Goal: Task Accomplishment & Management: Manage account settings

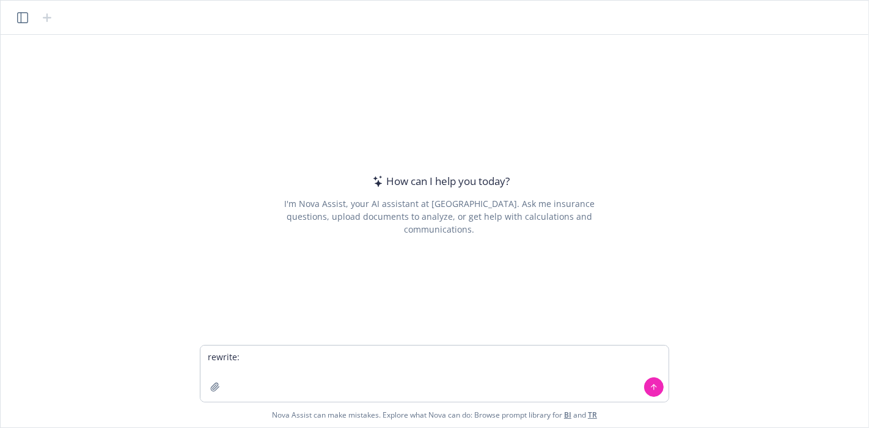
type textarea "rewrite: I suspect it may have to do with the 8/8 Middle Market Package quote. …"
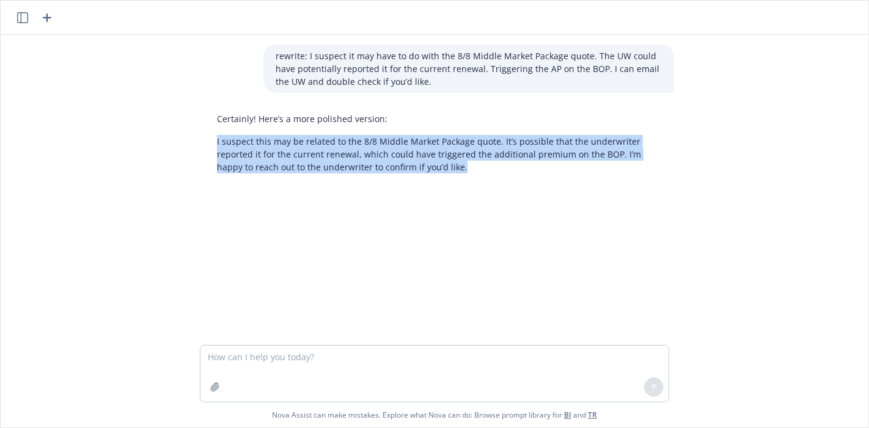
drag, startPoint x: 211, startPoint y: 140, endPoint x: 452, endPoint y: 174, distance: 243.2
click at [452, 174] on div "Certainly! Here’s a more polished version: I suspect this may be related to the…" at bounding box center [439, 143] width 469 height 71
copy p "I suspect this may be related to the 8/8 Middle Market Package quote. It’s poss…"
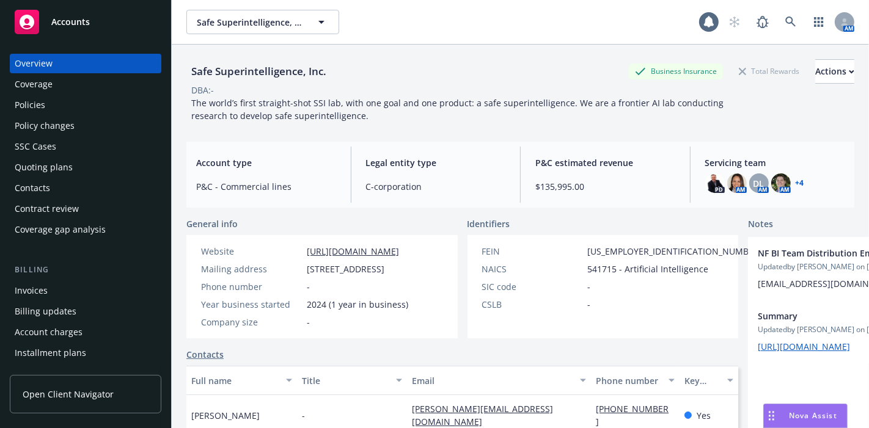
click at [106, 97] on div "Policies" at bounding box center [86, 105] width 142 height 20
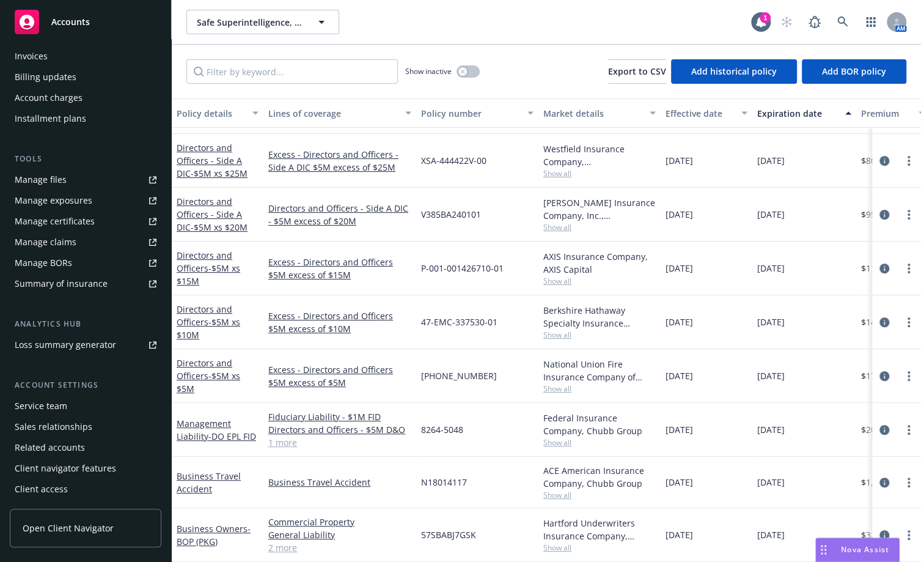
scroll to position [194, 0]
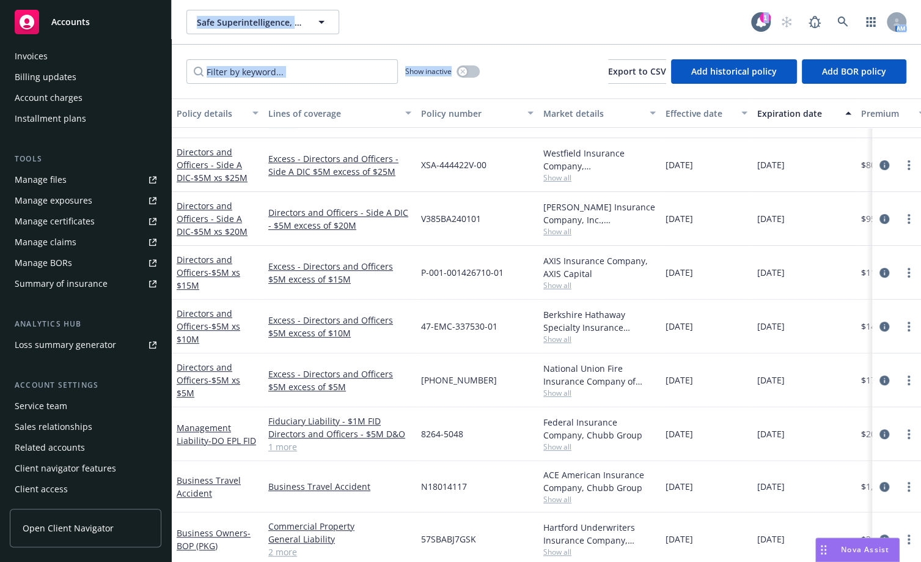
drag, startPoint x: 472, startPoint y: 62, endPoint x: 180, endPoint y: 11, distance: 296.6
click at [180, 11] on div "Safe Superintelligence, Inc. Safe Superintelligence, Inc. 1 AM Show inactive Ex…" at bounding box center [546, 281] width 749 height 562
click at [550, 81] on div "Show inactive Export to CSV Add historical policy Add BOR policy" at bounding box center [546, 72] width 749 height 54
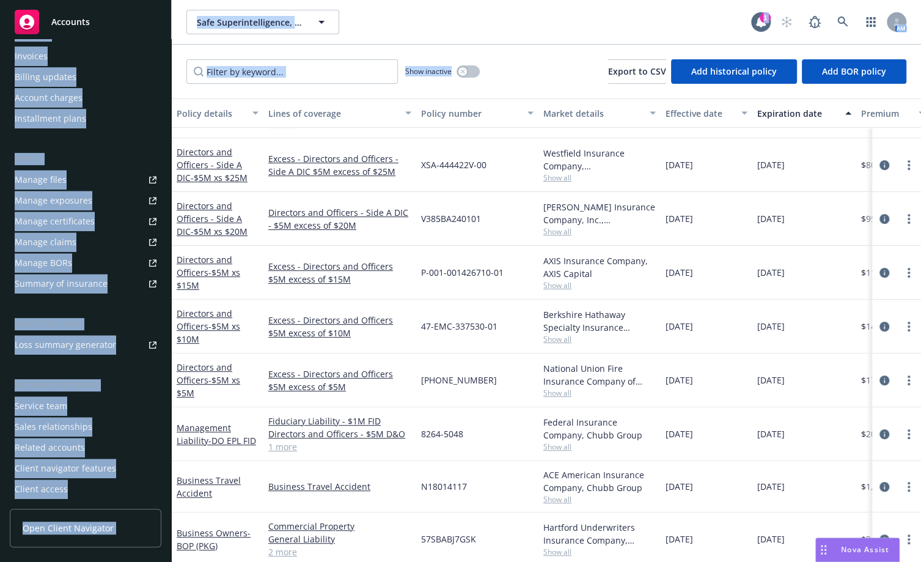
drag, startPoint x: 536, startPoint y: 87, endPoint x: 166, endPoint y: 2, distance: 380.2
click at [166, 2] on div "Accounts Overview Coverage Policies Policy changes SSC Cases Quoting plans Cont…" at bounding box center [460, 281] width 921 height 562
click at [521, 66] on div "Show inactive Export to CSV Add historical policy Add BOR policy" at bounding box center [546, 72] width 749 height 54
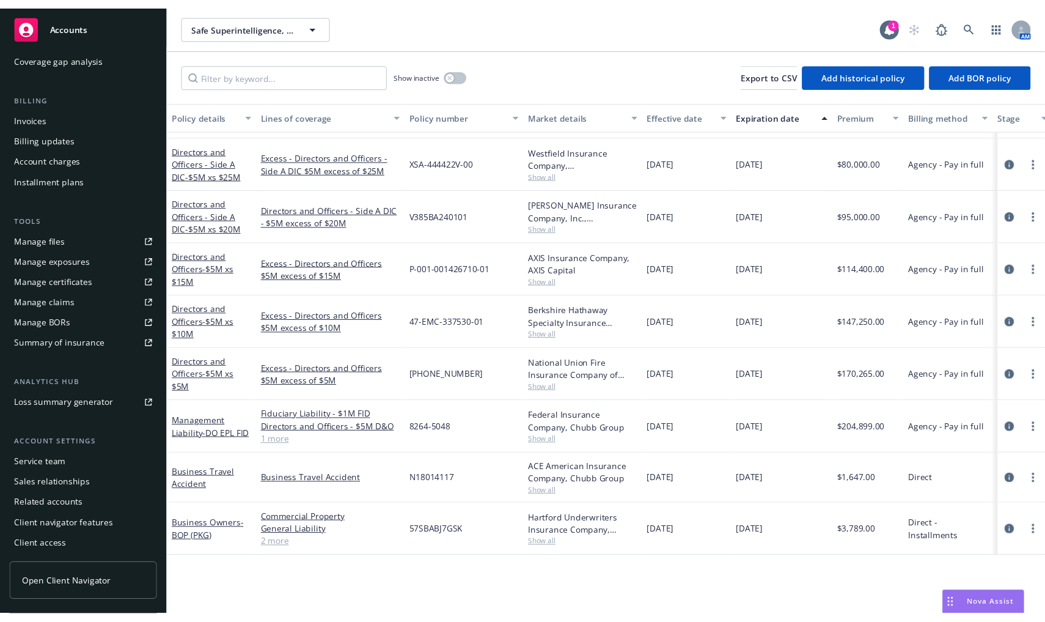
scroll to position [204, 0]
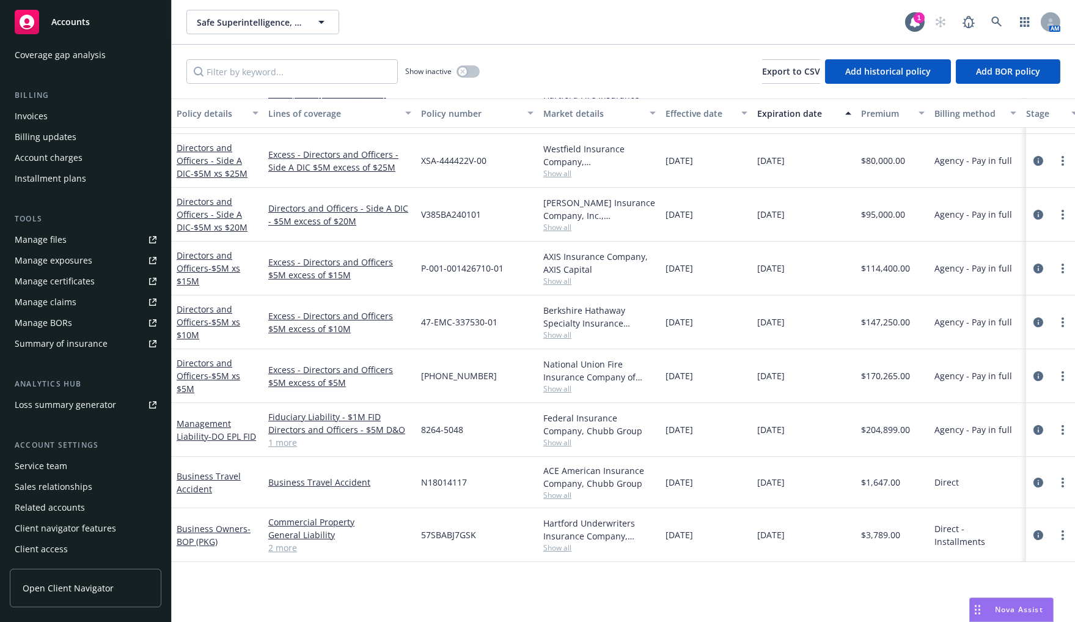
click at [446, 428] on span "57SBABJ7GSK" at bounding box center [448, 534] width 55 height 13
click at [449, 428] on span "N18014117" at bounding box center [444, 482] width 46 height 13
drag, startPoint x: 539, startPoint y: 457, endPoint x: 645, endPoint y: 476, distance: 107.3
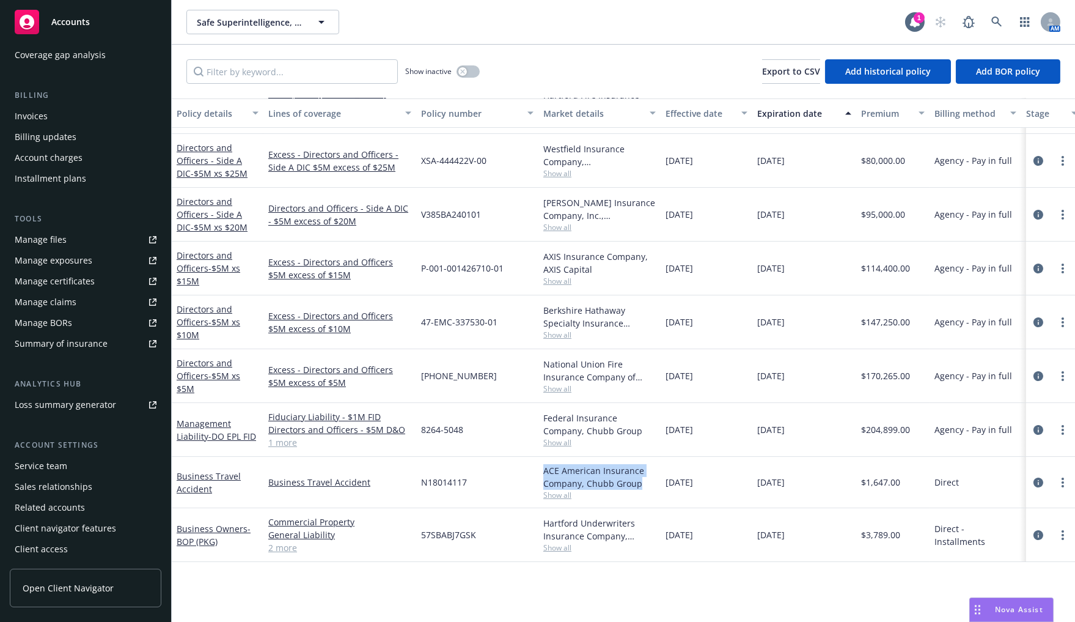
click at [645, 428] on div "ACE American Insurance Company, Chubb Group Show all" at bounding box center [599, 482] width 122 height 51
click at [626, 428] on div "ACE American Insurance Company, Chubb Group" at bounding box center [599, 477] width 112 height 26
drag, startPoint x: 542, startPoint y: 458, endPoint x: 641, endPoint y: 477, distance: 101.4
click at [641, 428] on div "ACE American Insurance Company, Chubb Group Show all" at bounding box center [599, 482] width 122 height 51
drag, startPoint x: 542, startPoint y: 510, endPoint x: 634, endPoint y: 532, distance: 95.3
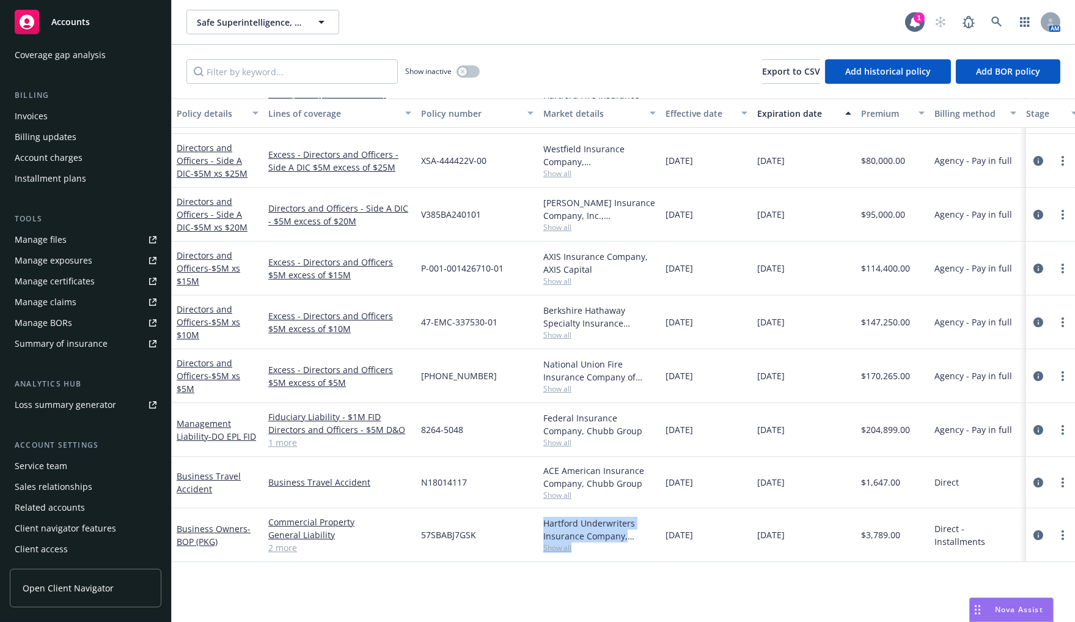
click at [634, 428] on div "Hartford Underwriters Insurance Company, Hartford Insurance Group Show all" at bounding box center [599, 535] width 122 height 54
click at [693, 428] on span "08/20/2025" at bounding box center [680, 534] width 28 height 13
click at [442, 428] on span "57SBABJ7GSK" at bounding box center [448, 534] width 55 height 13
copy span "57SBABJ7GSK"
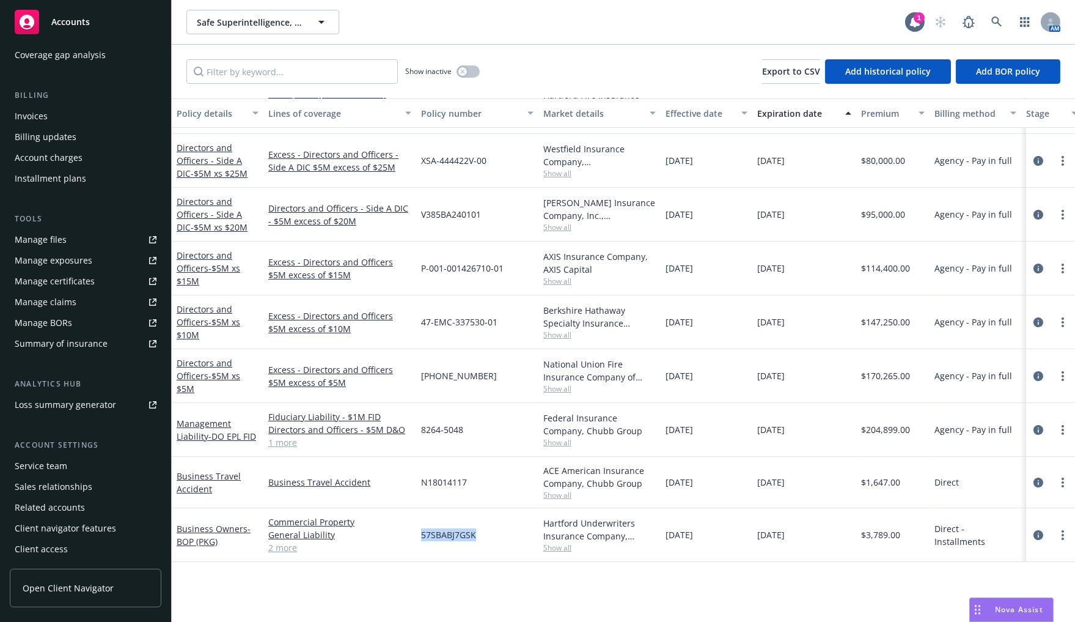
drag, startPoint x: 660, startPoint y: 523, endPoint x: 820, endPoint y: 520, distance: 159.6
click at [820, 428] on div "Business Owners - BOP (PKG) Commercial Property General Liability Commercial Au…" at bounding box center [762, 535] width 1180 height 54
copy div "Hartford Insurance Group Show all 08/20/2025 08/20/2026"
click at [653, 88] on div "Show inactive Export to CSV Add historical policy Add BOR policy" at bounding box center [623, 72] width 903 height 54
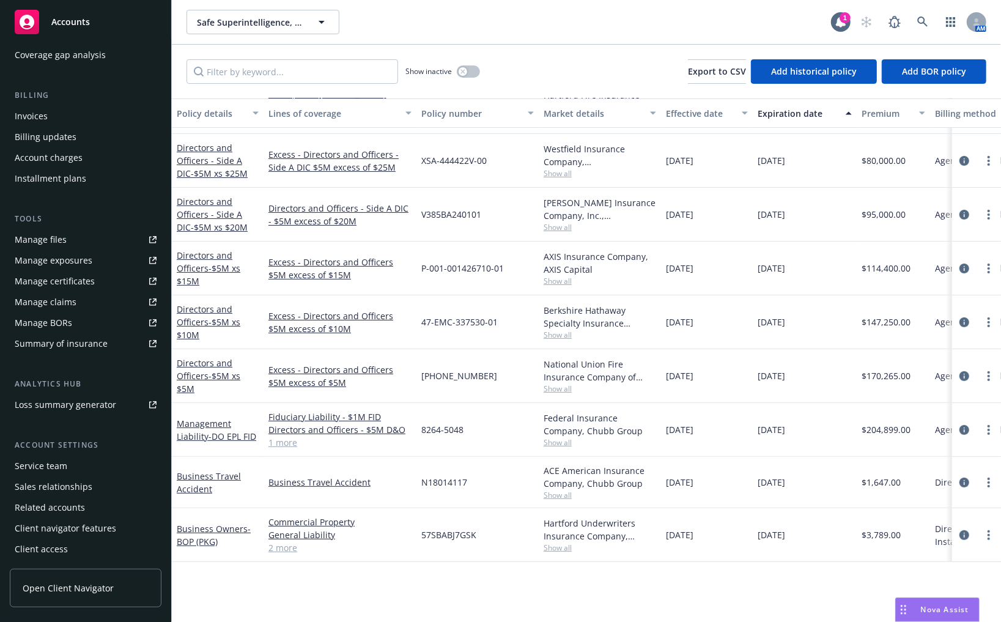
click at [32, 276] on div "Manage certificates" at bounding box center [55, 281] width 80 height 20
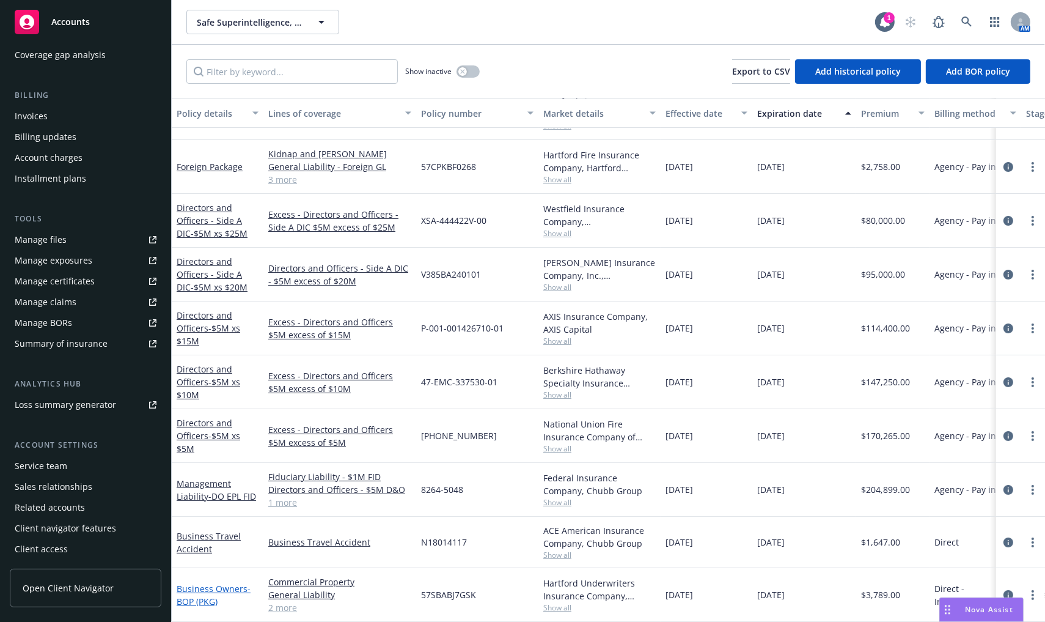
scroll to position [148, 0]
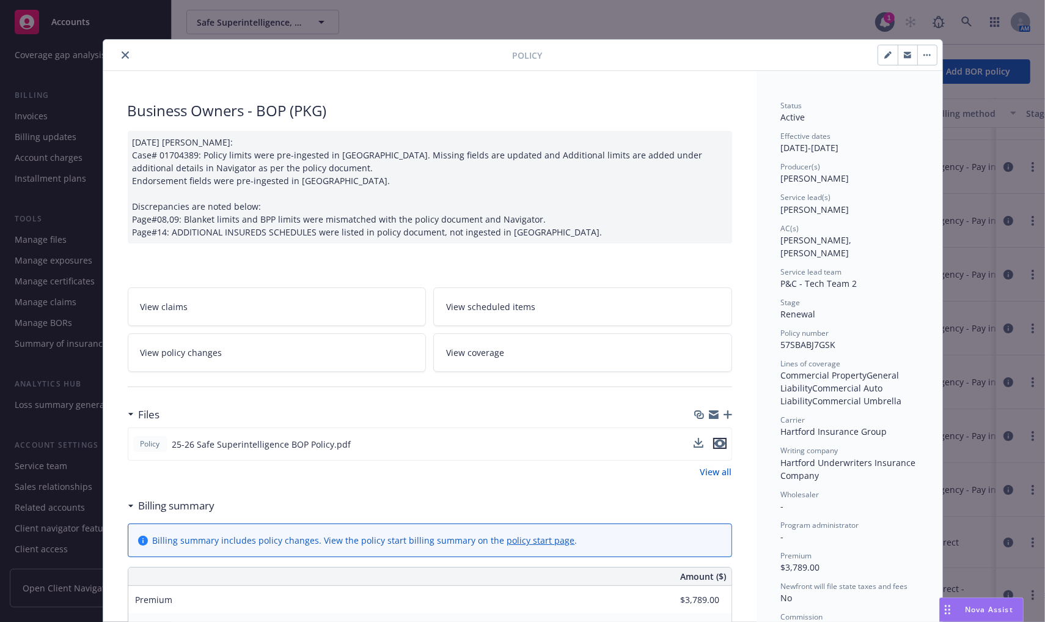
click at [715, 428] on icon "preview file" at bounding box center [720, 443] width 11 height 9
click at [695, 428] on icon "download file" at bounding box center [700, 443] width 10 height 10
click at [122, 51] on icon "close" at bounding box center [125, 54] width 7 height 7
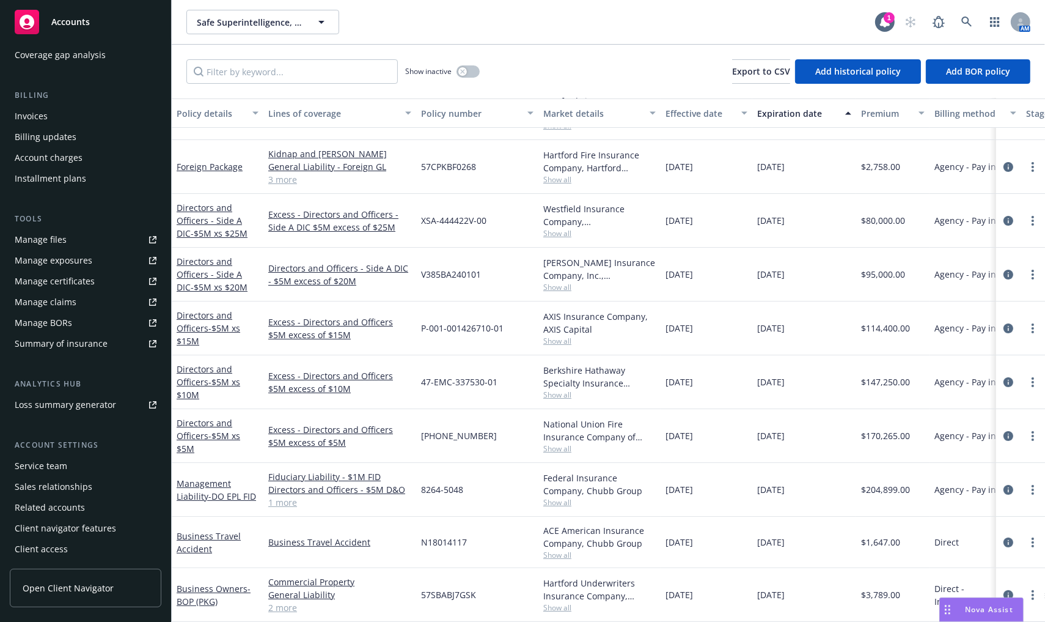
click at [90, 283] on div "Manage certificates" at bounding box center [55, 281] width 80 height 20
click at [77, 282] on div "Manage certificates" at bounding box center [55, 281] width 80 height 20
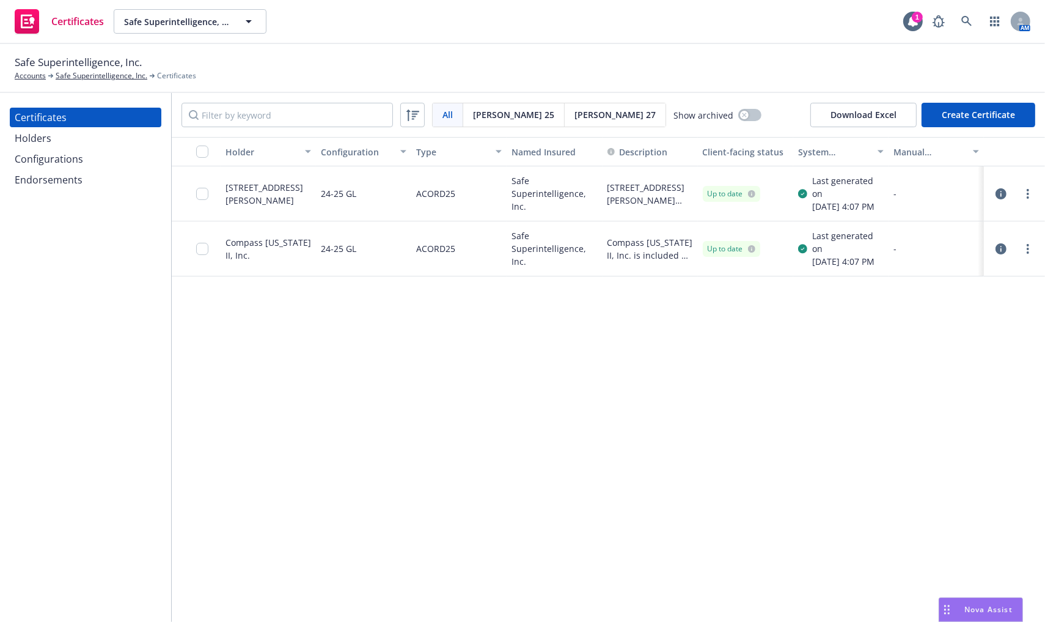
click at [53, 186] on div "Endorsements" at bounding box center [49, 180] width 68 height 20
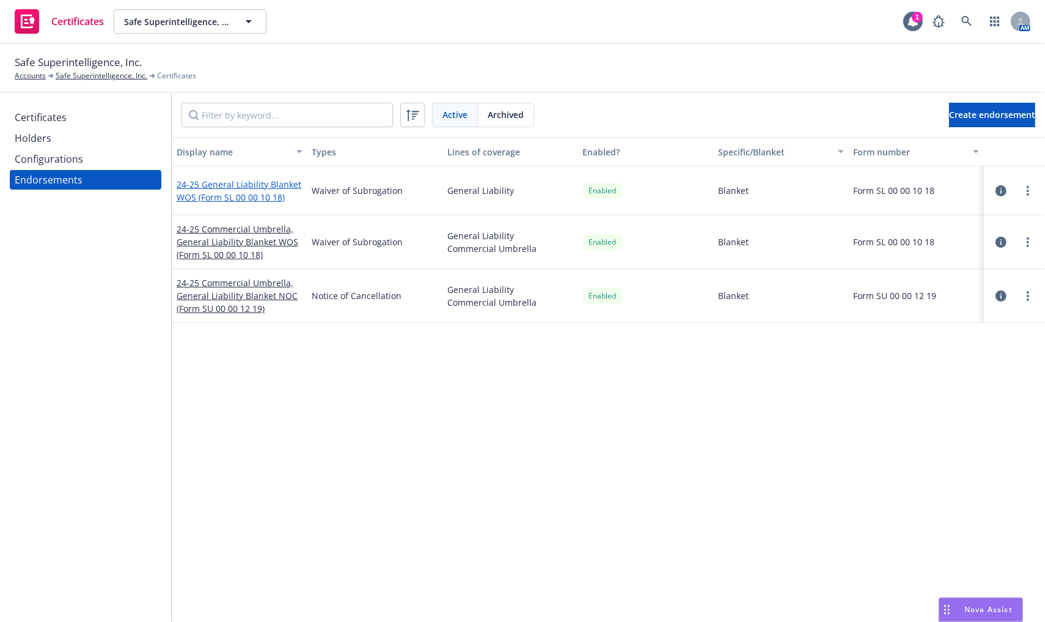
click at [196, 178] on link "24-25 General Liability Blanket WOS (Form SL 00 00 10 18)" at bounding box center [239, 190] width 125 height 24
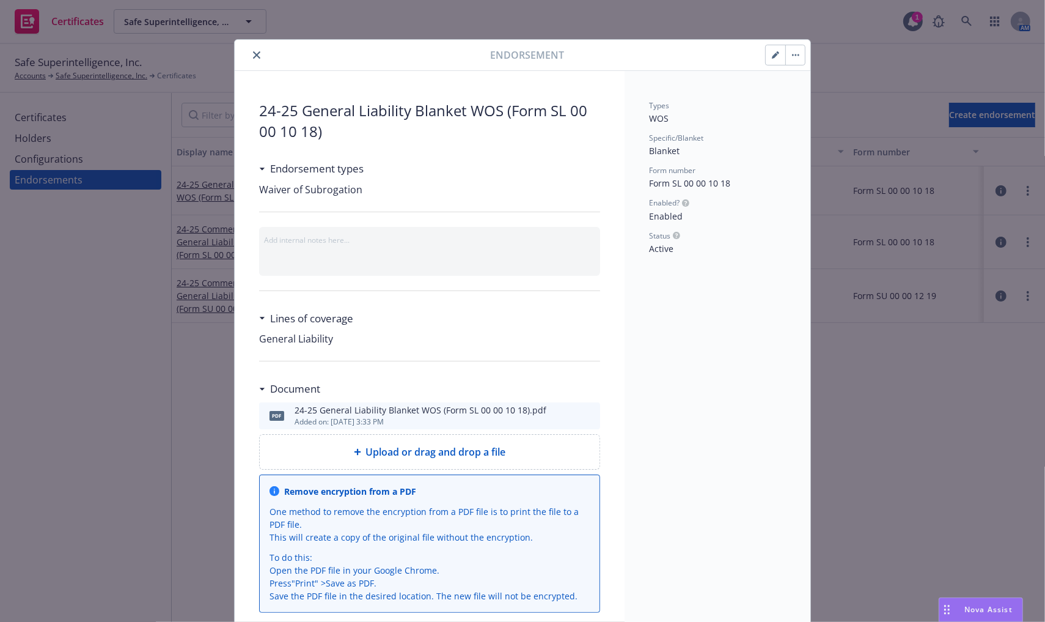
click at [586, 416] on icon "preview file" at bounding box center [588, 415] width 11 height 9
click at [249, 58] on button "close" at bounding box center [256, 55] width 15 height 15
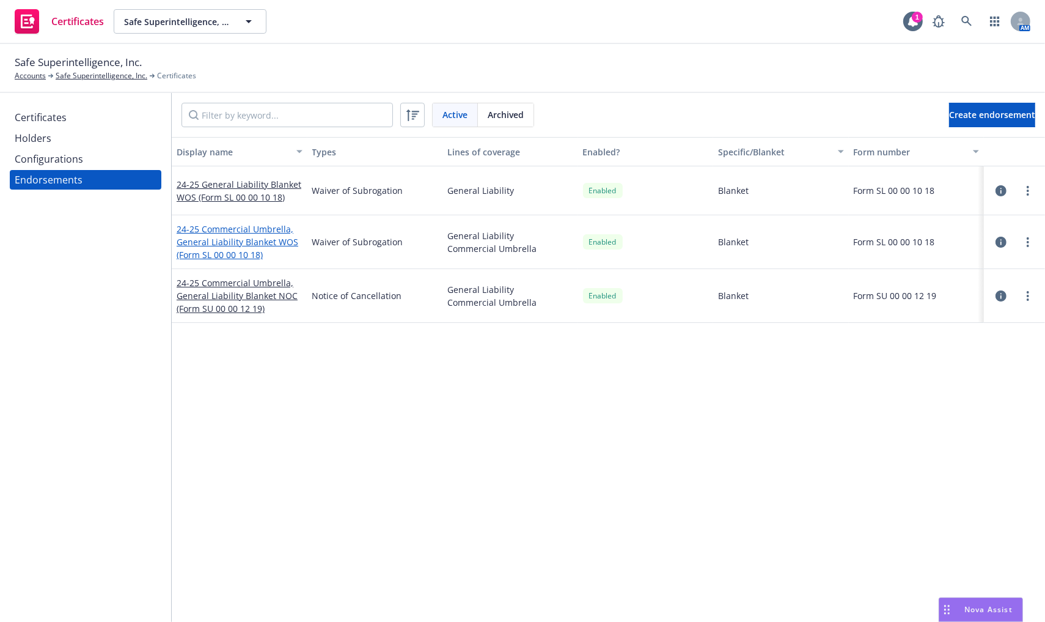
click at [231, 229] on link "24-25 Commercial Umbrella, General Liability Blanket WOS (Form SL 00 00 10 18)" at bounding box center [238, 241] width 122 height 37
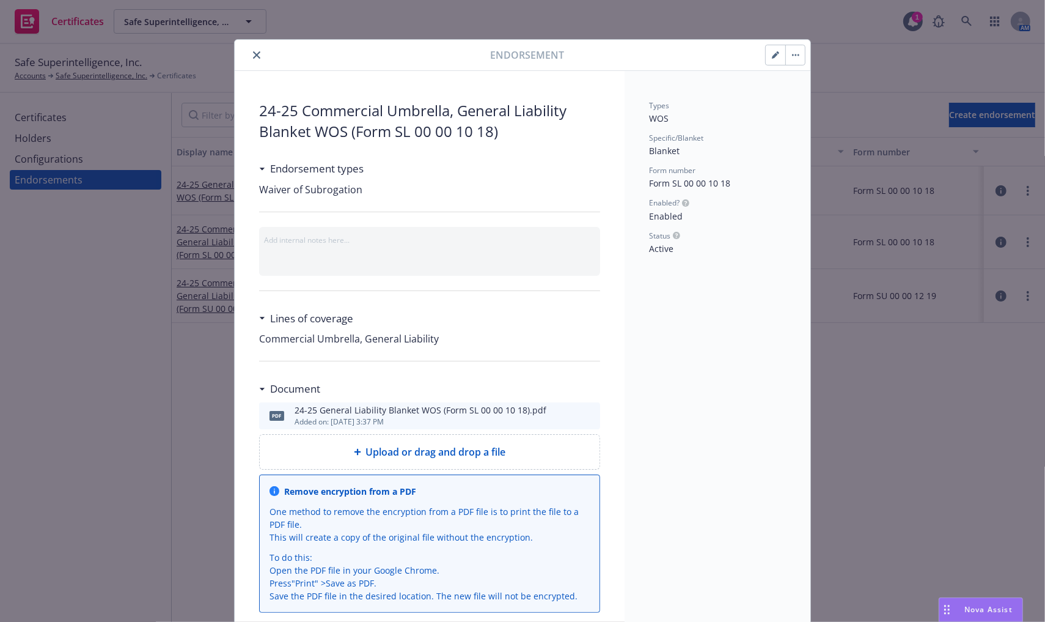
click at [583, 414] on icon "preview file" at bounding box center [588, 415] width 11 height 9
click at [253, 53] on icon "close" at bounding box center [256, 54] width 7 height 7
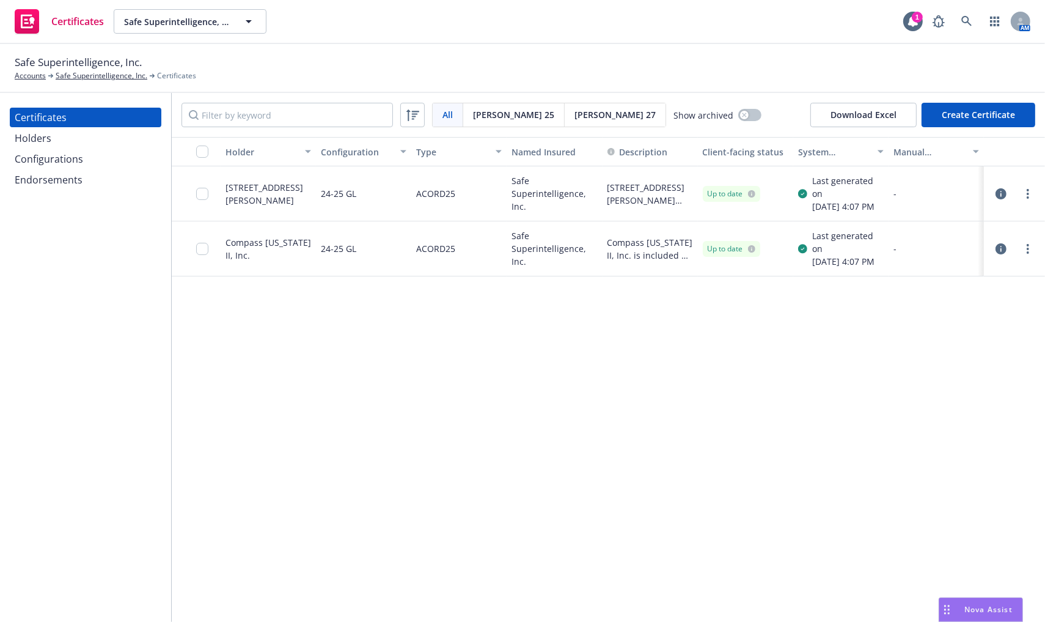
click at [84, 164] on div "Configurations" at bounding box center [86, 159] width 142 height 20
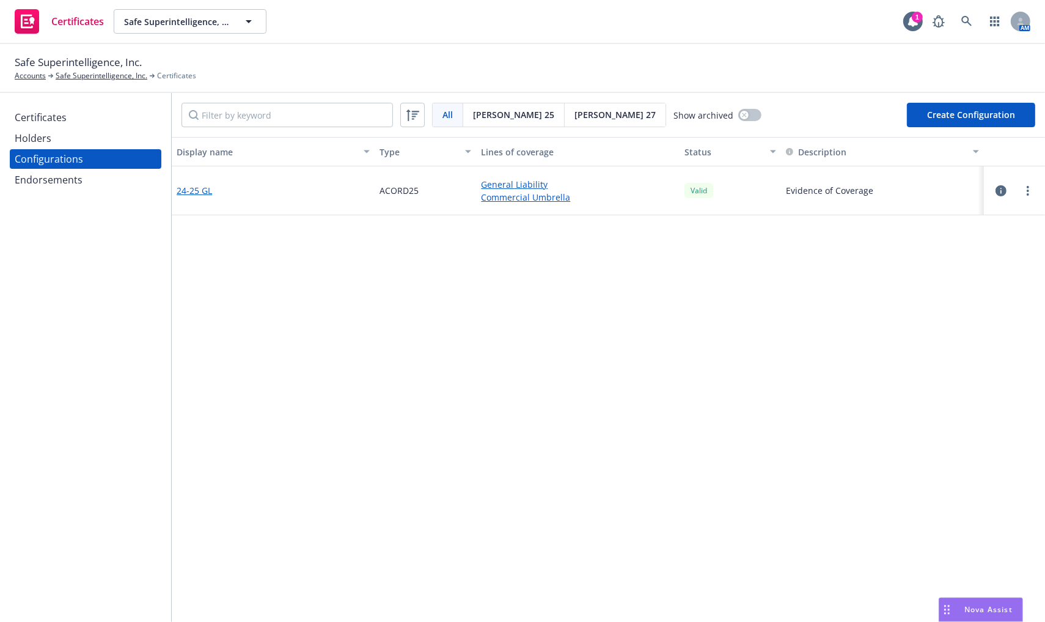
click at [181, 189] on link "24-25 GL" at bounding box center [194, 190] width 35 height 13
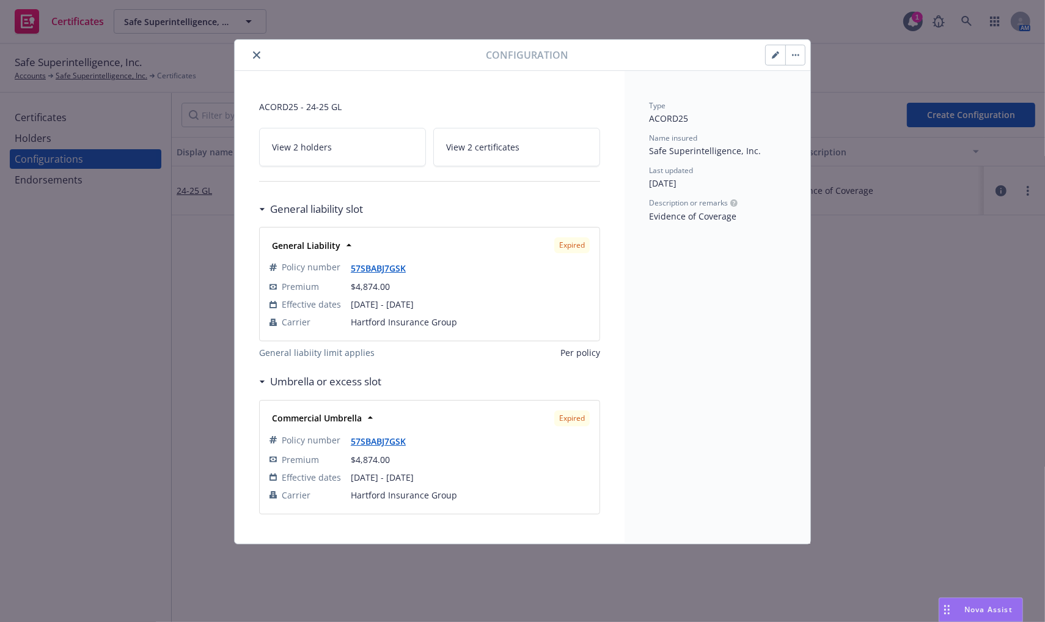
click at [777, 50] on button "button" at bounding box center [776, 55] width 20 height 20
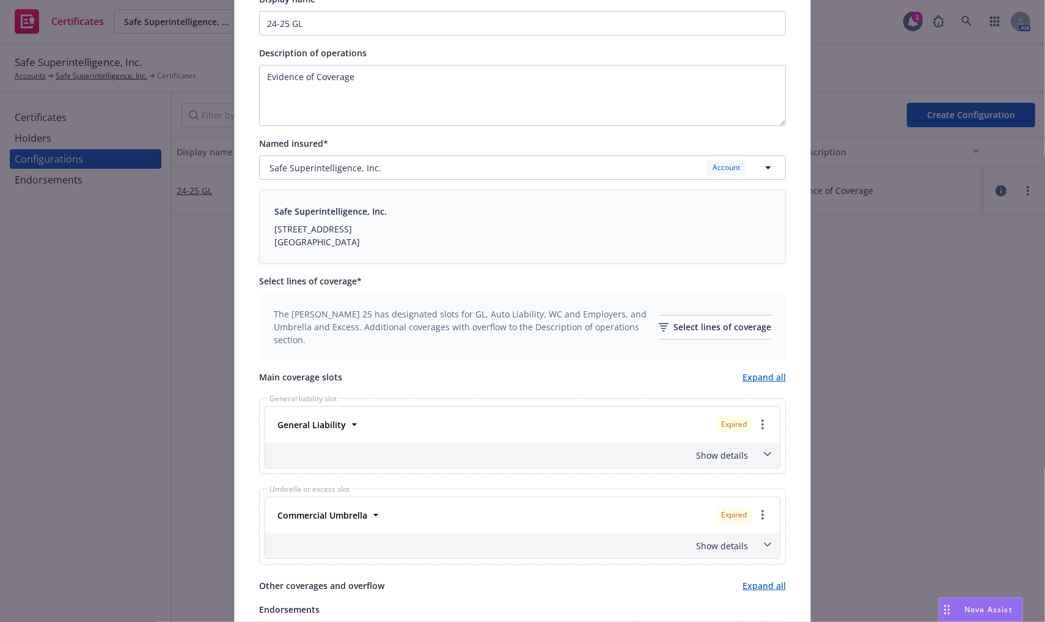
scroll to position [226, 0]
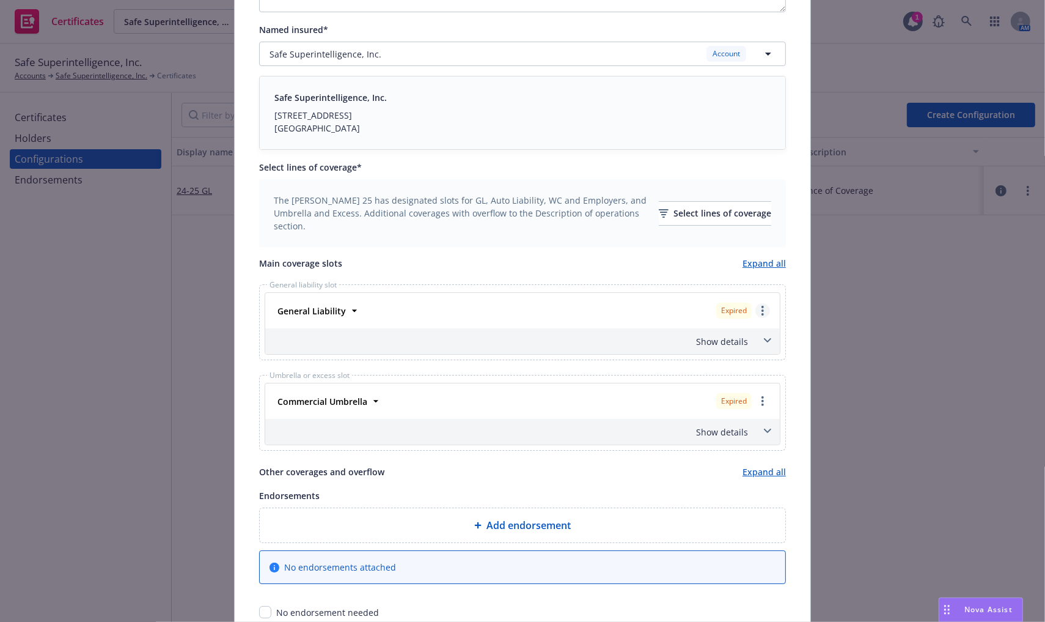
click at [762, 307] on icon "more" at bounding box center [763, 311] width 2 height 10
click at [710, 216] on div "Select lines of coverage" at bounding box center [715, 213] width 112 height 23
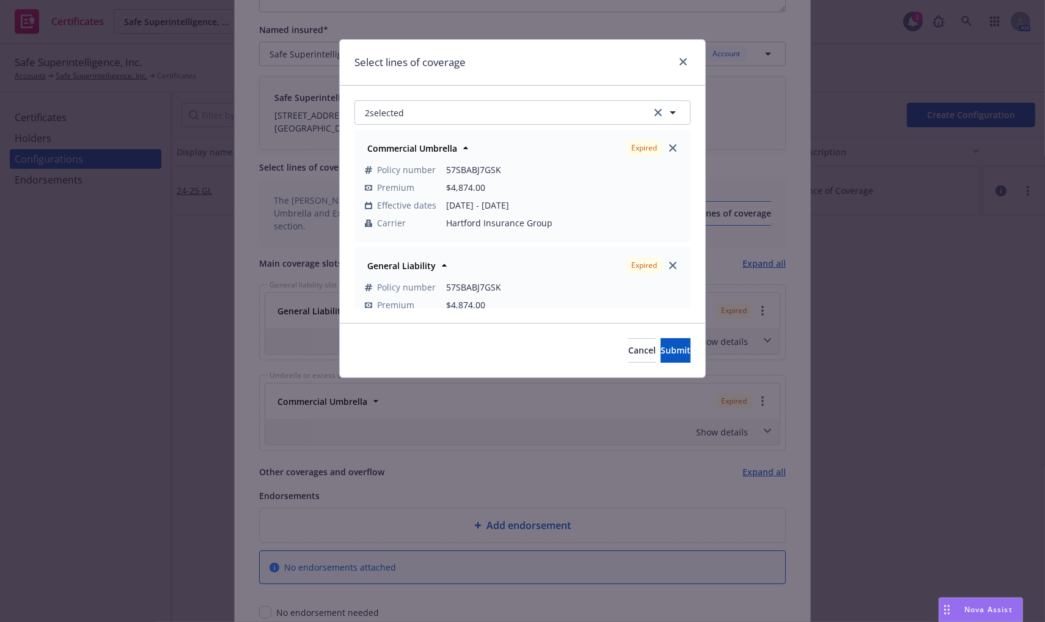
click at [519, 211] on span "08/20/2024 - 08/20/2025" at bounding box center [563, 205] width 234 height 13
click at [691, 59] on div "Select lines of coverage" at bounding box center [523, 63] width 366 height 46
click at [686, 61] on div "Select lines of coverage" at bounding box center [523, 63] width 366 height 46
click at [680, 60] on div "Select lines of coverage" at bounding box center [523, 63] width 366 height 46
click at [680, 58] on div "Select lines of coverage" at bounding box center [523, 63] width 366 height 46
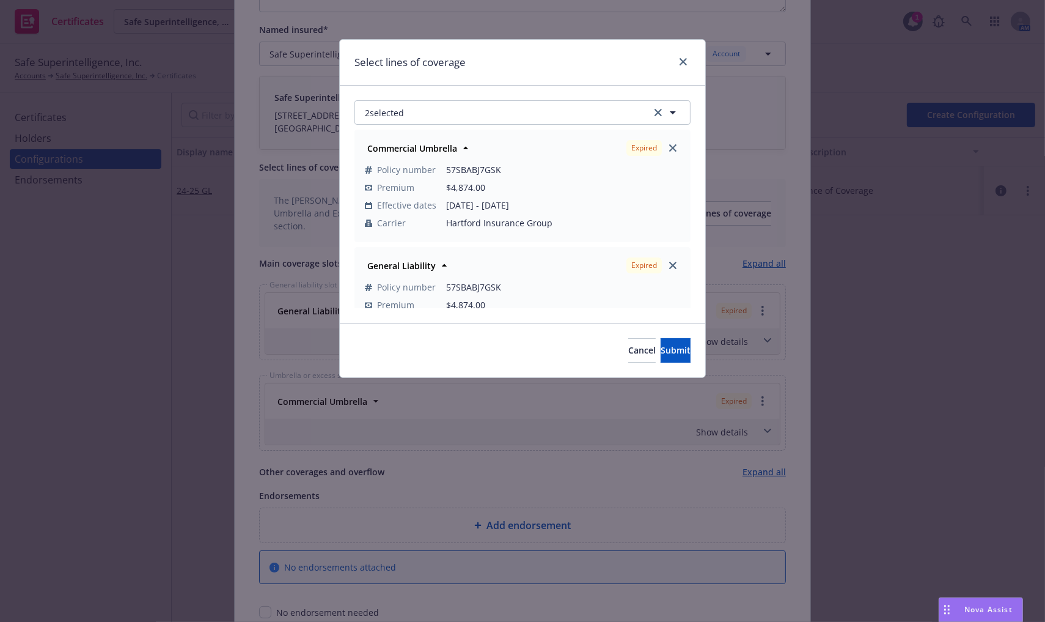
click at [683, 62] on div "Select lines of coverage" at bounding box center [523, 63] width 366 height 46
click at [684, 64] on div "Select lines of coverage" at bounding box center [523, 63] width 366 height 46
click at [682, 59] on div "Select lines of coverage" at bounding box center [523, 63] width 366 height 46
click at [682, 60] on div "Select lines of coverage" at bounding box center [523, 63] width 366 height 46
click at [682, 67] on link "close" at bounding box center [683, 61] width 15 height 15
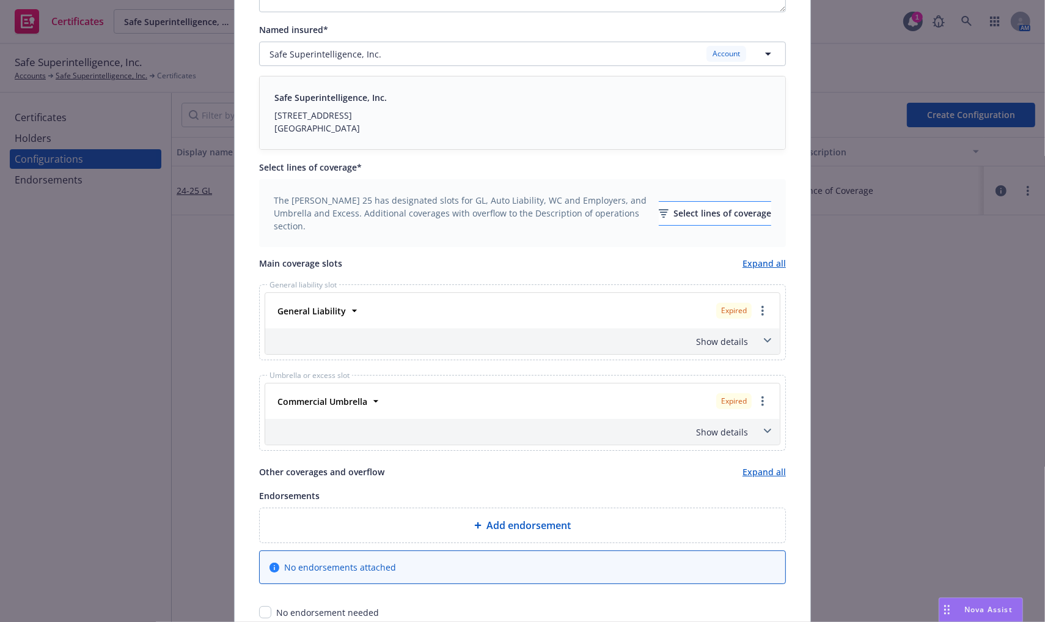
scroll to position [0, 0]
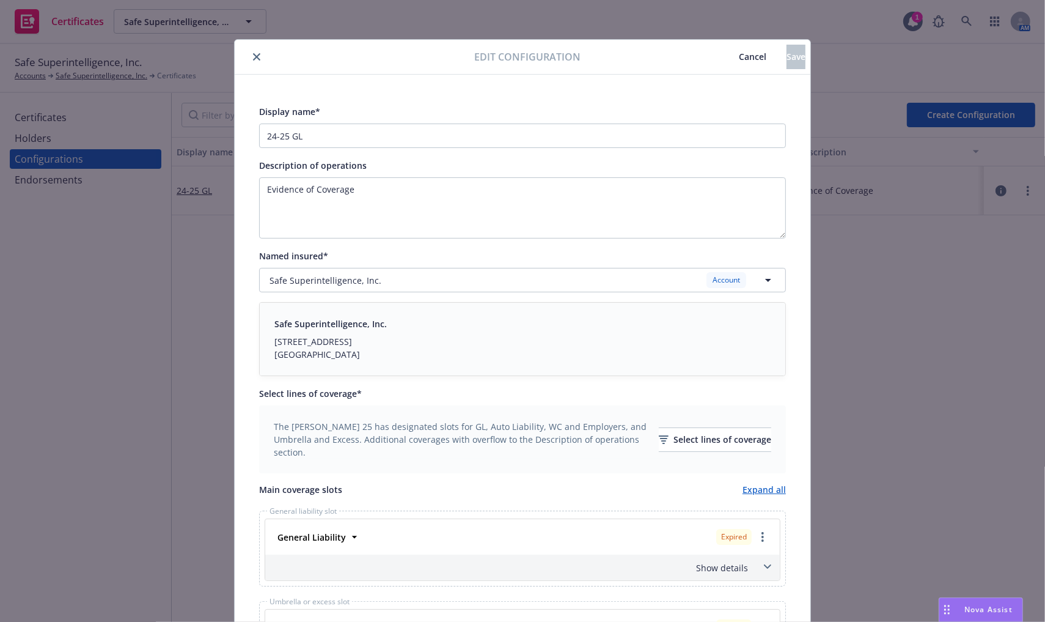
click at [739, 59] on span "Cancel" at bounding box center [753, 57] width 28 height 12
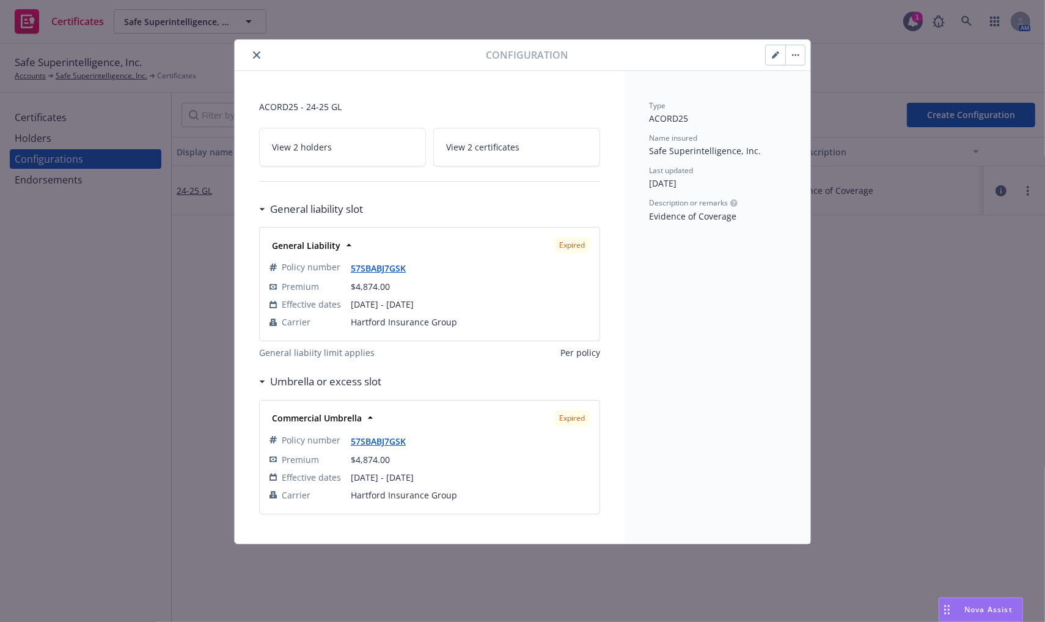
click at [259, 56] on icon "close" at bounding box center [256, 54] width 7 height 7
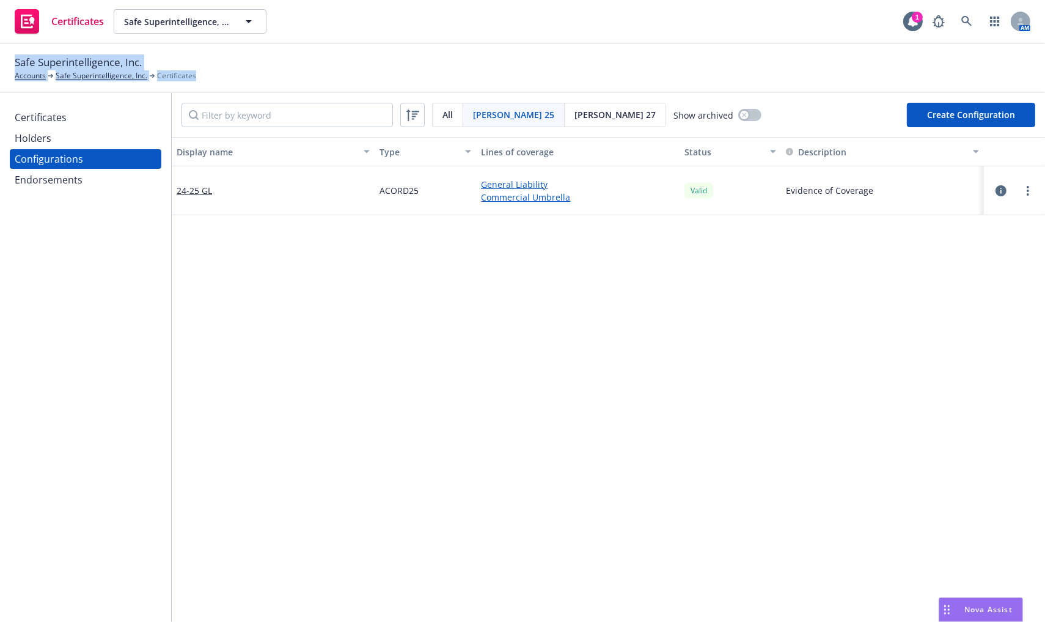
drag, startPoint x: 213, startPoint y: 79, endPoint x: -13, endPoint y: 57, distance: 227.9
click at [0, 57] on html "Certificates Safe Superintelligence, Inc. Safe Superintelligence, Inc. 1 AM Saf…" at bounding box center [522, 311] width 1045 height 622
click at [386, 64] on div "Safe Superintelligence, Inc. Accounts Safe Superintelligence, Inc. Certificates" at bounding box center [523, 67] width 1016 height 27
click at [112, 115] on div "Certificates" at bounding box center [86, 118] width 142 height 20
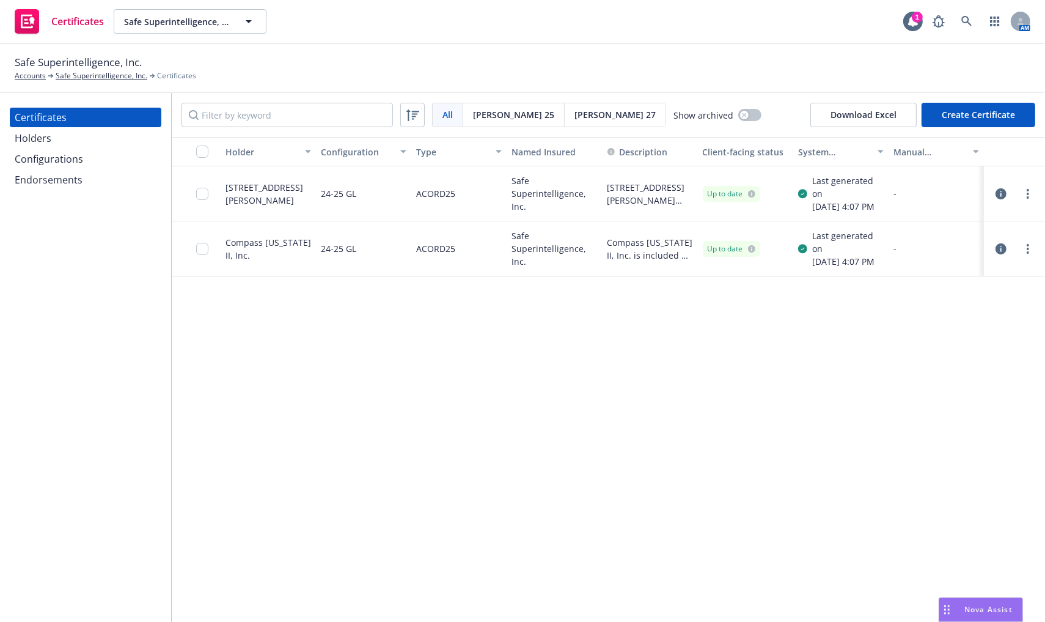
click at [110, 144] on div "Holders" at bounding box center [86, 138] width 142 height 20
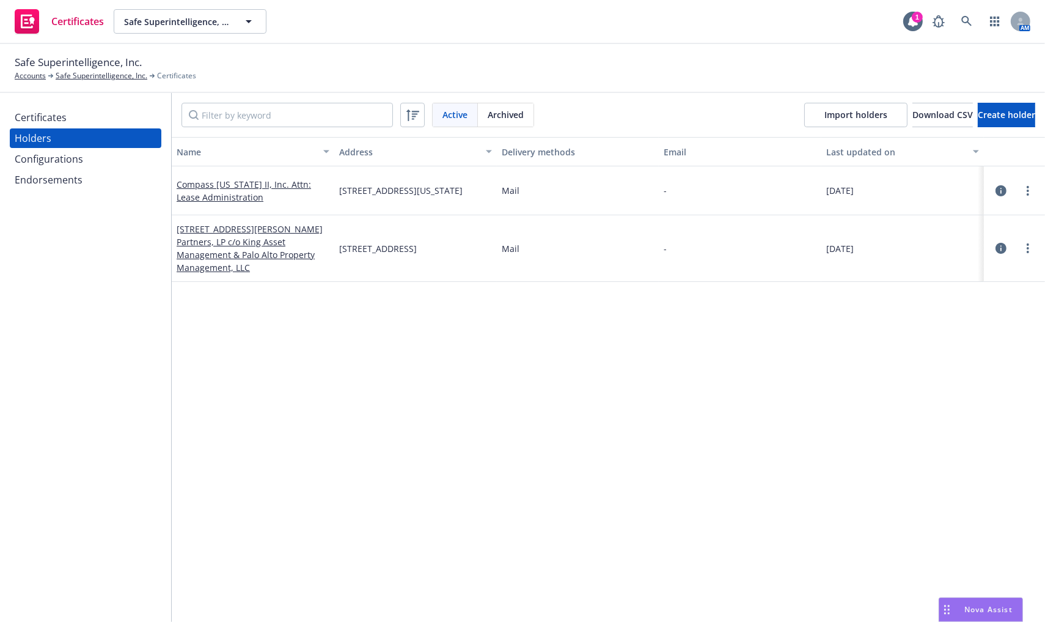
click at [110, 167] on div "Configurations" at bounding box center [86, 159] width 142 height 20
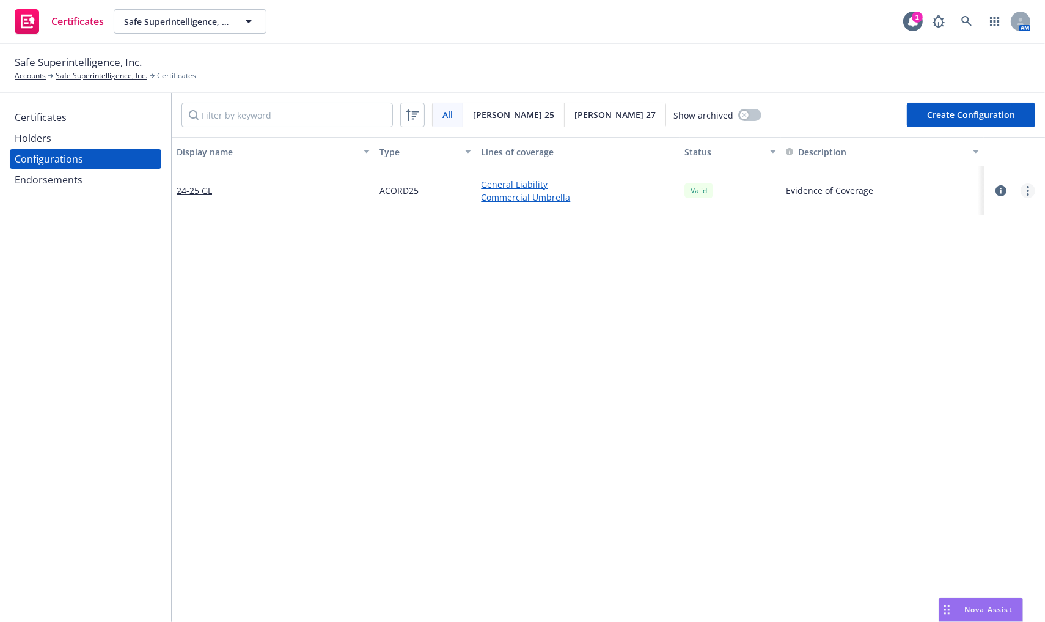
click at [1021, 186] on link "more" at bounding box center [1028, 190] width 15 height 15
click at [996, 189] on icon "button" at bounding box center [1001, 190] width 11 height 11
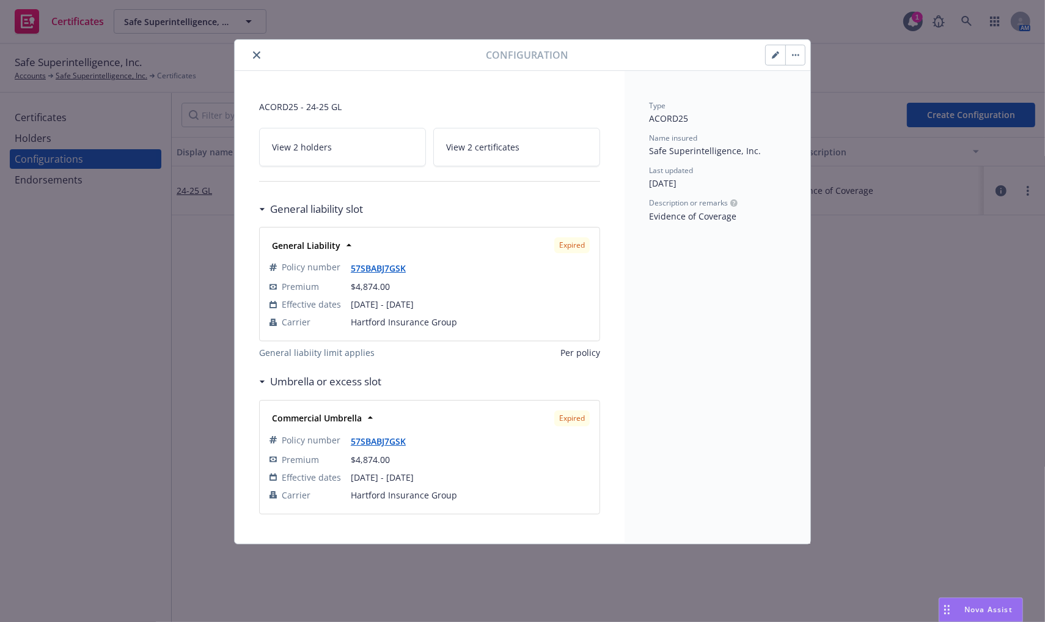
click at [257, 51] on icon "close" at bounding box center [256, 54] width 7 height 7
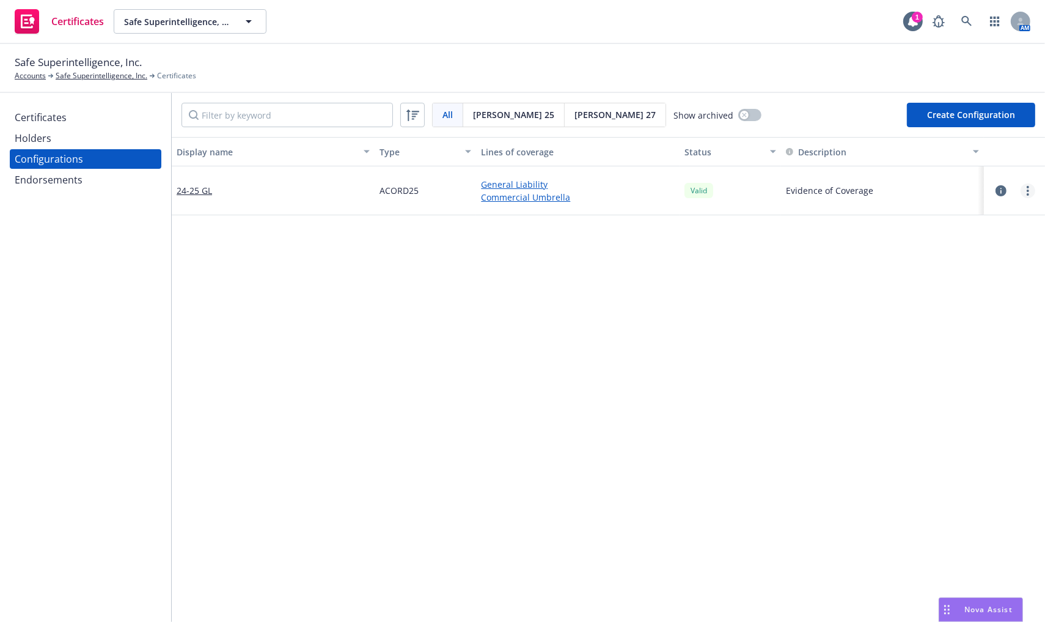
click at [1022, 191] on link "more" at bounding box center [1028, 190] width 15 height 15
click at [726, 117] on div "All All Acord 25 Acord 27 Show archived Create Configuration" at bounding box center [608, 115] width 873 height 44
click at [738, 119] on button "button" at bounding box center [749, 115] width 23 height 12
click at [1021, 194] on link "more" at bounding box center [1028, 190] width 15 height 15
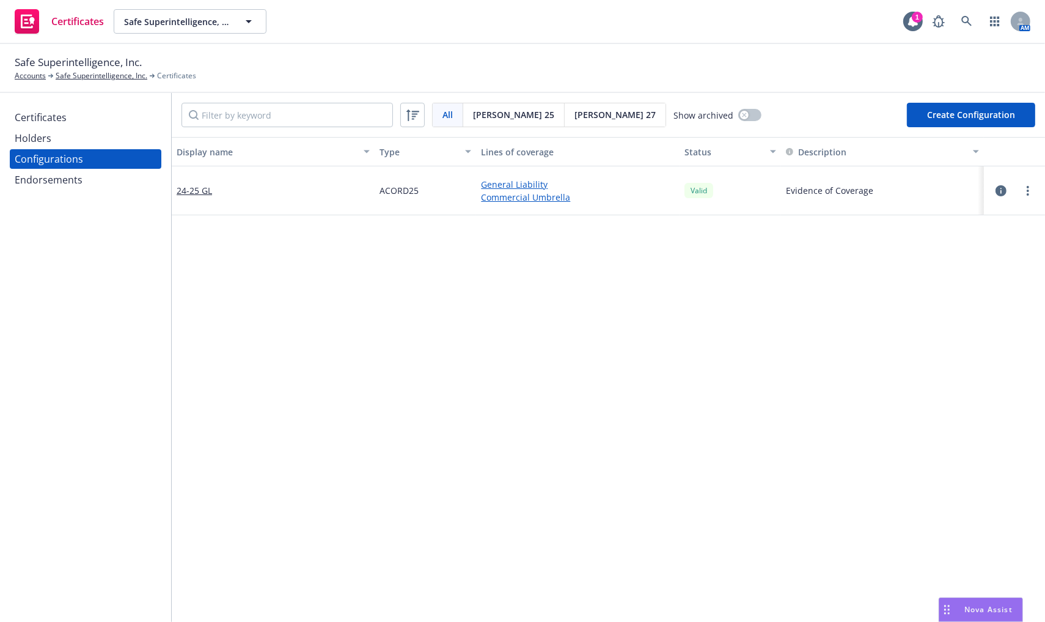
click at [957, 108] on button "Create Configuration" at bounding box center [971, 115] width 128 height 24
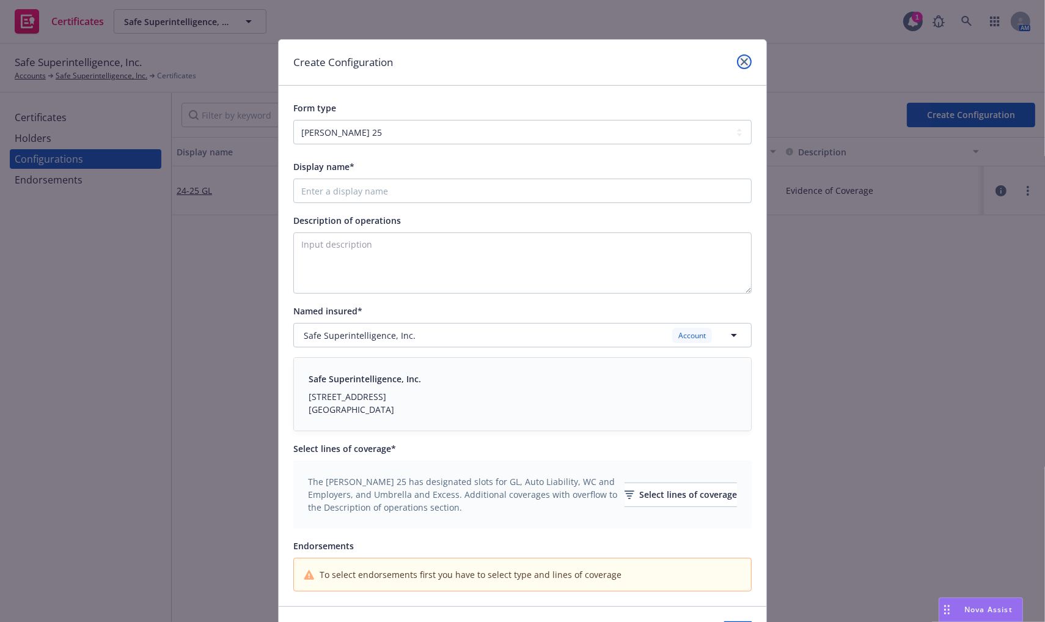
click at [741, 62] on icon "close" at bounding box center [744, 61] width 7 height 7
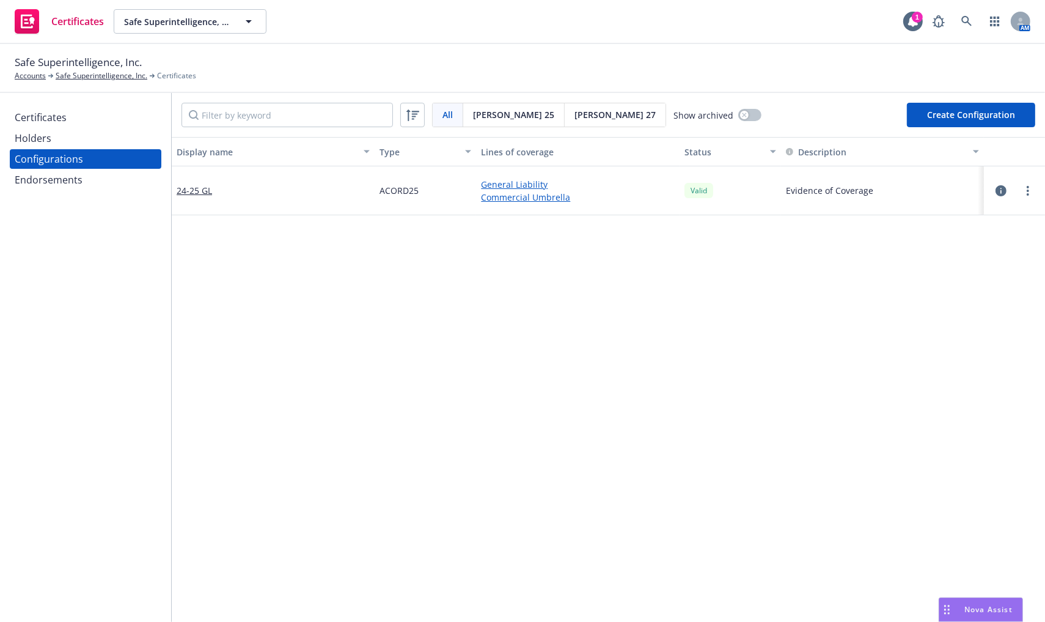
click at [967, 119] on button "Create Configuration" at bounding box center [971, 115] width 128 height 24
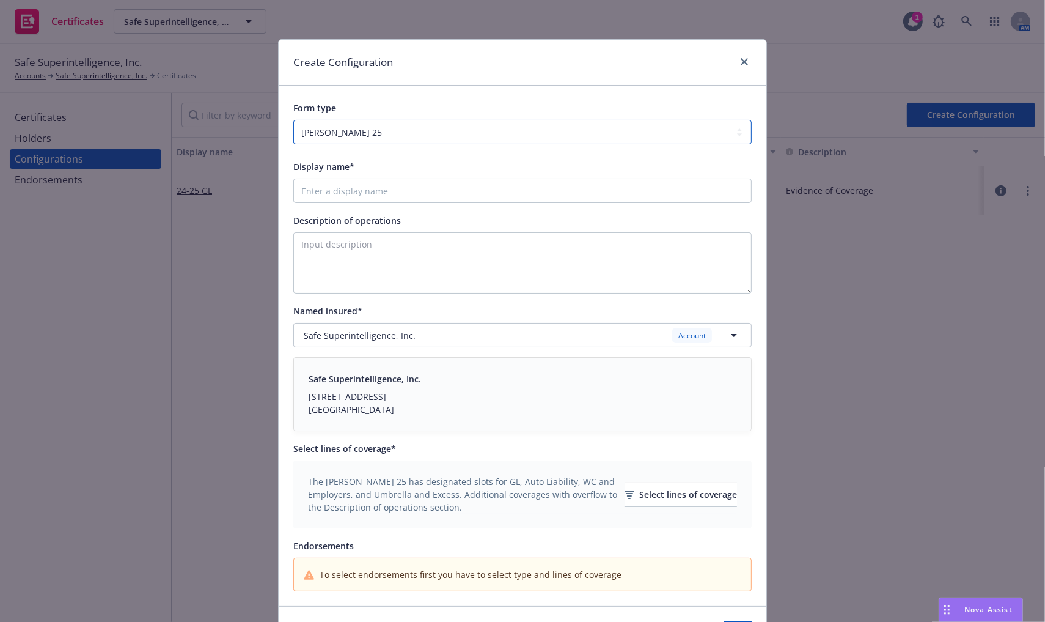
click at [379, 129] on select "ACORD 25 ACORD 27" at bounding box center [522, 132] width 458 height 24
click at [293, 120] on select "ACORD 25 ACORD 27" at bounding box center [522, 132] width 458 height 24
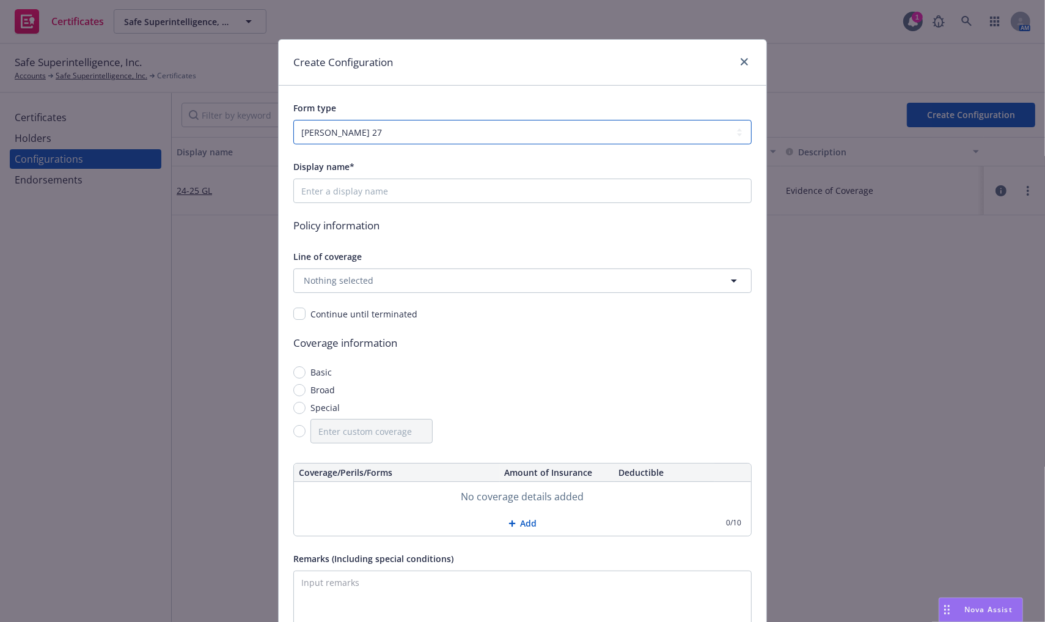
click at [405, 131] on select "ACORD 25 ACORD 27" at bounding box center [522, 132] width 458 height 24
select select "ACORD25"
click at [293, 120] on select "ACORD 25 ACORD 27" at bounding box center [522, 132] width 458 height 24
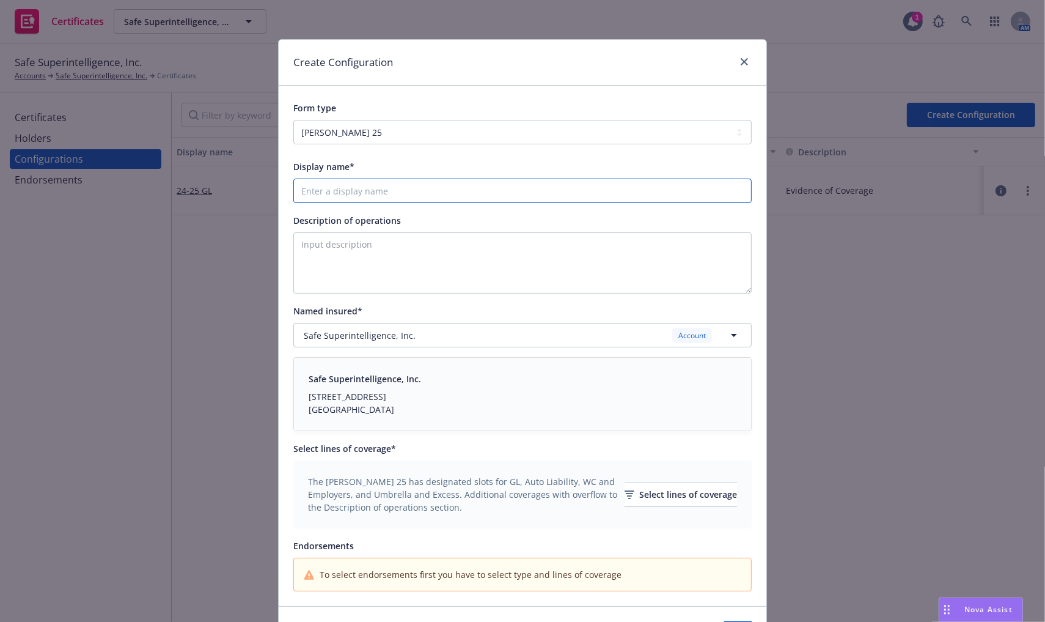
click at [406, 193] on input "Display name*" at bounding box center [522, 190] width 458 height 24
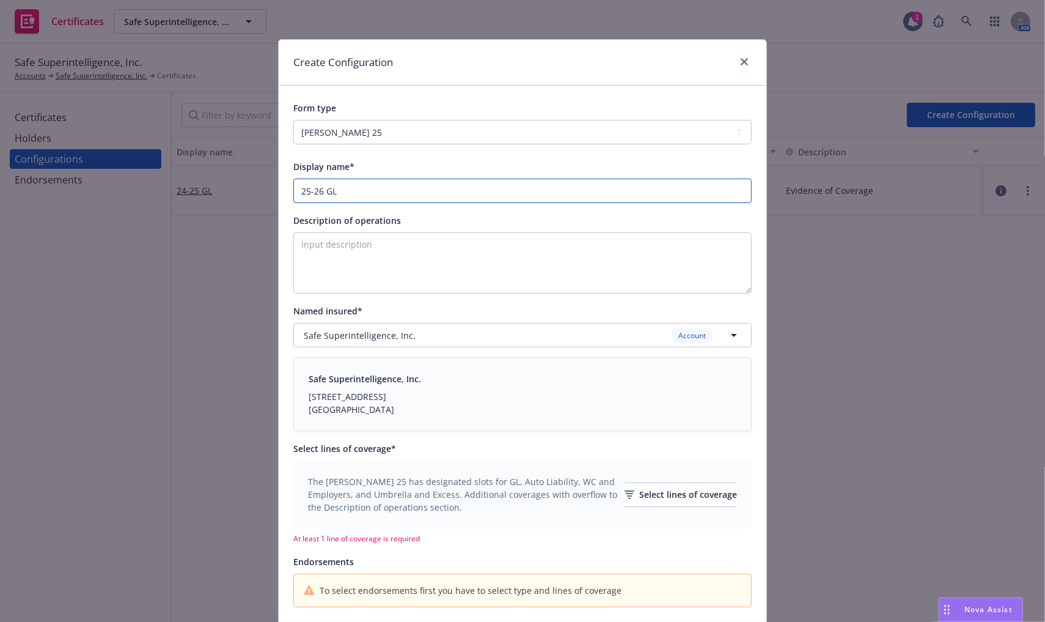
type input "25-26 GL"
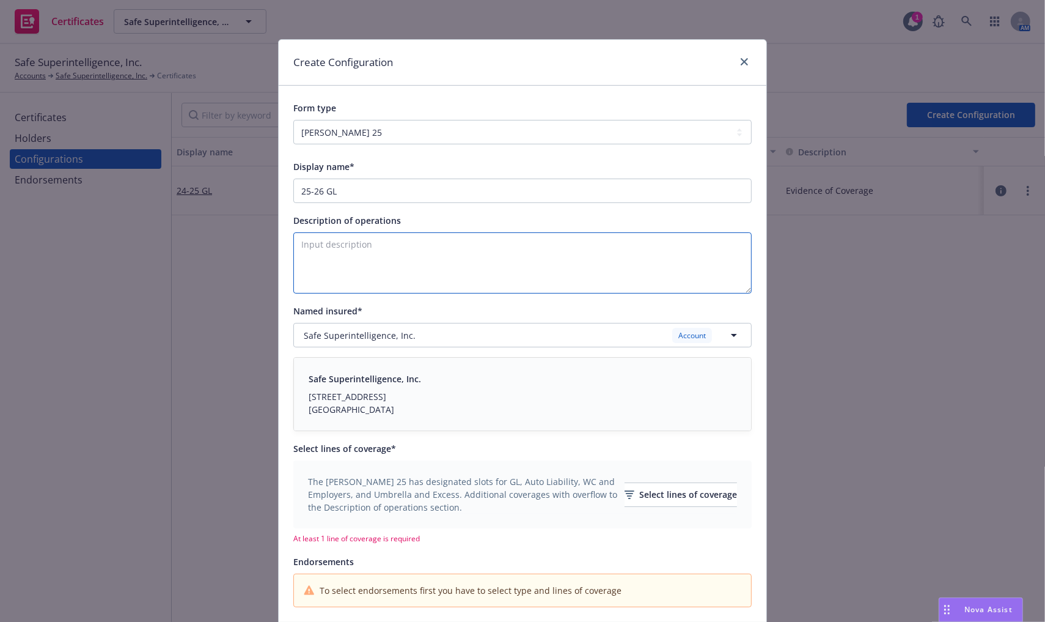
click at [443, 263] on textarea "Description of operations" at bounding box center [522, 262] width 458 height 61
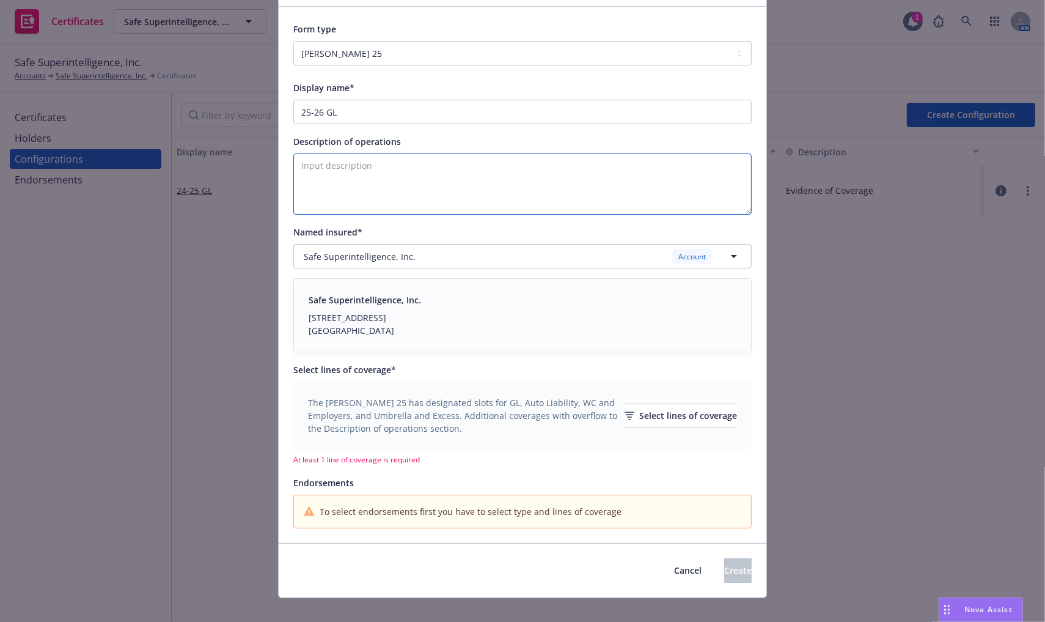
scroll to position [93, 0]
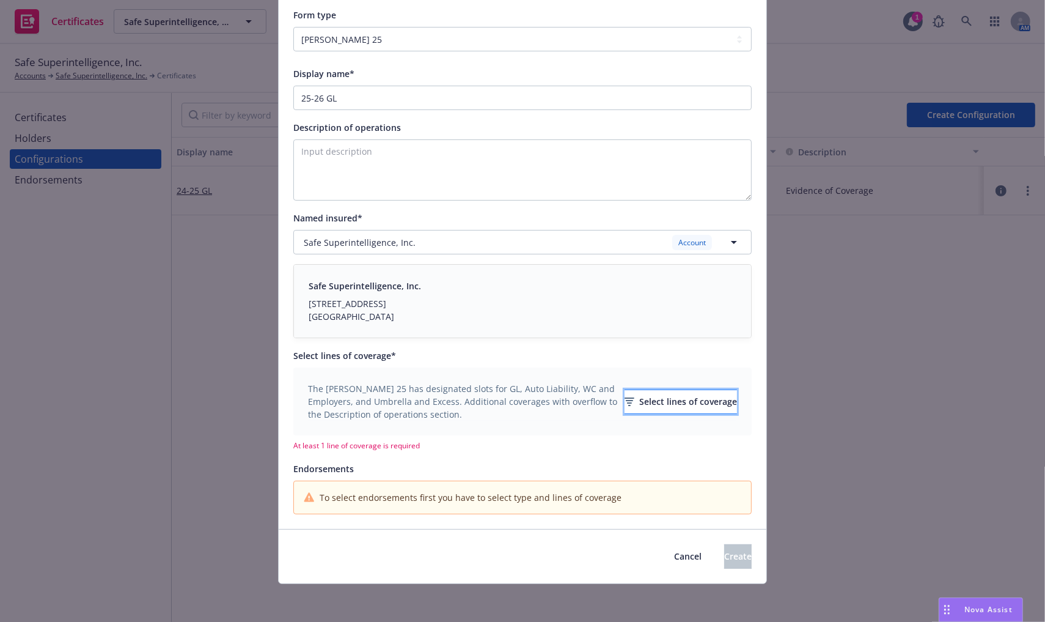
click at [631, 405] on div "Select lines of coverage" at bounding box center [681, 401] width 112 height 23
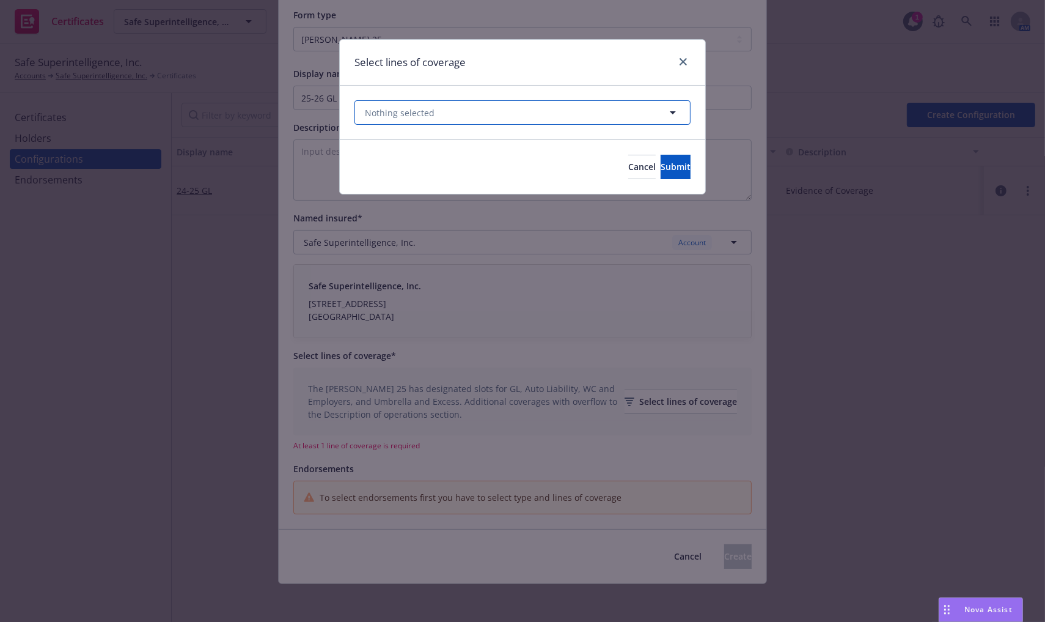
click at [556, 118] on button "Nothing selected" at bounding box center [523, 112] width 336 height 24
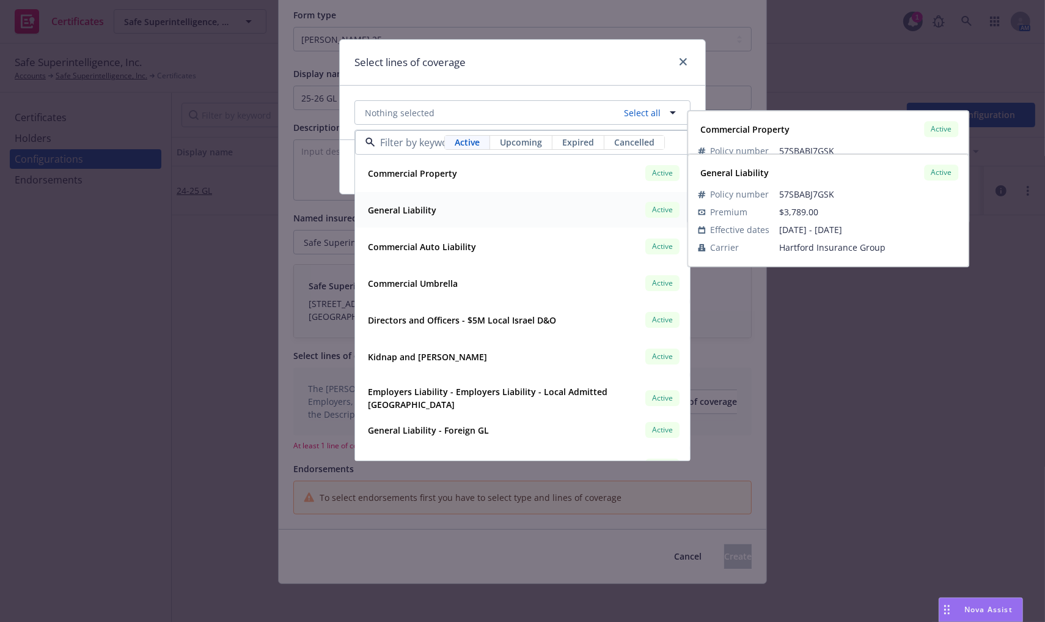
click at [487, 211] on div "General Liability Active" at bounding box center [522, 209] width 319 height 21
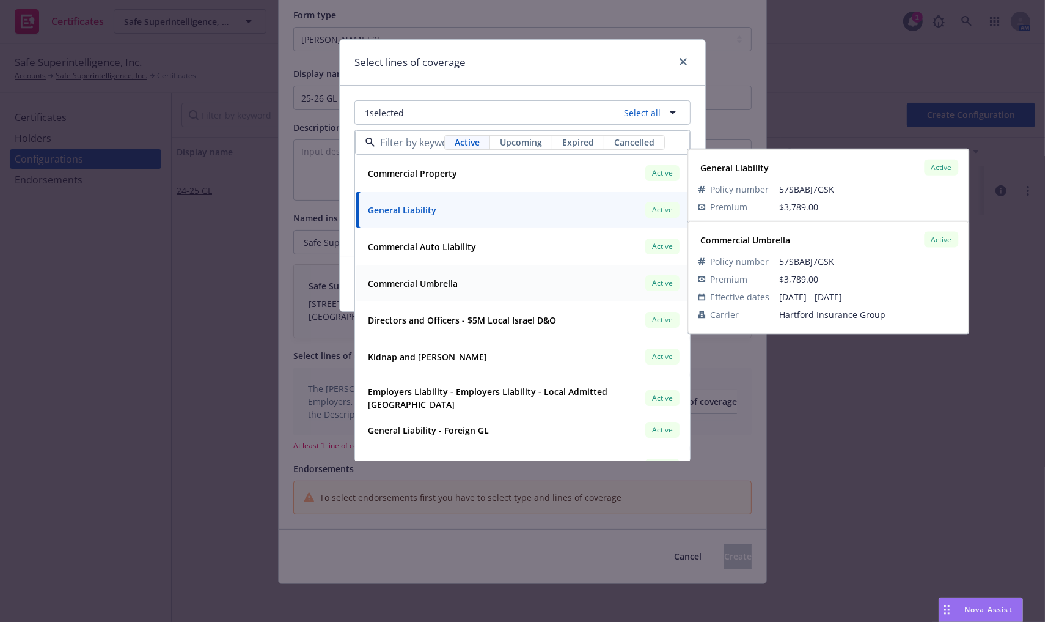
click at [469, 279] on div "Commercial Umbrella Active" at bounding box center [522, 283] width 319 height 21
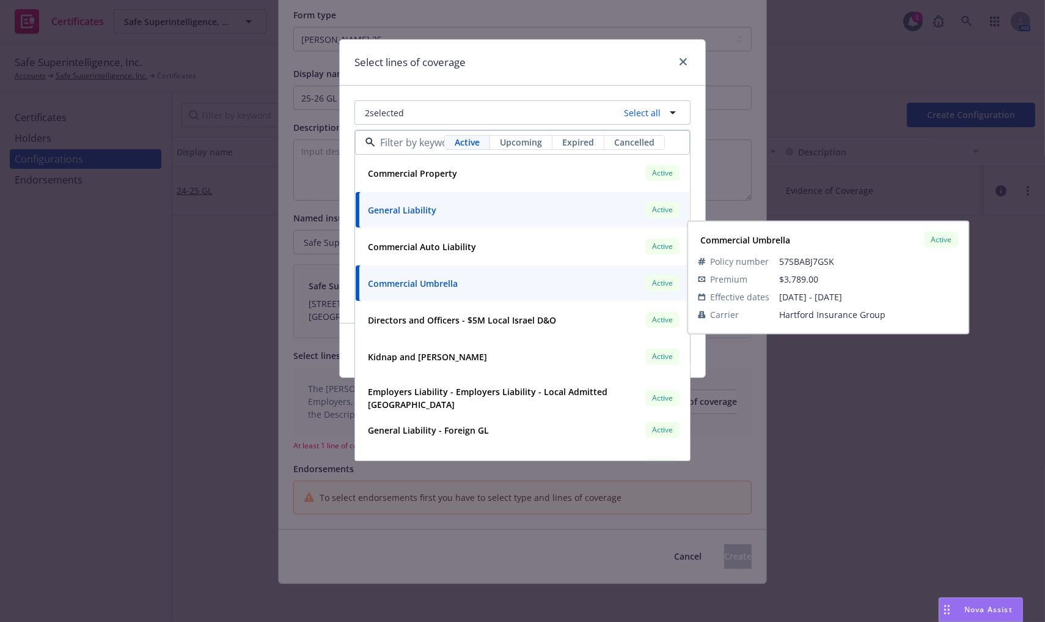
click at [393, 65] on h1 "Select lines of coverage" at bounding box center [410, 62] width 111 height 16
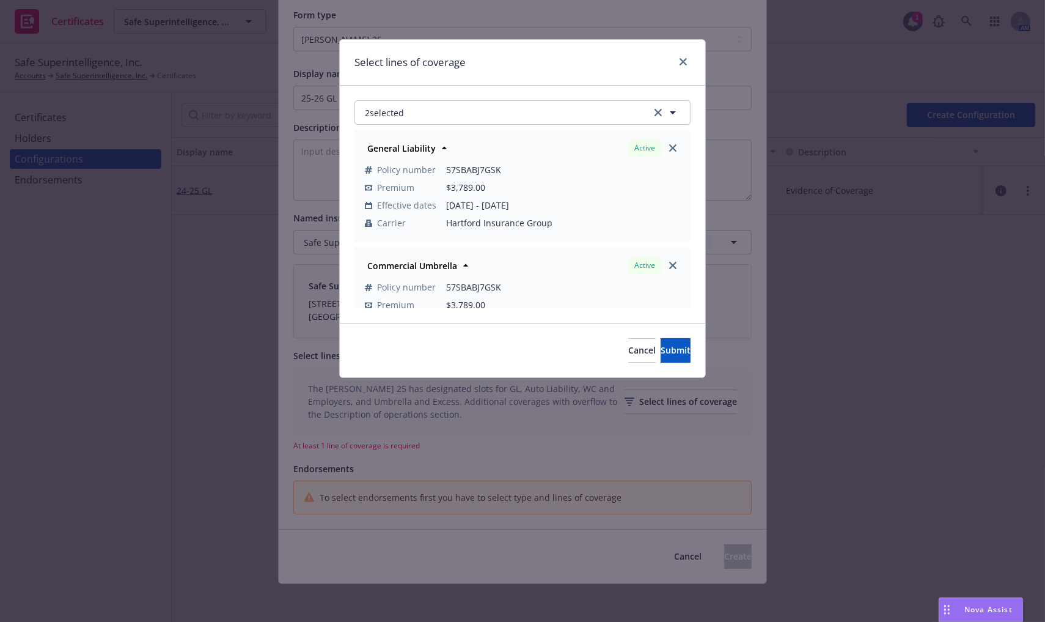
scroll to position [51, 0]
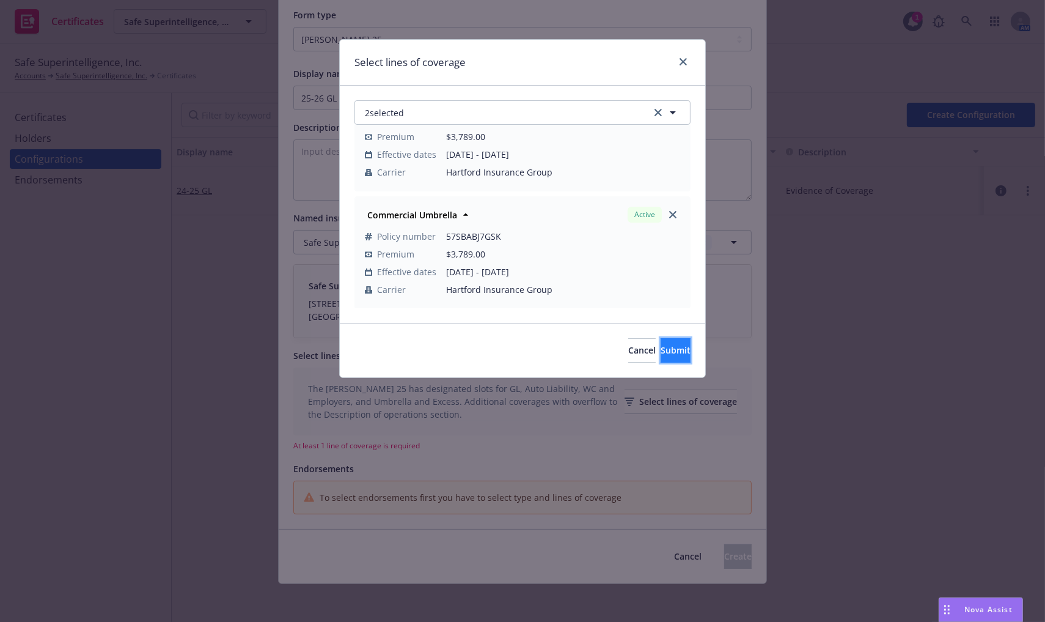
click at [682, 353] on button "Submit" at bounding box center [676, 350] width 30 height 24
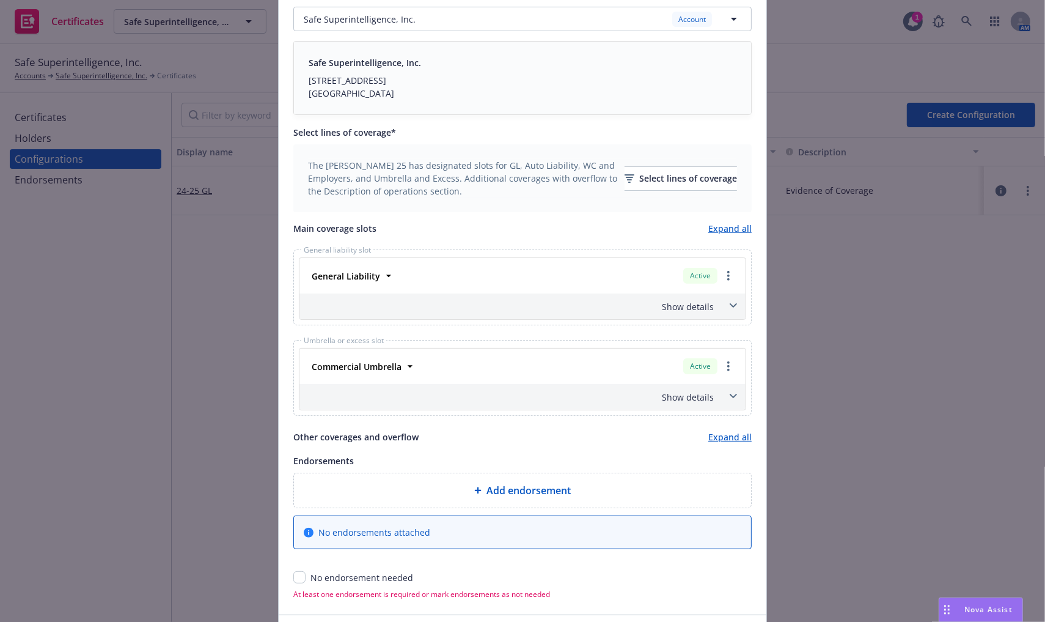
scroll to position [320, 0]
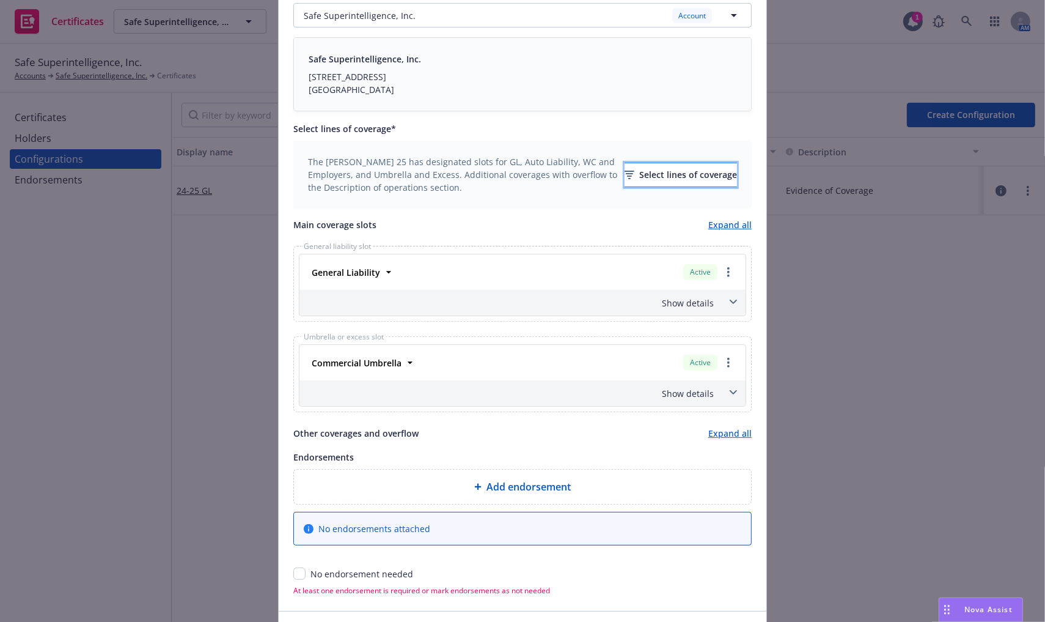
click at [652, 172] on div "Select lines of coverage" at bounding box center [681, 174] width 112 height 23
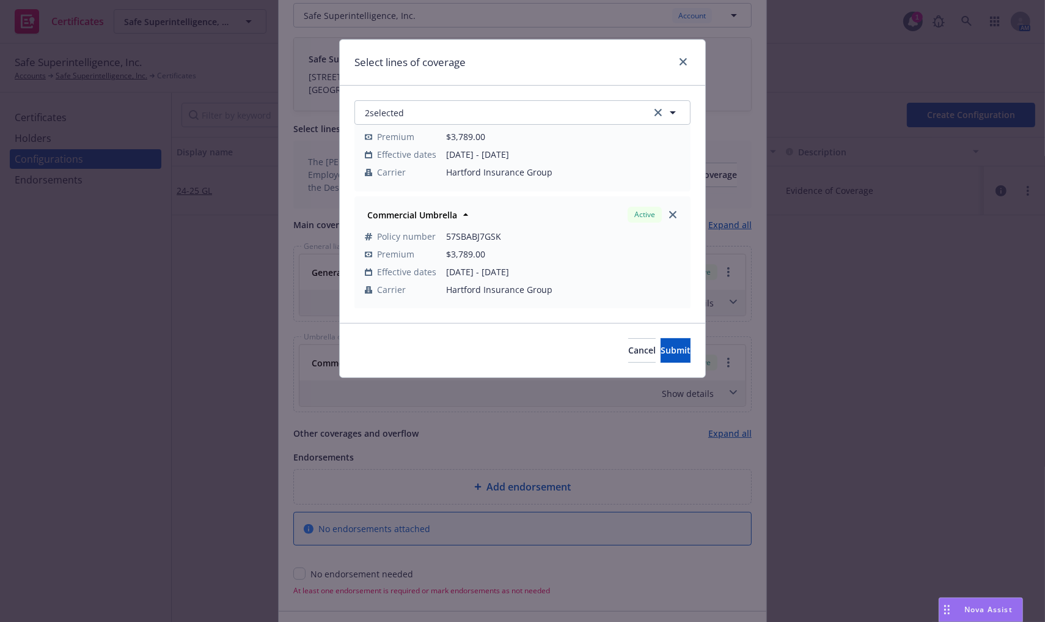
scroll to position [0, 0]
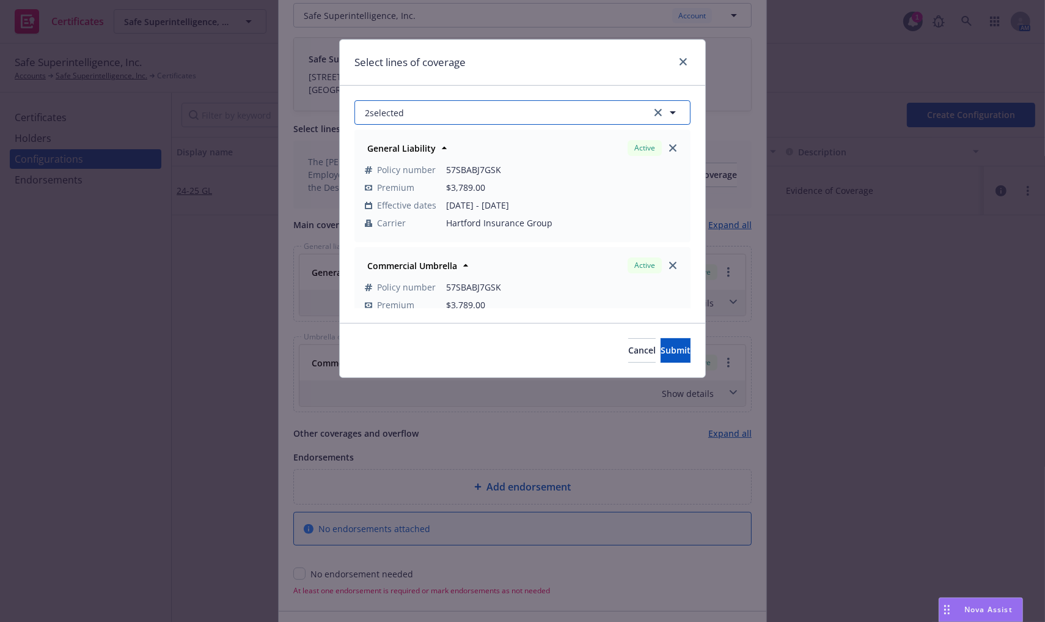
click at [671, 111] on icon "button" at bounding box center [673, 112] width 6 height 3
click at [675, 118] on icon "button" at bounding box center [673, 112] width 15 height 15
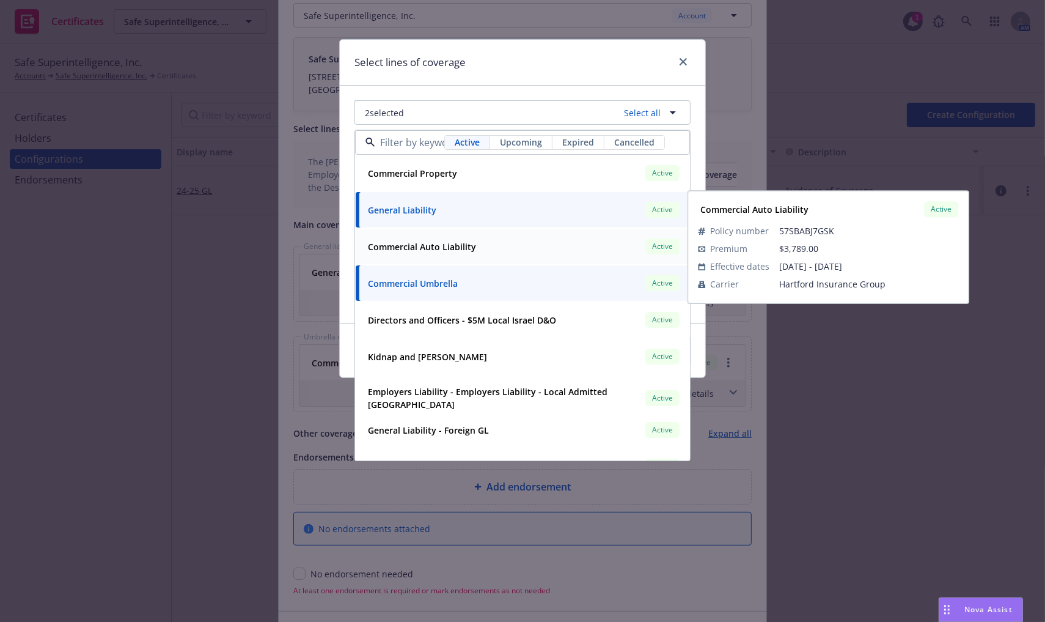
click at [487, 248] on div "Commercial Auto Liability Active" at bounding box center [522, 246] width 319 height 21
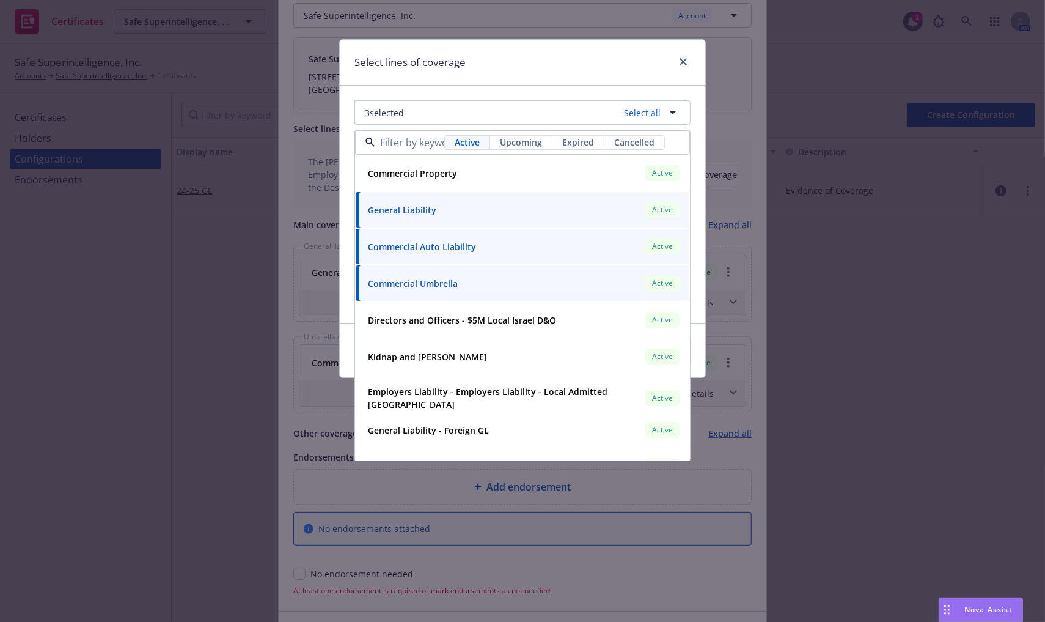
click at [531, 67] on div "Select lines of coverage" at bounding box center [523, 63] width 366 height 46
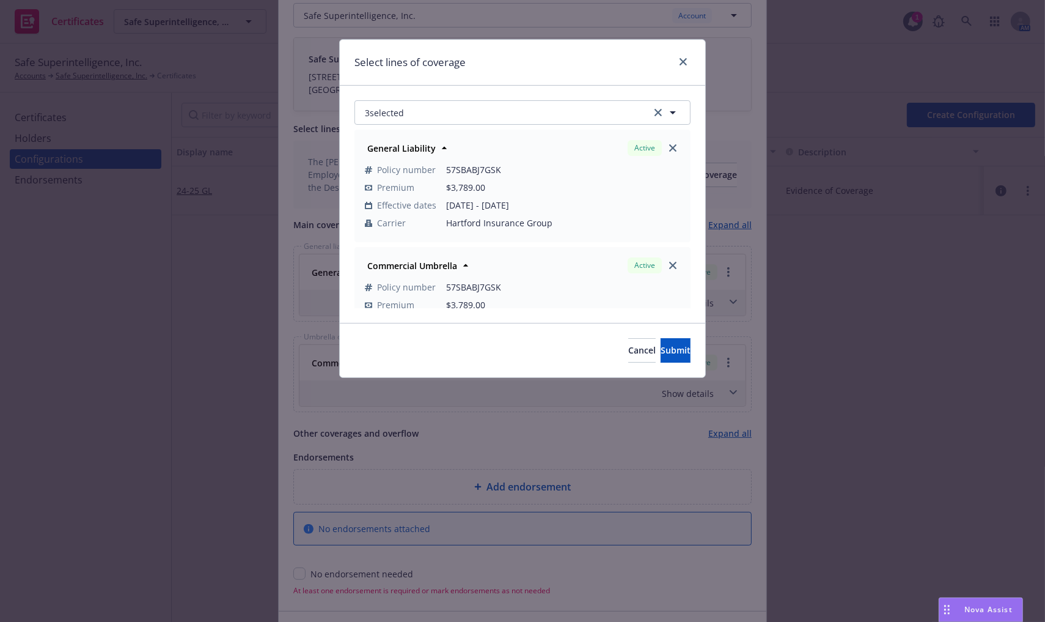
scroll to position [167, 0]
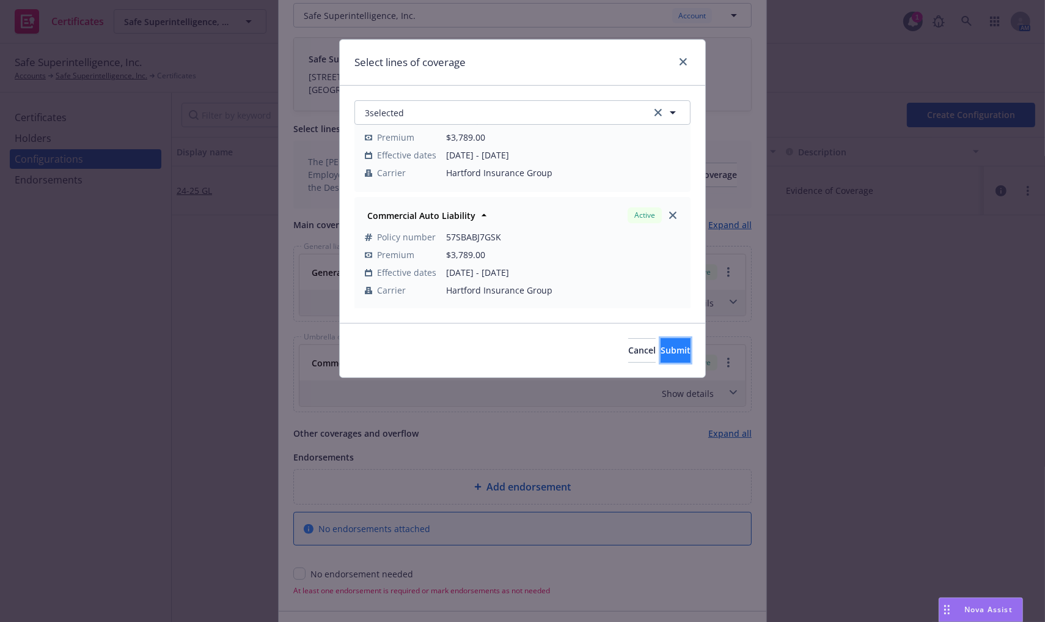
click at [661, 350] on span "Submit" at bounding box center [676, 350] width 30 height 12
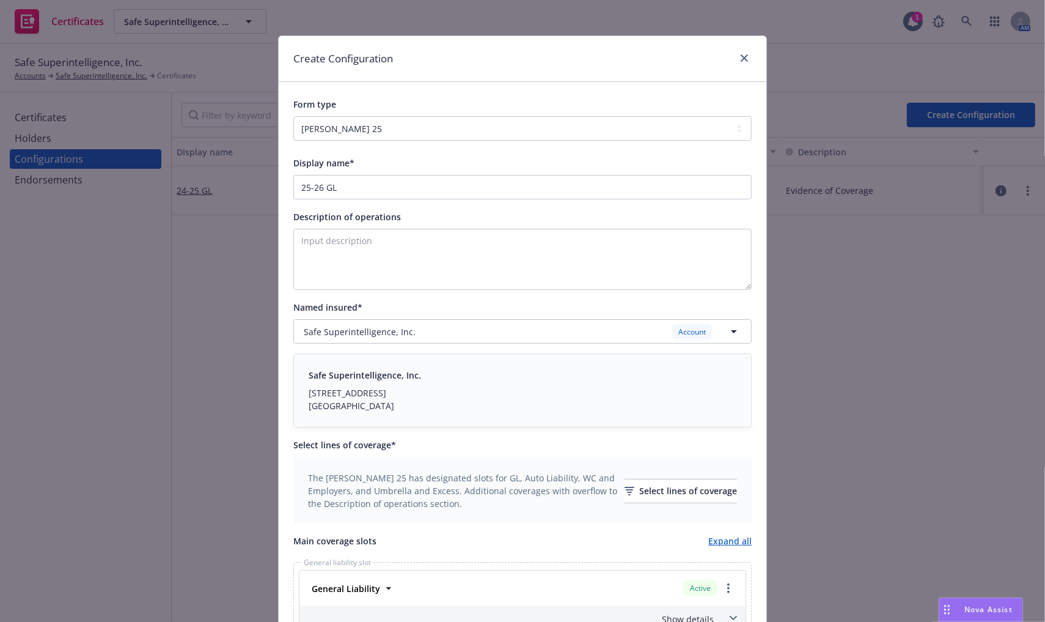
scroll to position [0, 0]
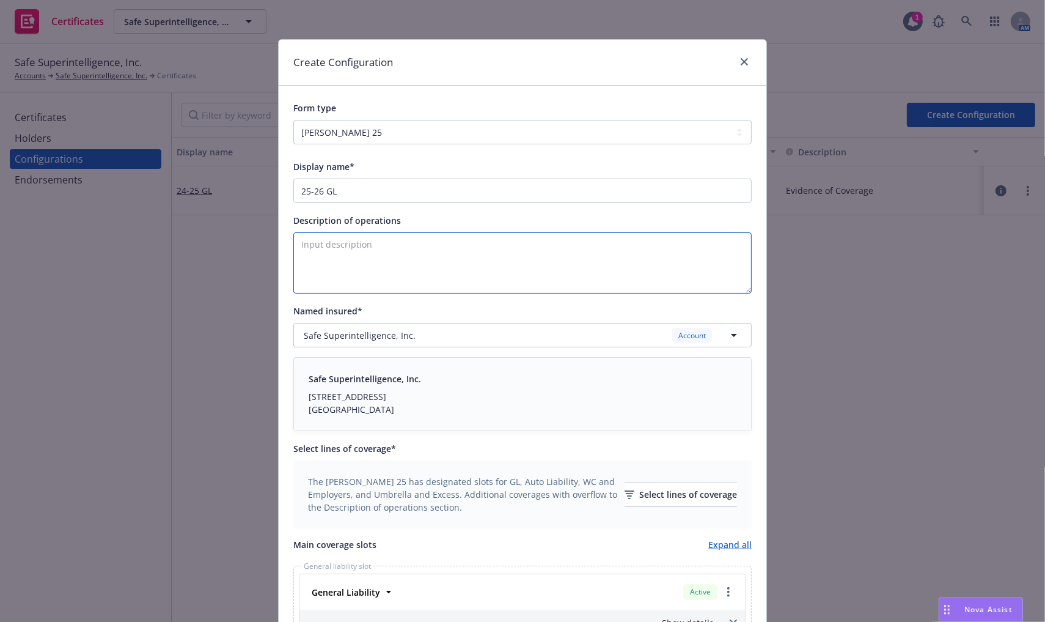
click at [340, 258] on textarea "Description of operations" at bounding box center [522, 262] width 458 height 61
paste textarea "Evidence of Coverage"
click at [365, 238] on textarea "Evidence of Coverage" at bounding box center [522, 262] width 458 height 61
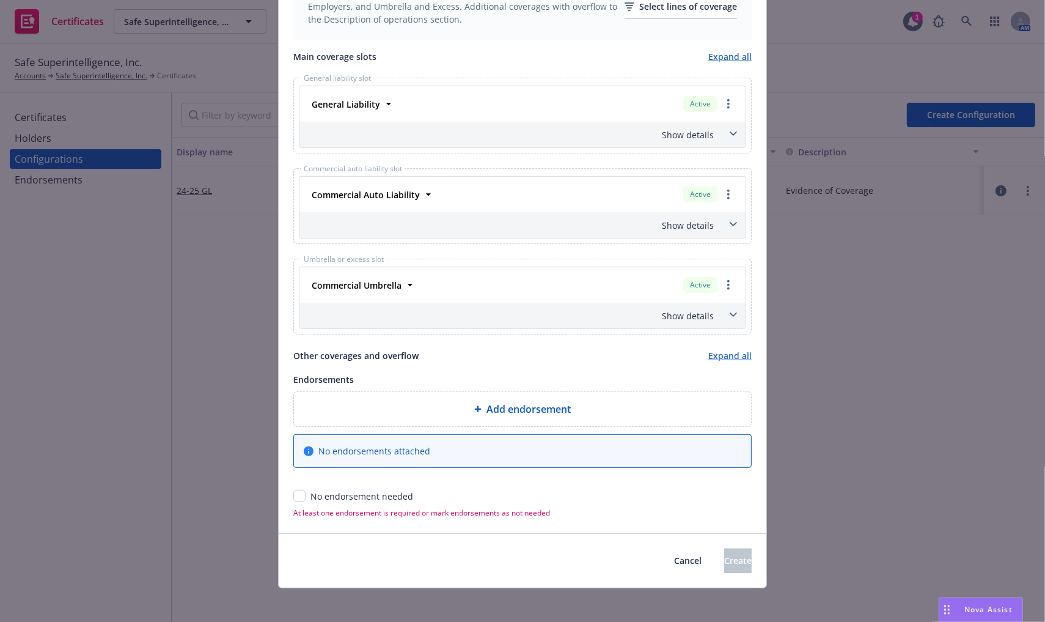
scroll to position [491, 0]
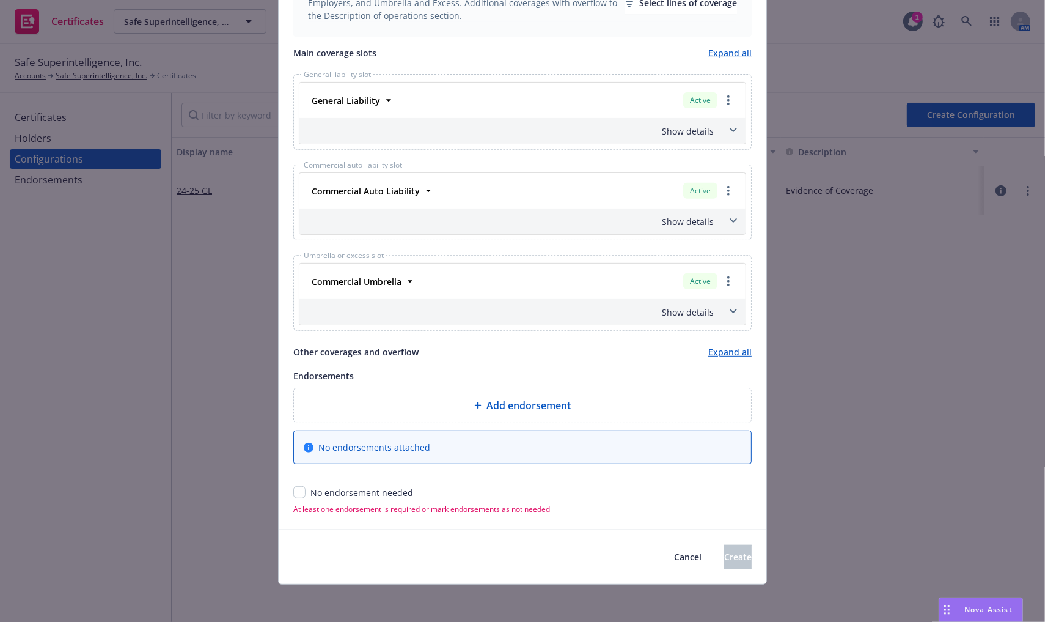
type textarea "Evidence of Insurance"
click at [317, 491] on div "No endorsement needed" at bounding box center [362, 492] width 103 height 13
click at [296, 493] on input "checkbox" at bounding box center [299, 492] width 12 height 12
checkbox input "true"
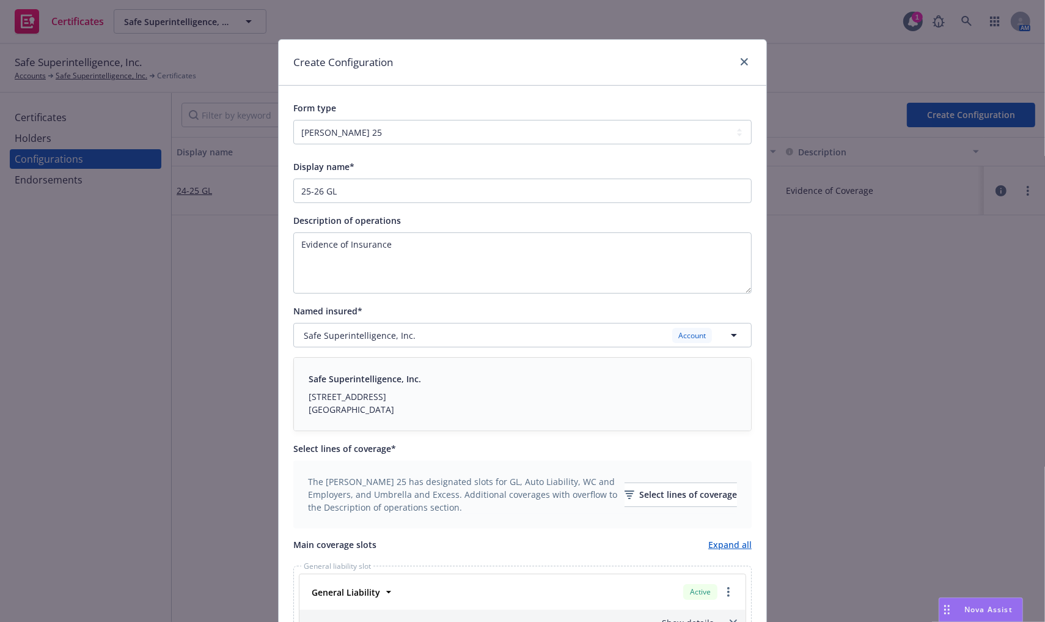
scroll to position [452, 0]
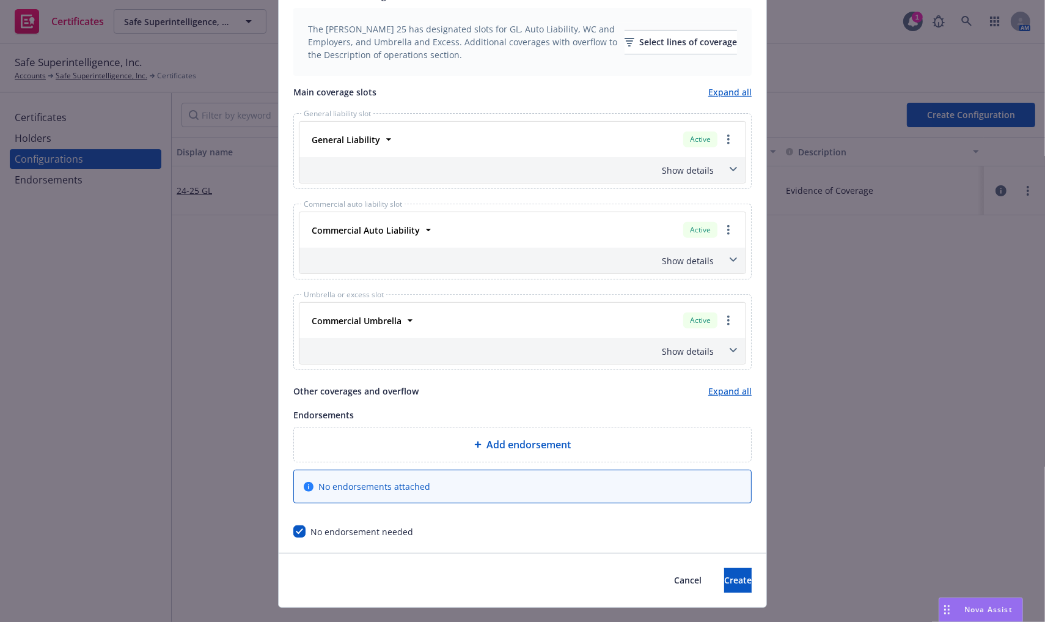
click at [714, 594] on div "Cancel Create" at bounding box center [523, 580] width 488 height 54
click at [724, 579] on span "Create" at bounding box center [738, 580] width 28 height 12
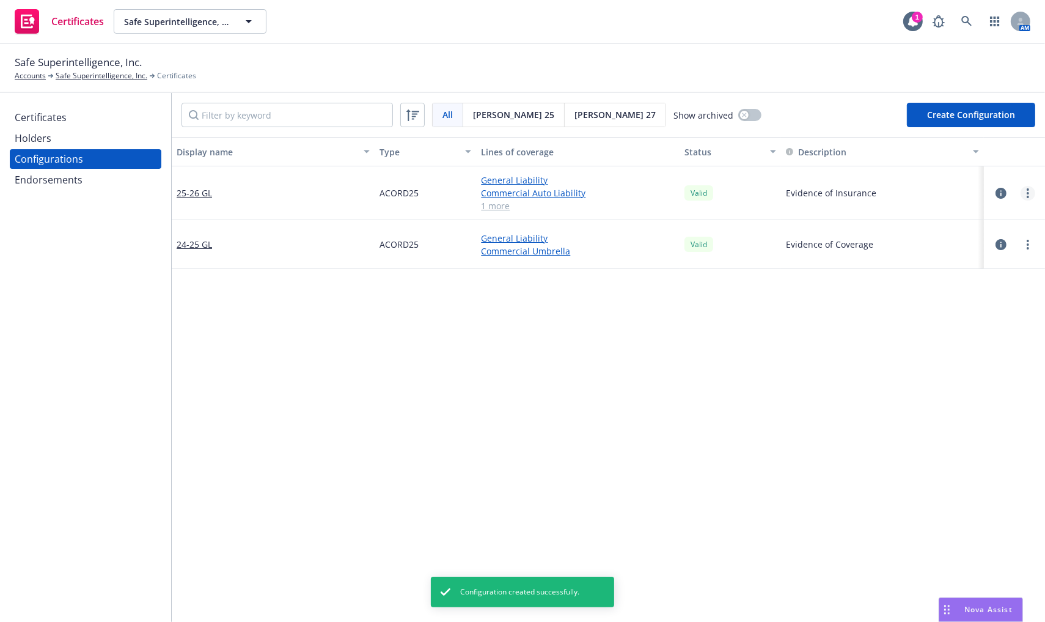
click at [1021, 191] on link "more" at bounding box center [1028, 193] width 15 height 15
click at [1021, 193] on link "more" at bounding box center [1028, 193] width 15 height 15
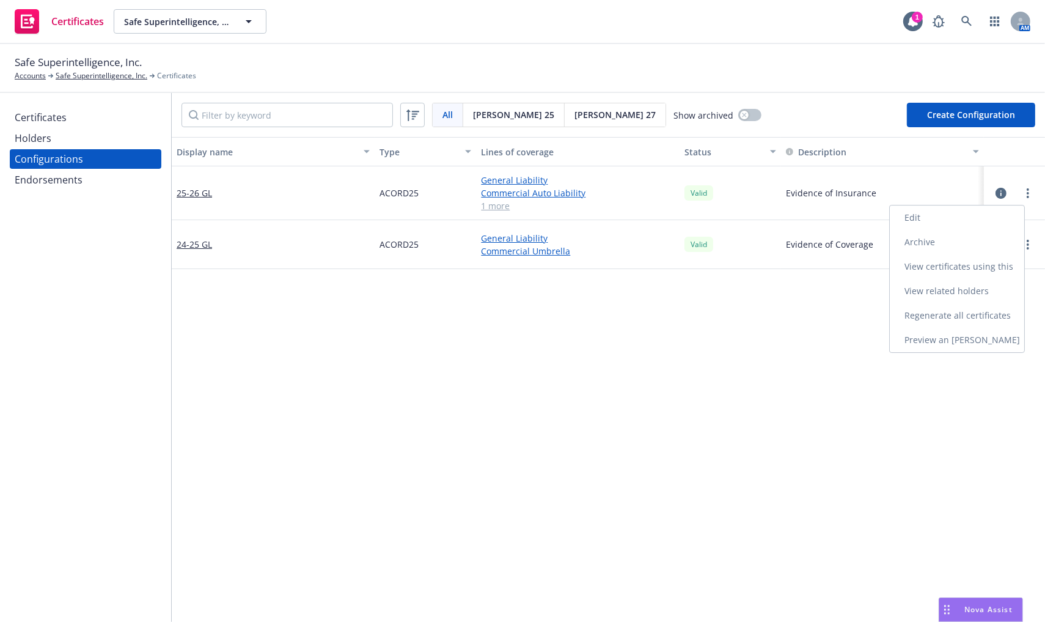
click at [972, 315] on link "Regenerate all certificates" at bounding box center [957, 315] width 134 height 24
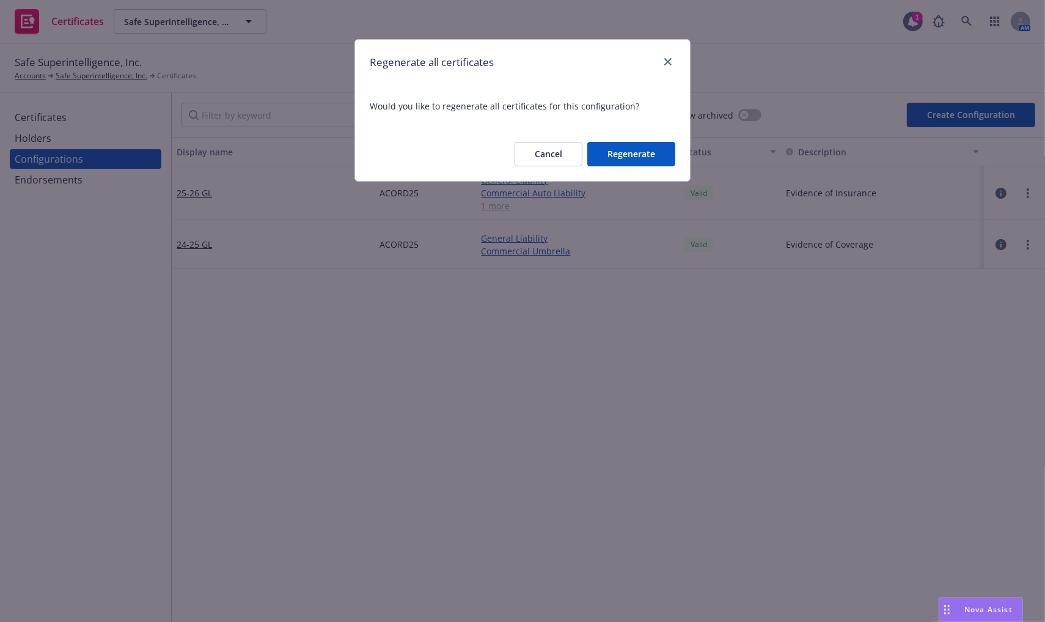
click at [639, 152] on button "Regenerate" at bounding box center [631, 154] width 88 height 24
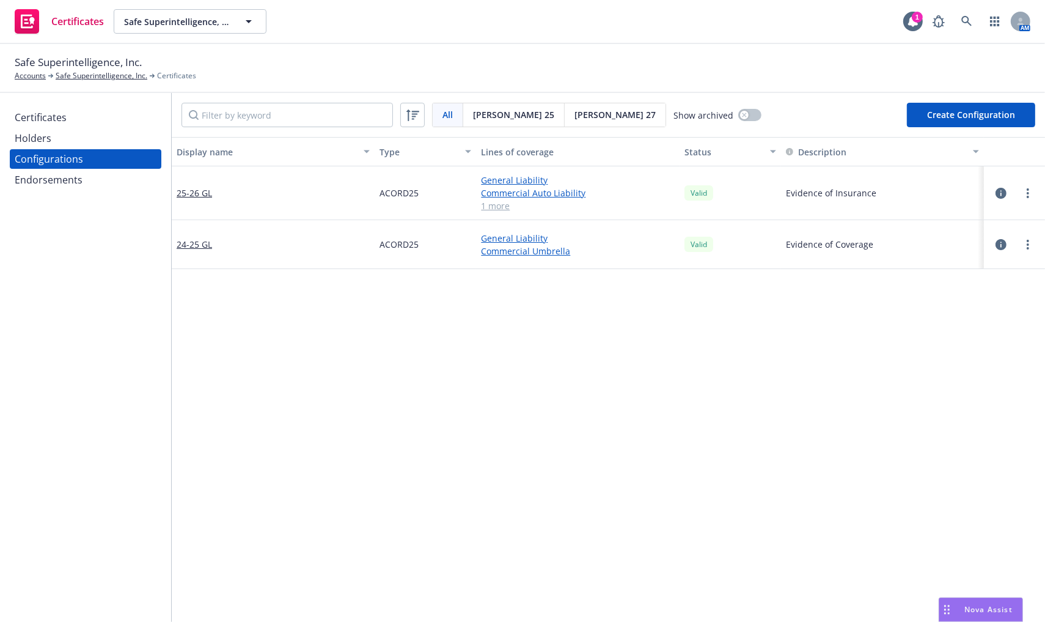
click at [79, 122] on div "Certificates" at bounding box center [86, 118] width 142 height 20
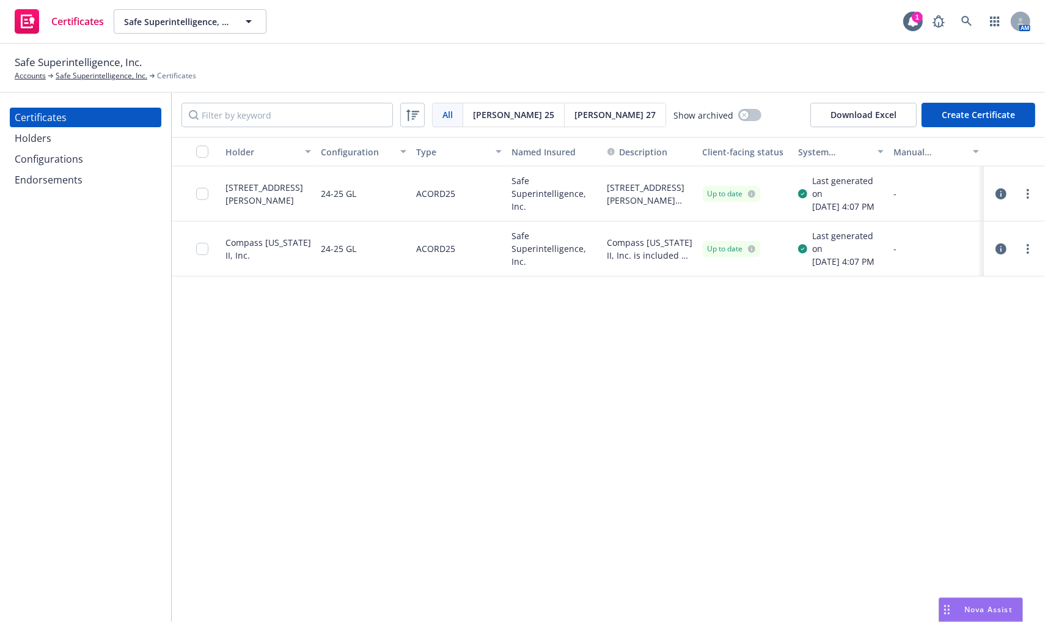
click at [76, 141] on div "Holders" at bounding box center [86, 138] width 142 height 20
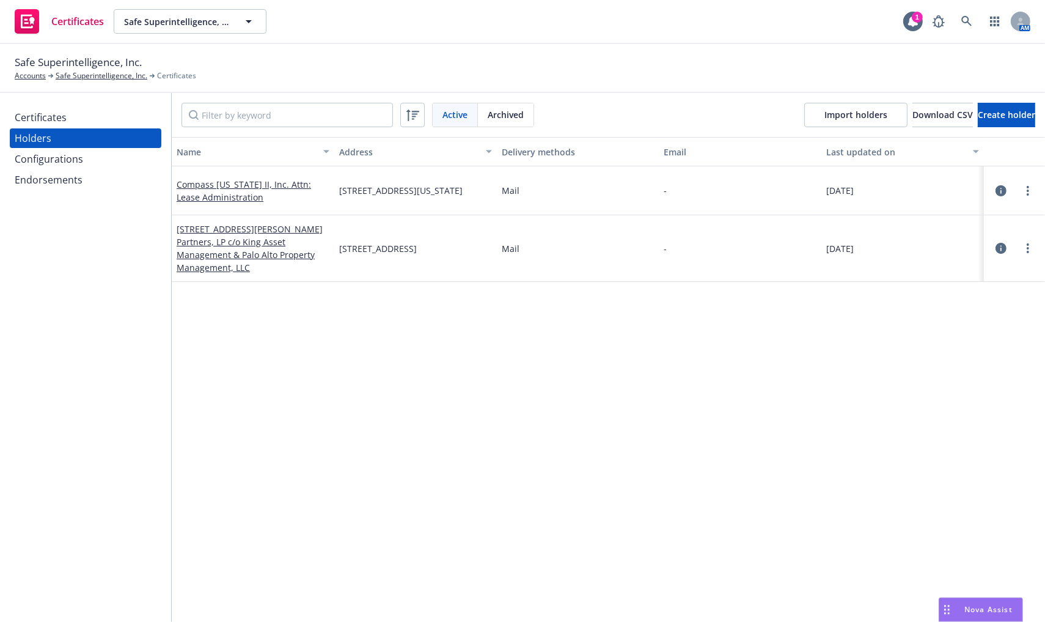
click at [87, 167] on div "Configurations" at bounding box center [86, 159] width 142 height 20
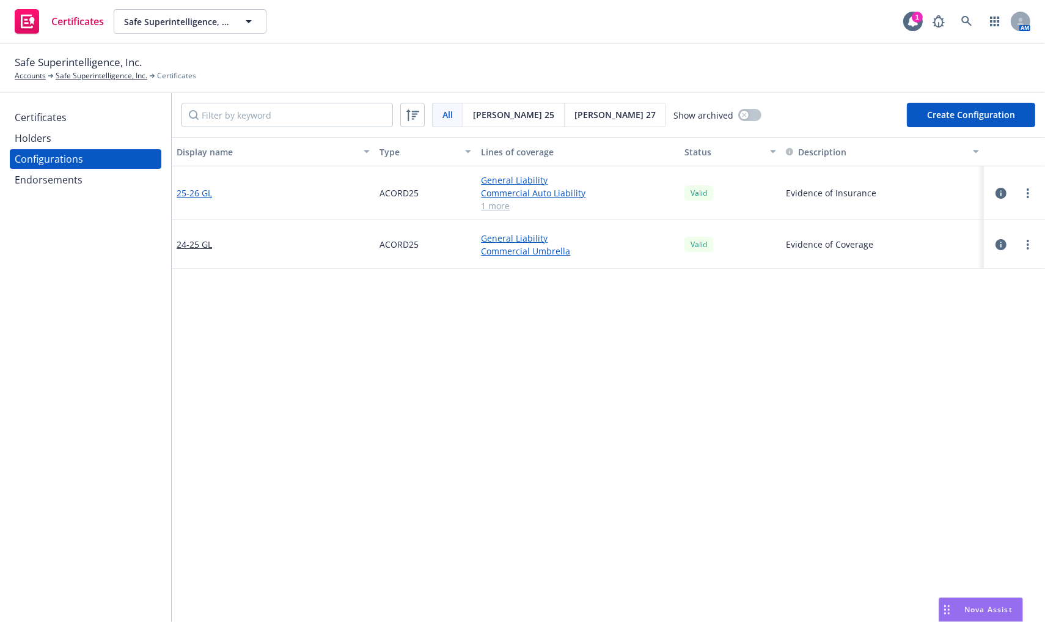
click at [210, 189] on link "25-26 GL" at bounding box center [194, 192] width 35 height 13
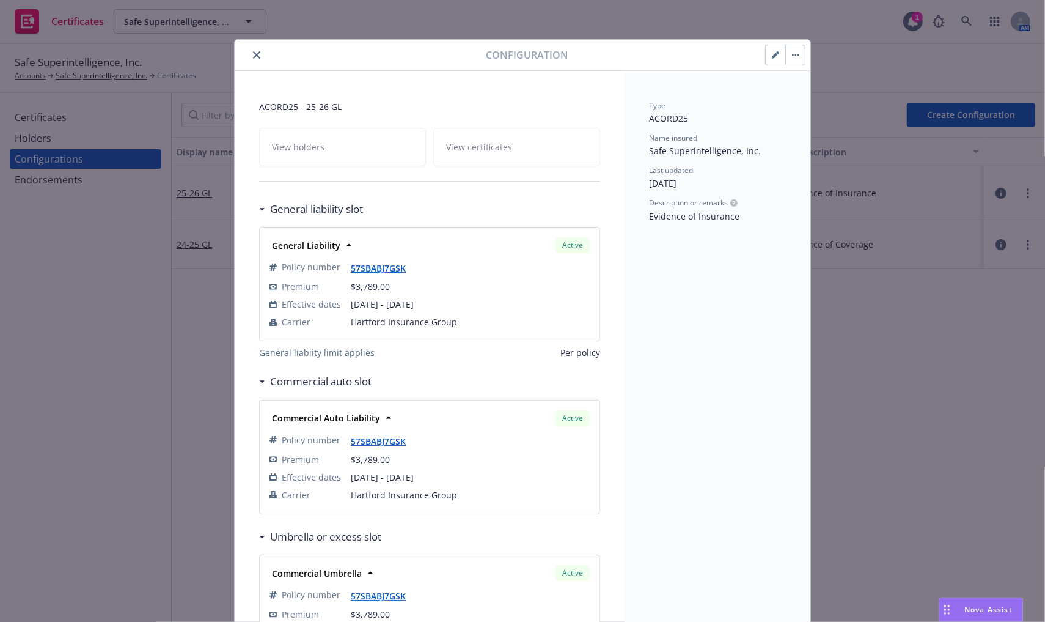
click at [253, 55] on icon "close" at bounding box center [256, 54] width 7 height 7
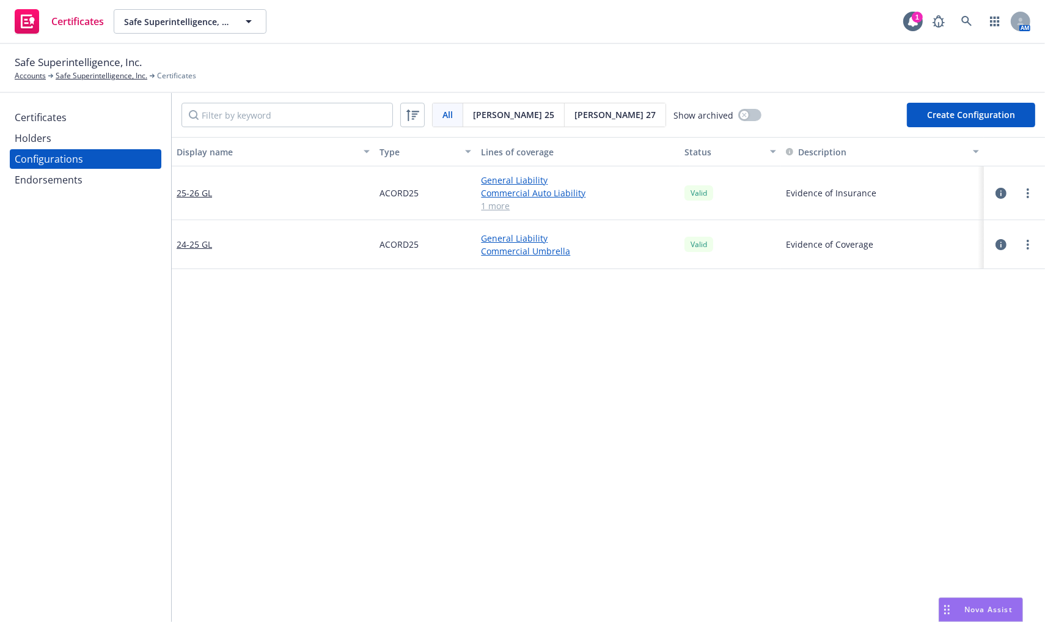
click at [48, 118] on div "Certificates" at bounding box center [41, 118] width 52 height 20
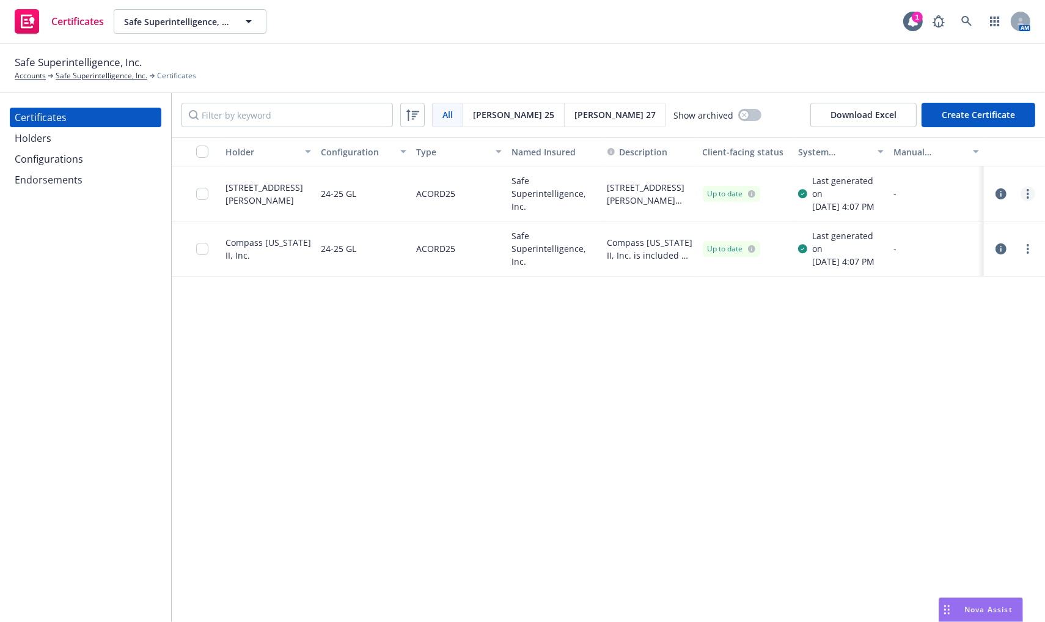
click at [1026, 194] on link "more" at bounding box center [1028, 193] width 15 height 15
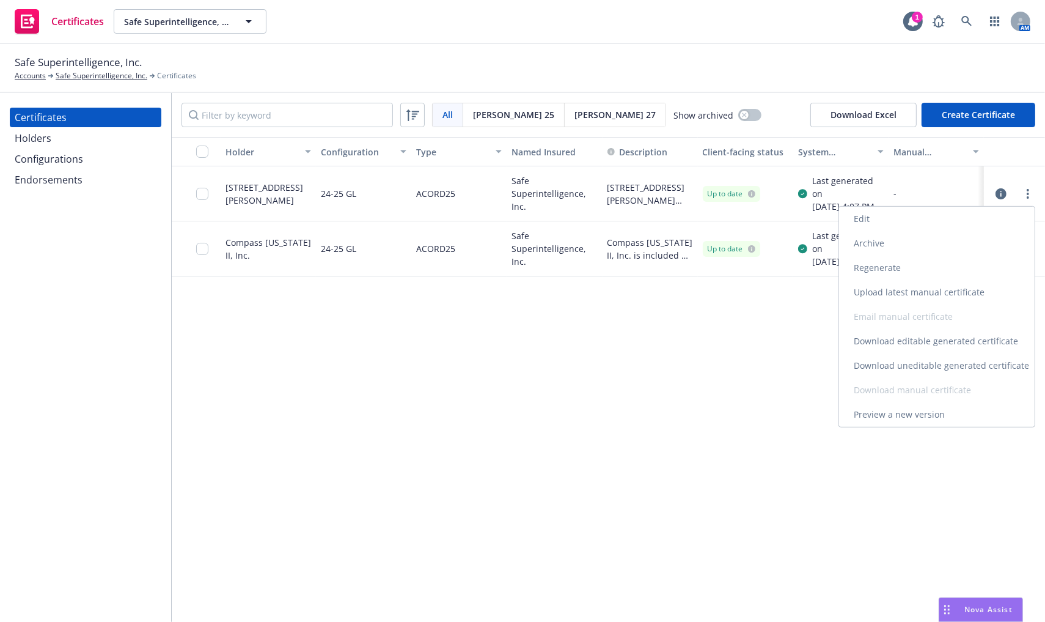
click at [955, 216] on link "Edit" at bounding box center [937, 219] width 196 height 24
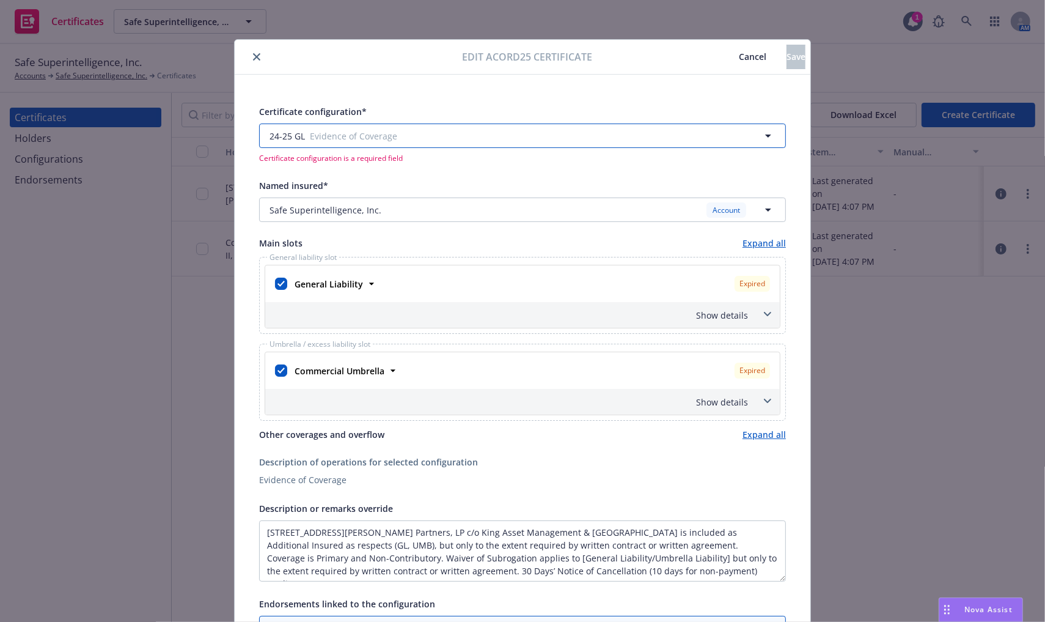
click at [757, 123] on button "24-25 GL Evidence of Coverage" at bounding box center [522, 135] width 527 height 24
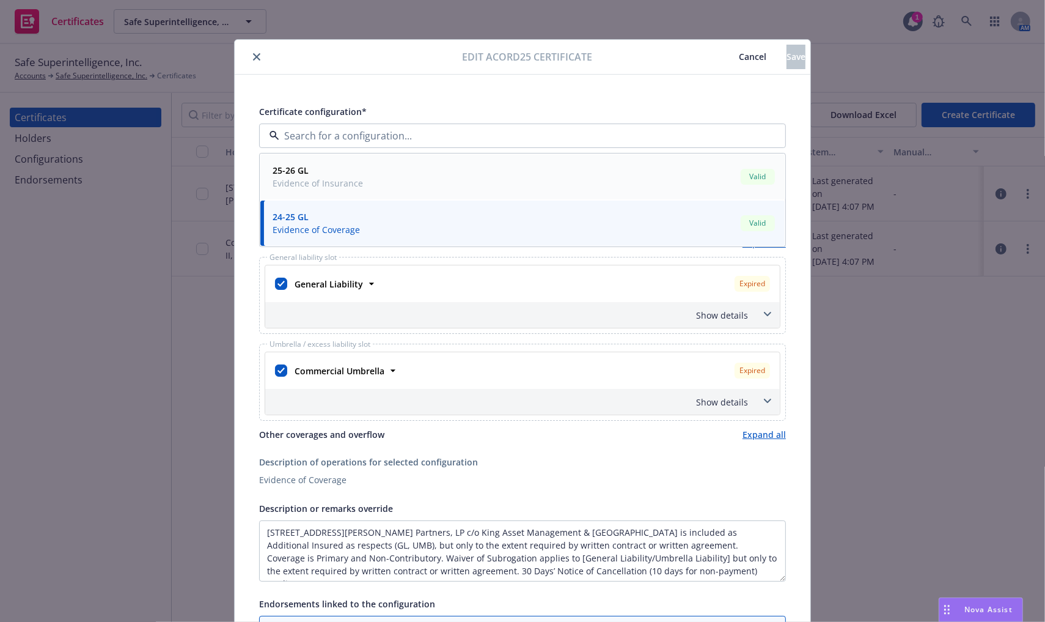
click at [719, 175] on div "25-26 GL Evidence of Insurance Valid" at bounding box center [523, 176] width 510 height 31
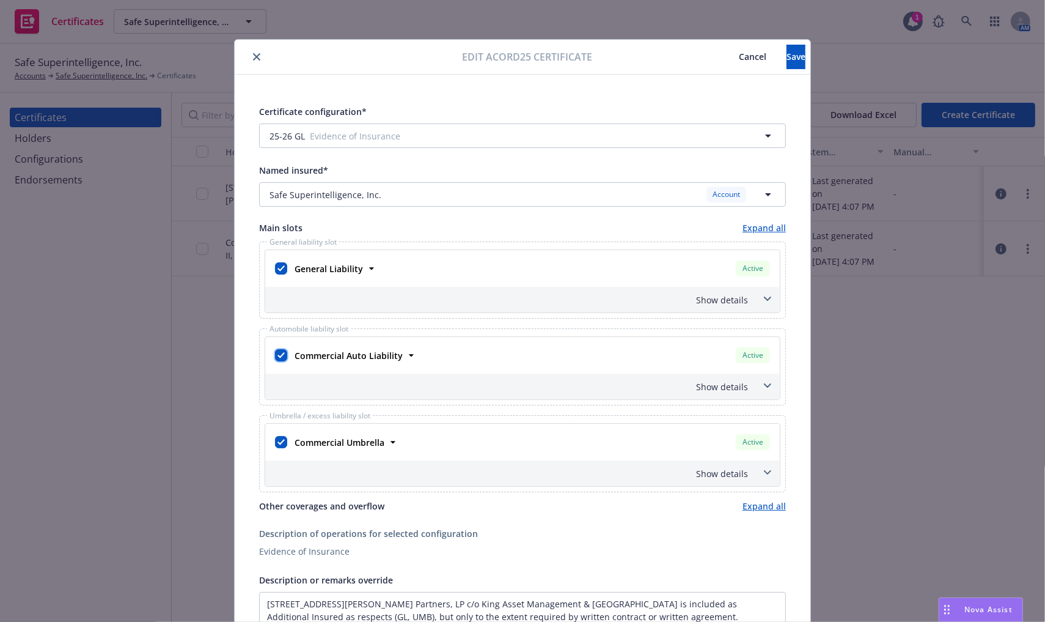
click at [275, 356] on input "checkbox" at bounding box center [281, 355] width 12 height 12
checkbox input "false"
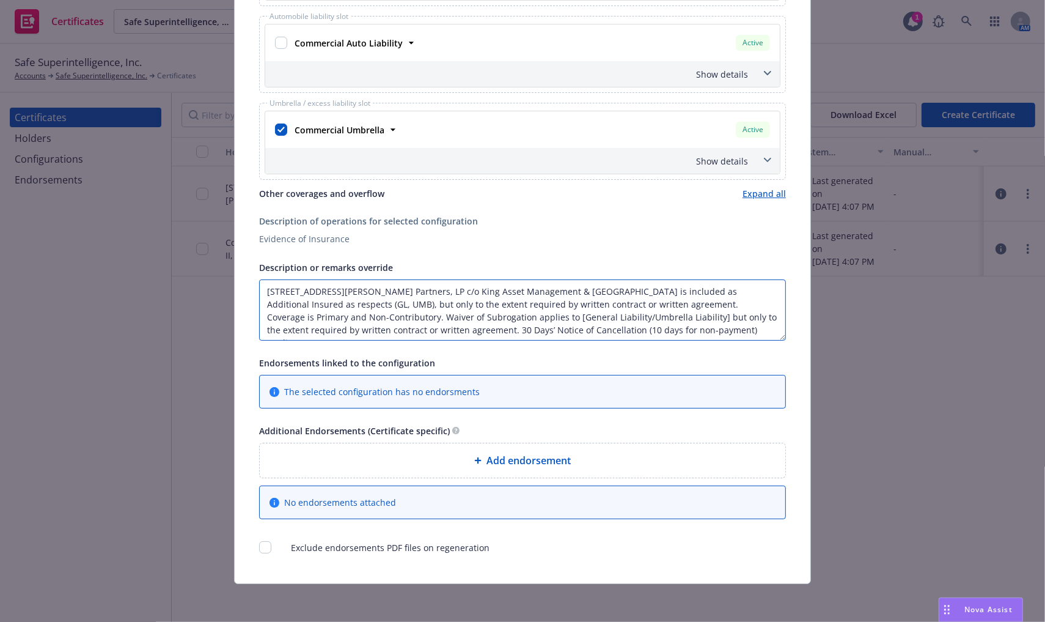
scroll to position [1, 0]
drag, startPoint x: 284, startPoint y: 285, endPoint x: 674, endPoint y: 335, distance: 392.6
click at [674, 335] on textarea "505 Hamilton Avenue Partners, LP c/o King Asset Management & Palo Alto is inclu…" at bounding box center [522, 309] width 527 height 61
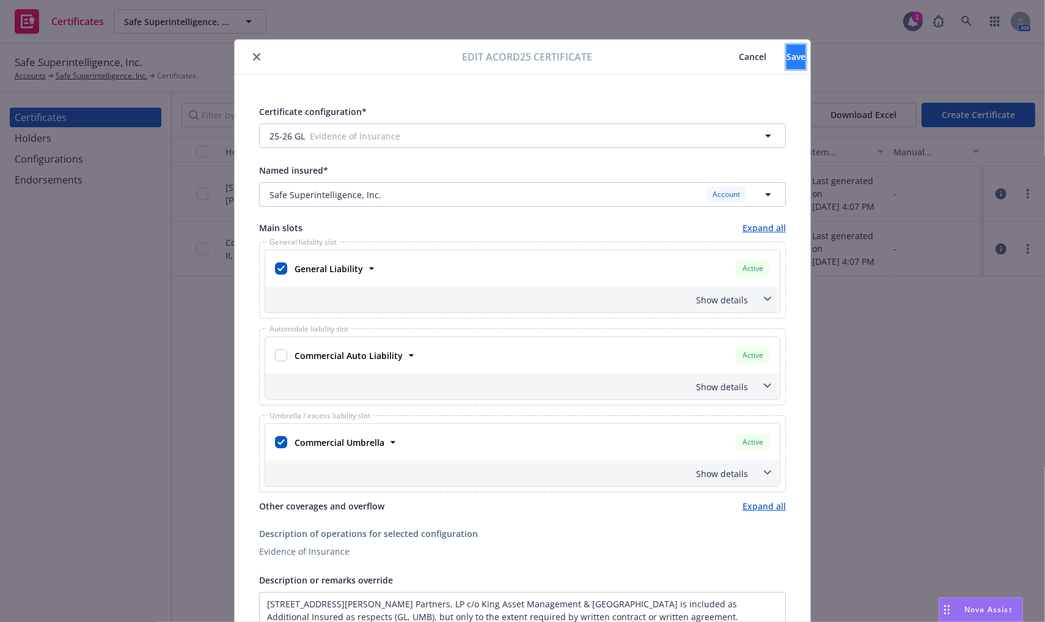
click at [787, 67] on button "Save" at bounding box center [796, 57] width 19 height 24
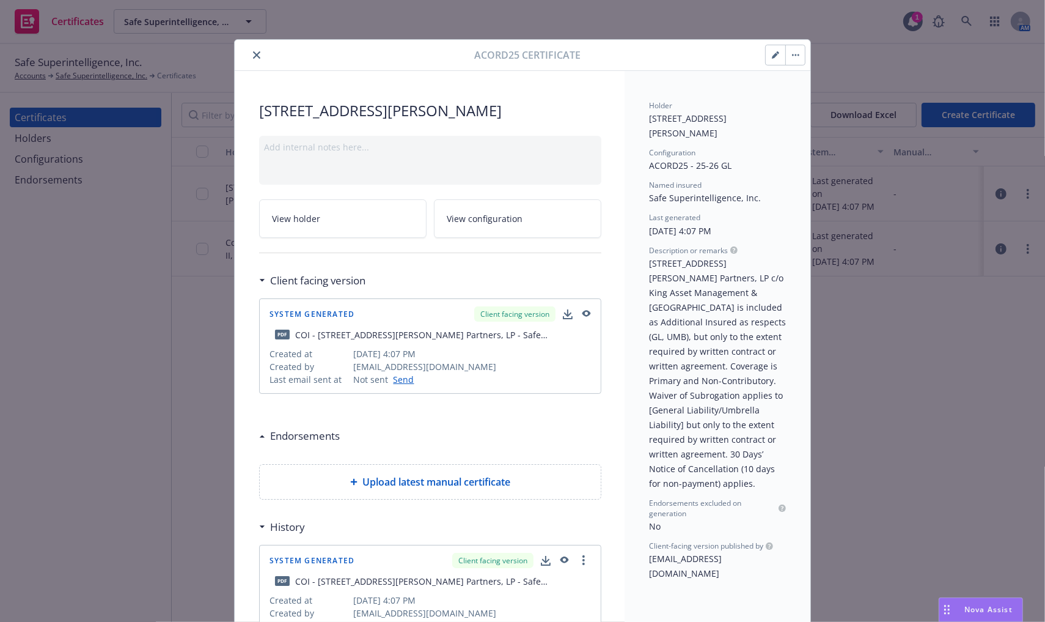
click at [249, 53] on button "close" at bounding box center [256, 55] width 15 height 15
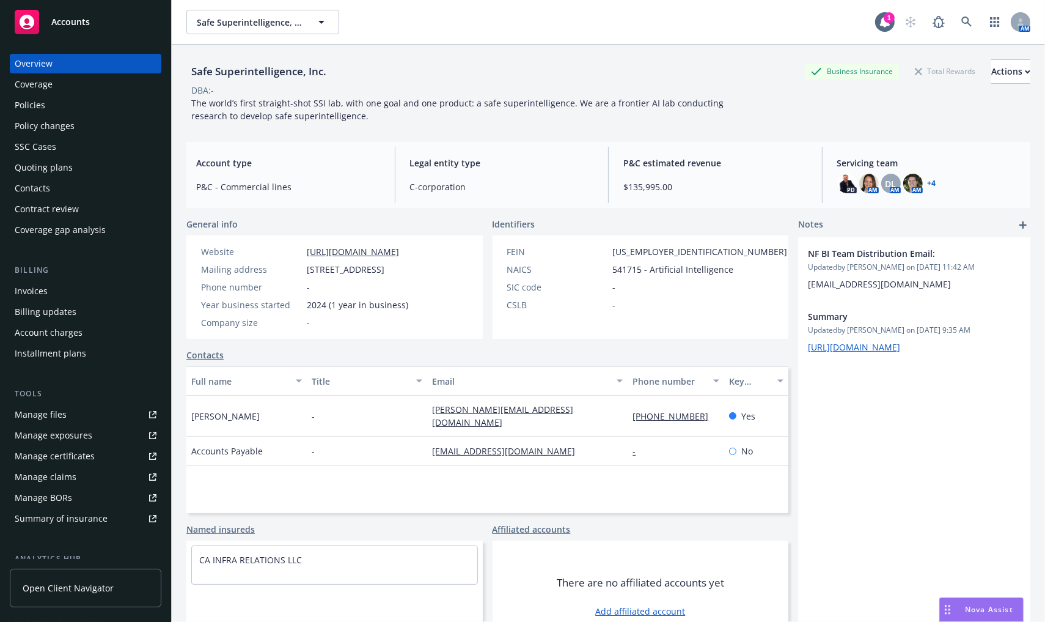
click at [68, 453] on div "Manage certificates" at bounding box center [55, 456] width 80 height 20
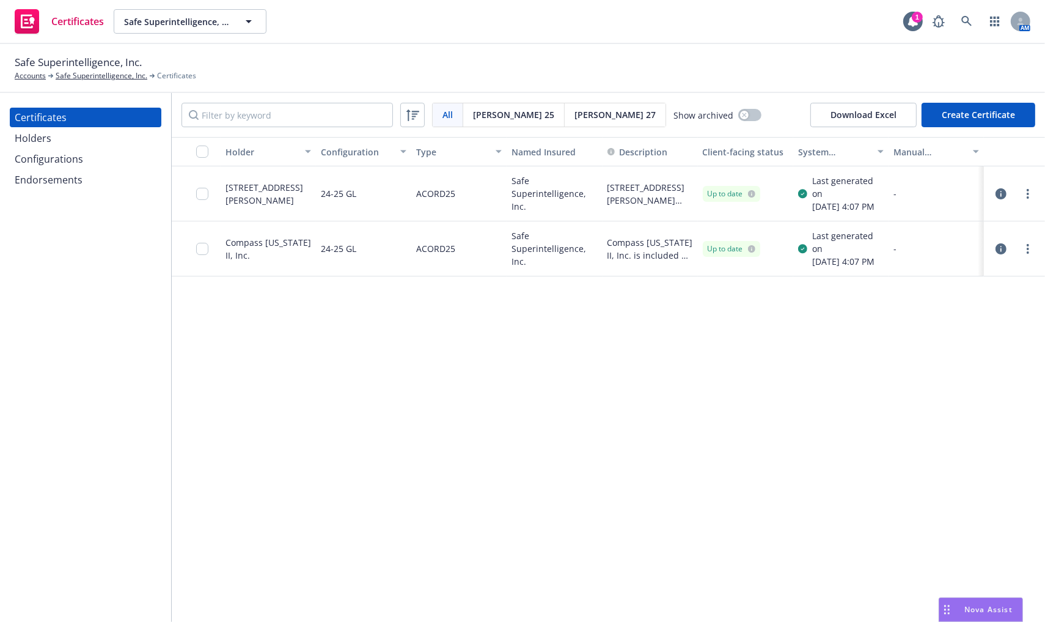
click at [111, 147] on div "Holders" at bounding box center [86, 138] width 142 height 20
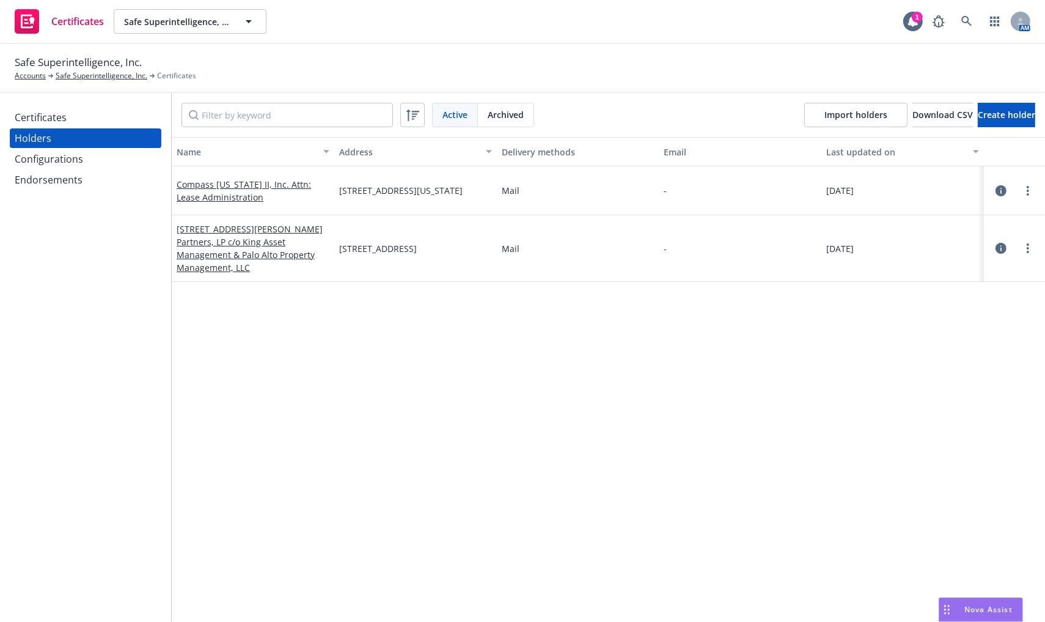
click at [108, 164] on div "Configurations" at bounding box center [86, 159] width 142 height 20
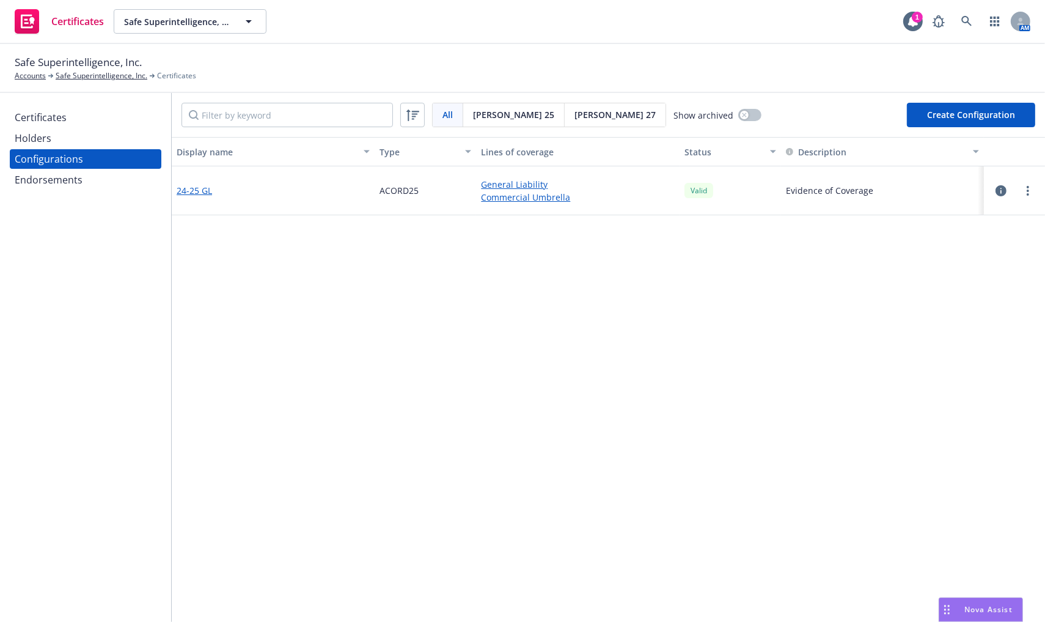
click at [200, 193] on link "24-25 GL" at bounding box center [194, 190] width 35 height 13
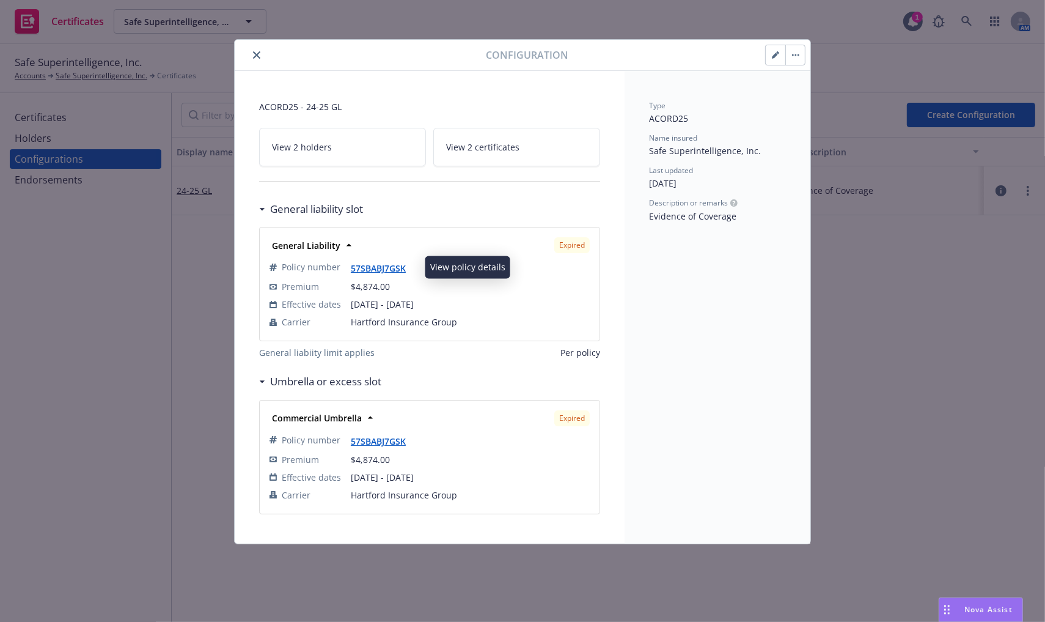
click at [772, 53] on icon "button" at bounding box center [775, 54] width 7 height 7
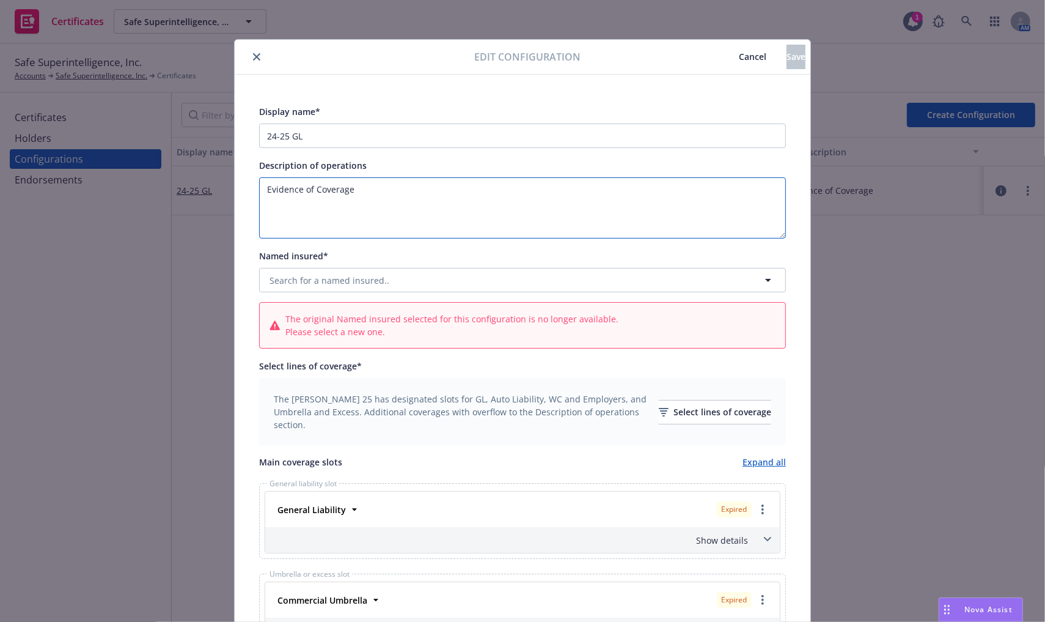
click at [373, 200] on textarea "Evidence of Coverage" at bounding box center [522, 207] width 527 height 61
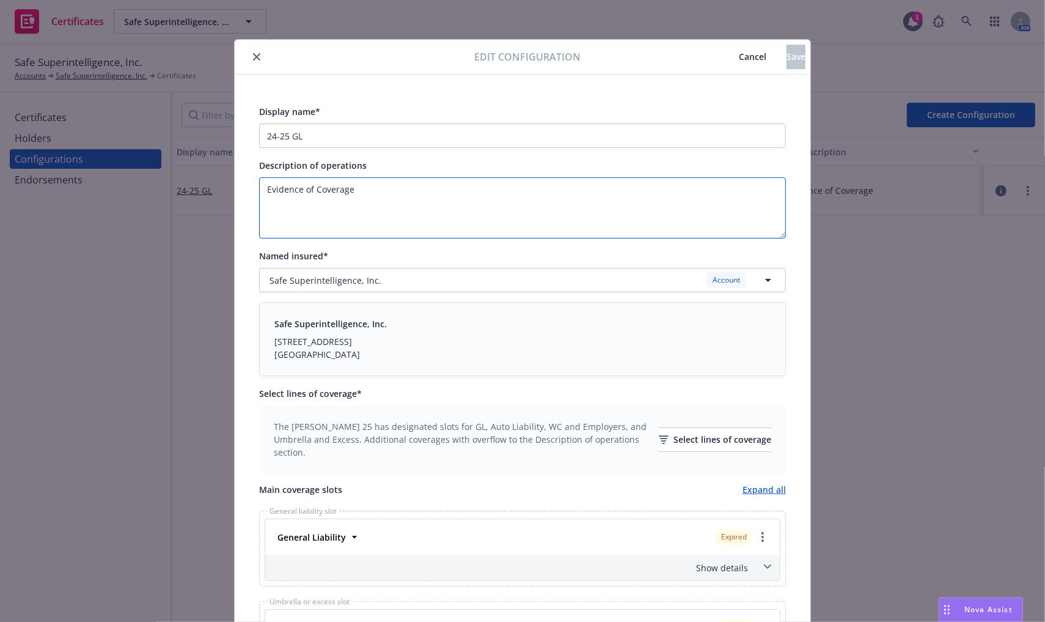
click at [373, 200] on textarea "Evidence of Coverage" at bounding box center [522, 207] width 527 height 61
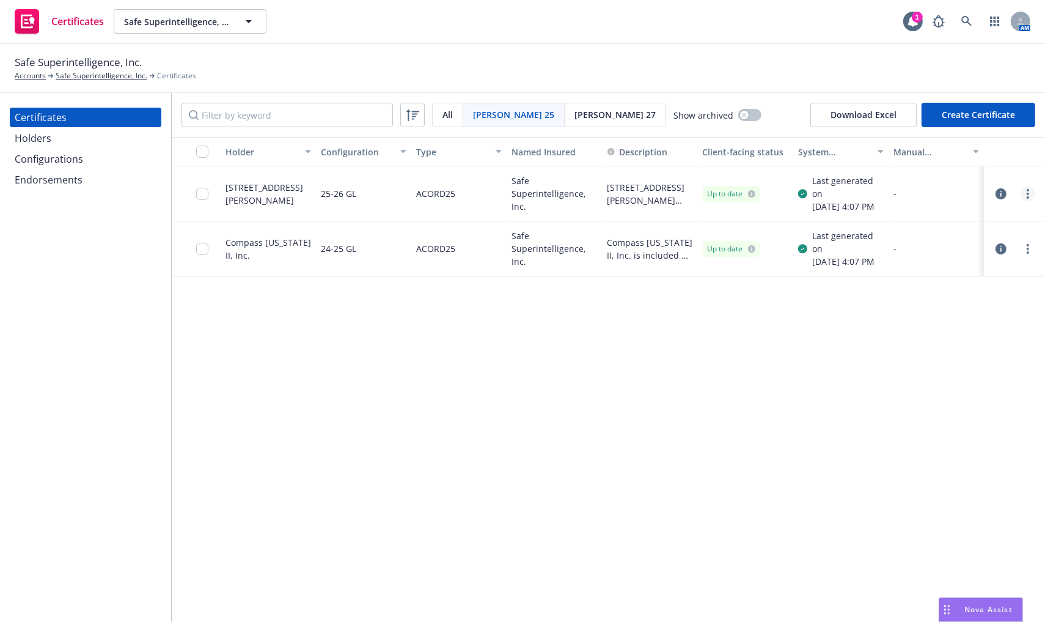
click at [1026, 194] on link "more" at bounding box center [1028, 193] width 15 height 15
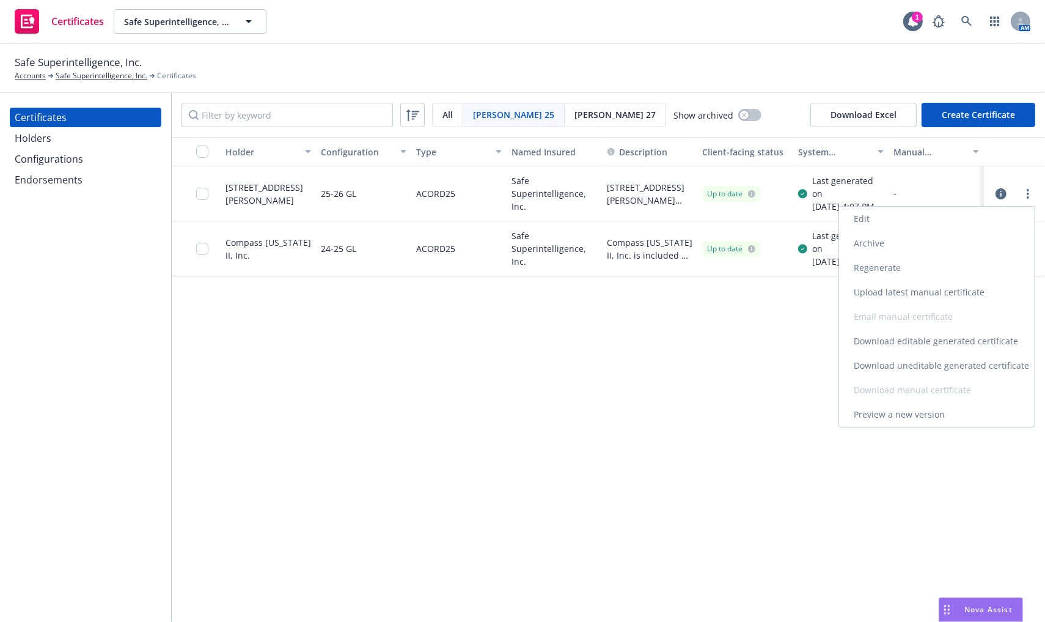
click at [977, 274] on link "Regenerate" at bounding box center [937, 267] width 196 height 24
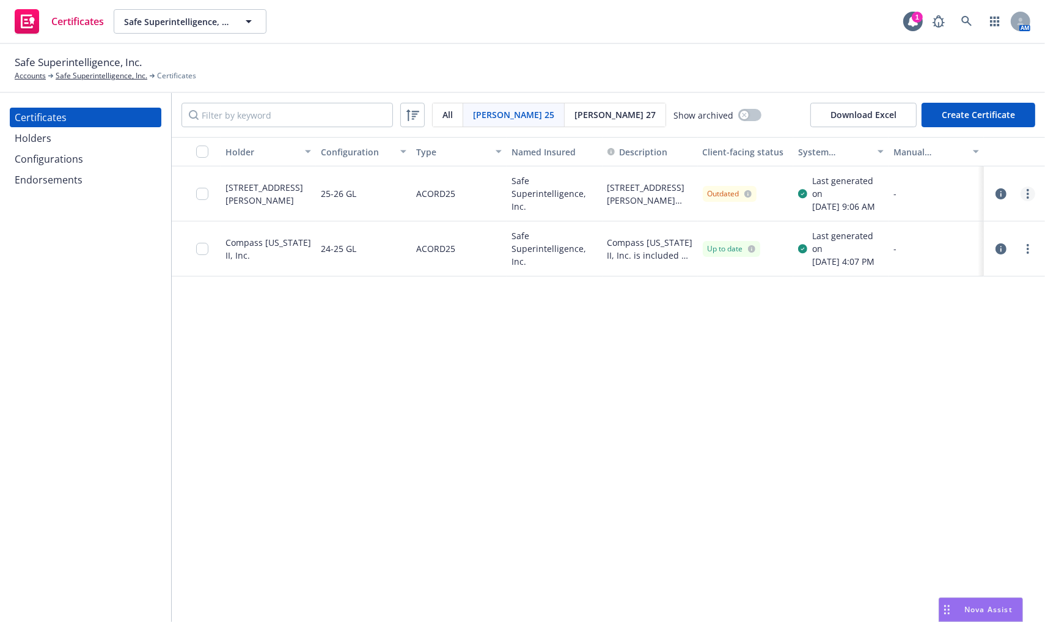
click at [1027, 195] on icon "more" at bounding box center [1028, 194] width 2 height 10
click at [1004, 196] on icon "button" at bounding box center [1001, 193] width 11 height 11
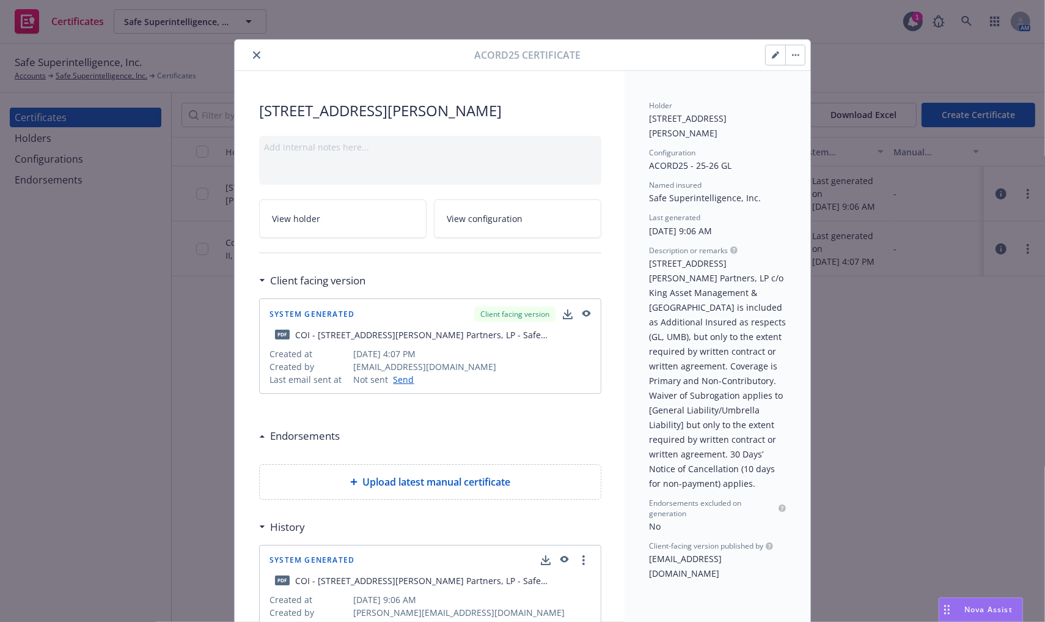
click at [793, 56] on button "button" at bounding box center [795, 55] width 20 height 20
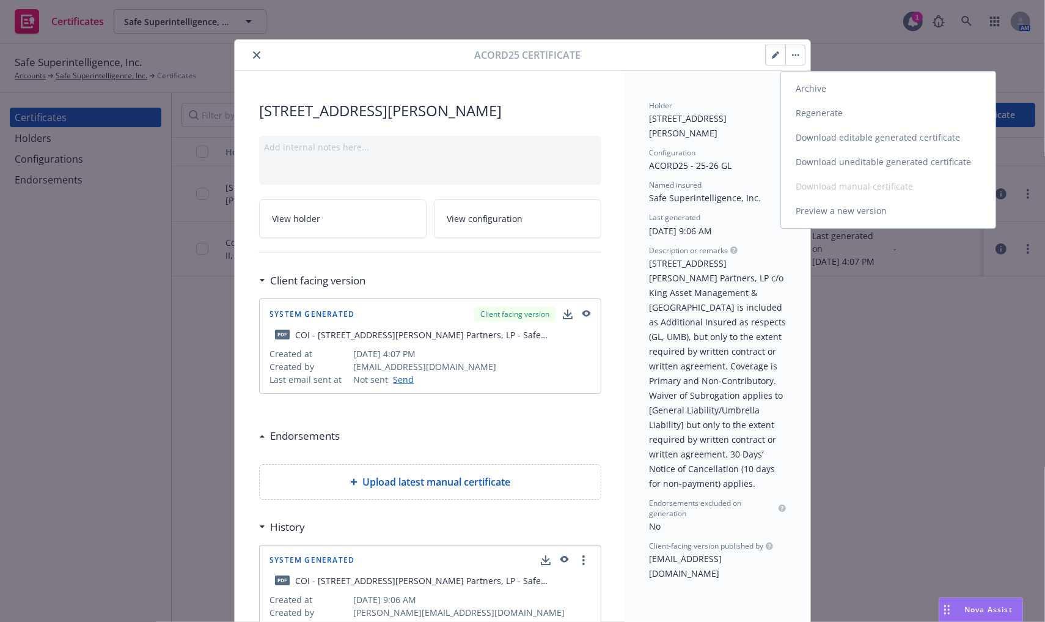
click at [847, 208] on link "Preview a new version" at bounding box center [888, 211] width 215 height 24
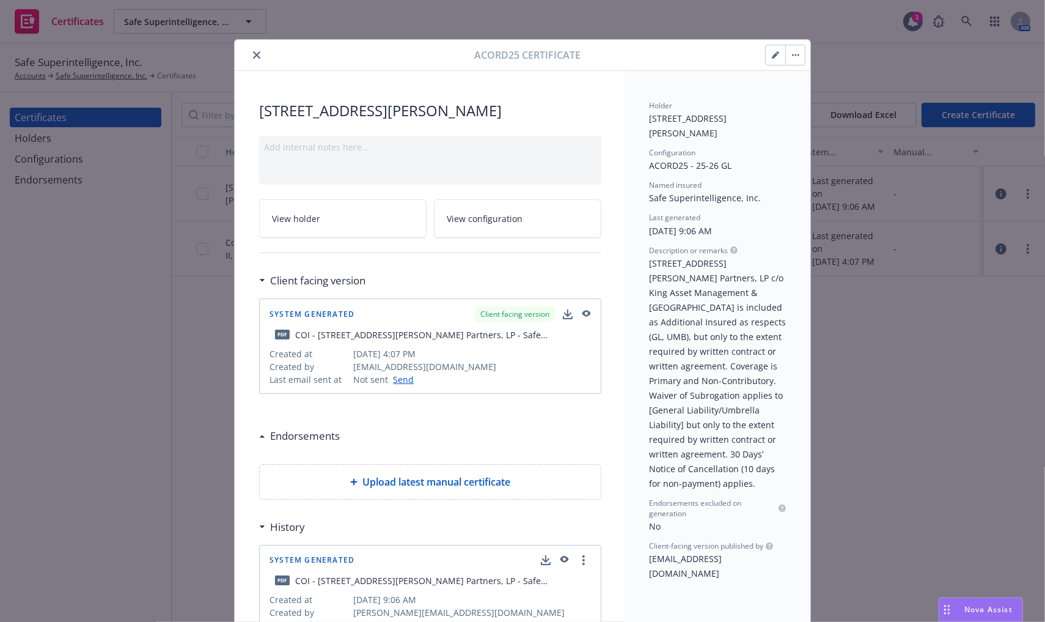
click at [249, 58] on button "close" at bounding box center [256, 55] width 15 height 15
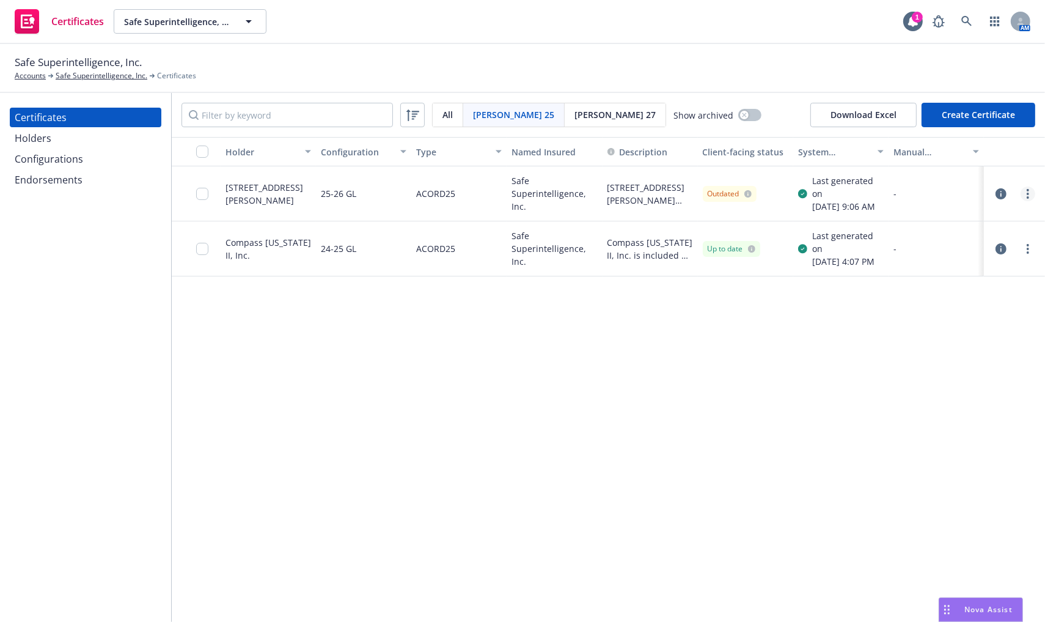
click at [1028, 193] on circle "more" at bounding box center [1028, 194] width 2 height 2
click at [675, 364] on div "Holder Configuration Type Named Insured Description Client-facing status System…" at bounding box center [608, 379] width 873 height 485
click at [1031, 245] on link "more" at bounding box center [1028, 248] width 15 height 15
click at [925, 278] on link "Edit" at bounding box center [937, 274] width 196 height 24
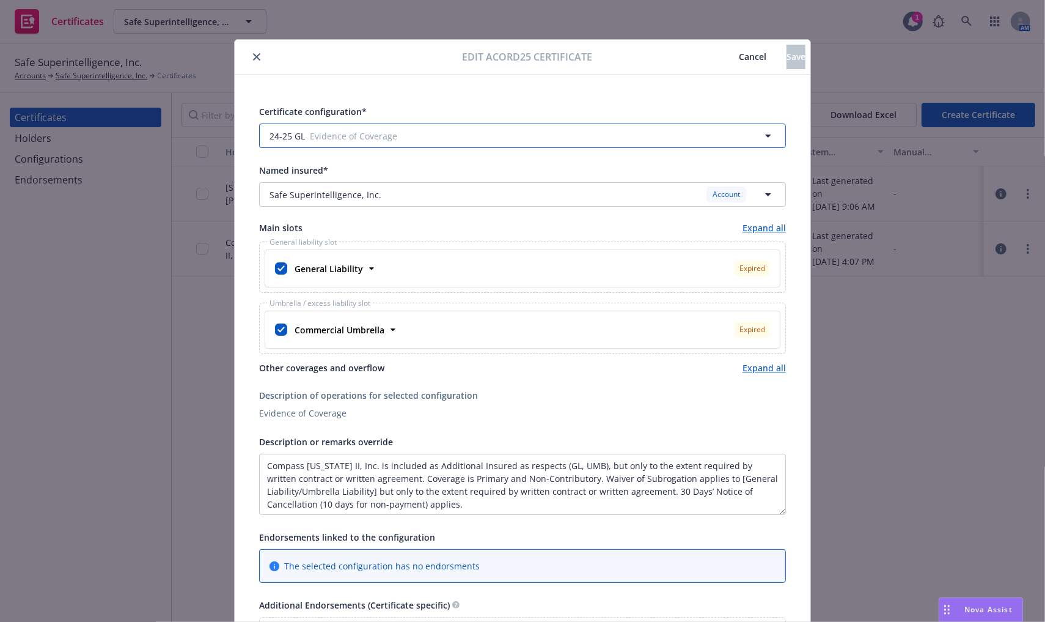
type input "[object Object]"
click at [465, 136] on span "Evidence of Coverage" at bounding box center [488, 136] width 357 height 13
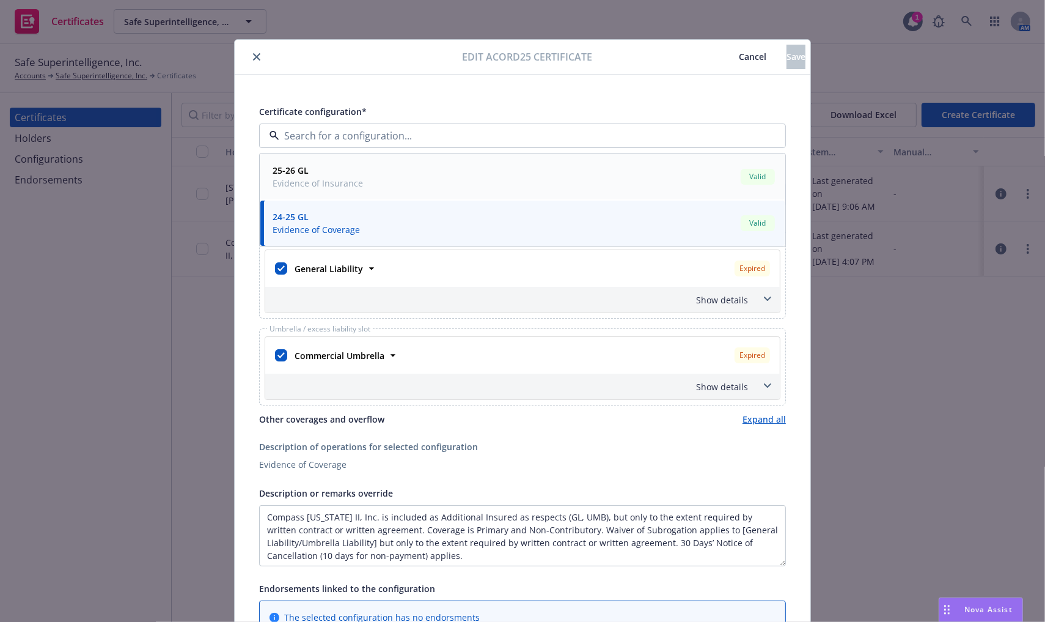
click at [440, 169] on div "25-26 GL Evidence of Insurance Valid" at bounding box center [523, 176] width 510 height 31
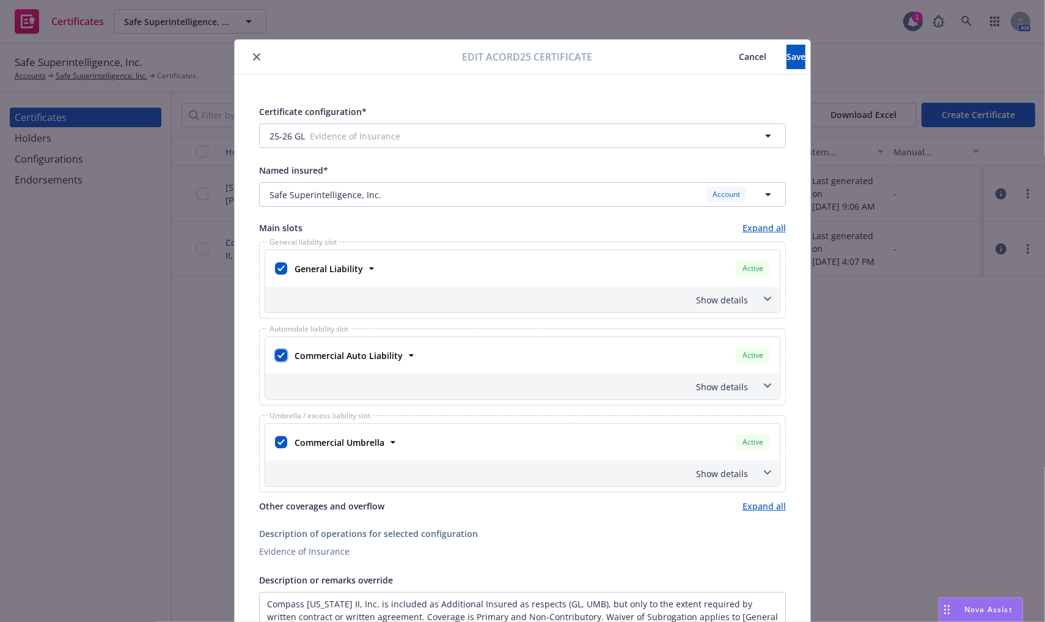
click at [275, 355] on input "checkbox" at bounding box center [281, 355] width 12 height 12
click at [277, 355] on input "checkbox" at bounding box center [281, 355] width 12 height 12
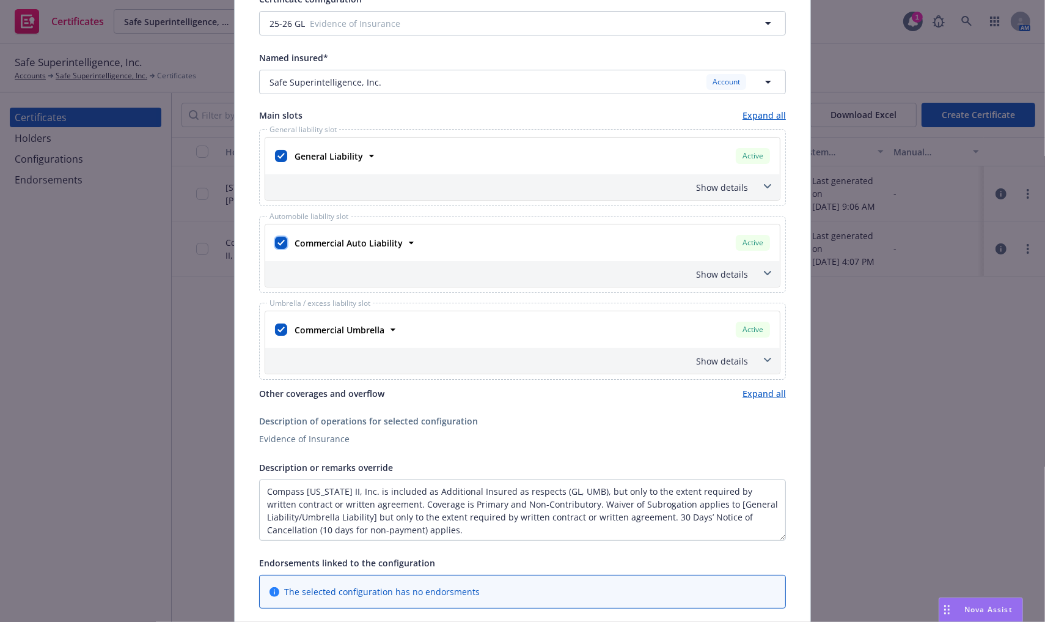
click at [277, 244] on input "checkbox" at bounding box center [281, 243] width 12 height 12
checkbox input "false"
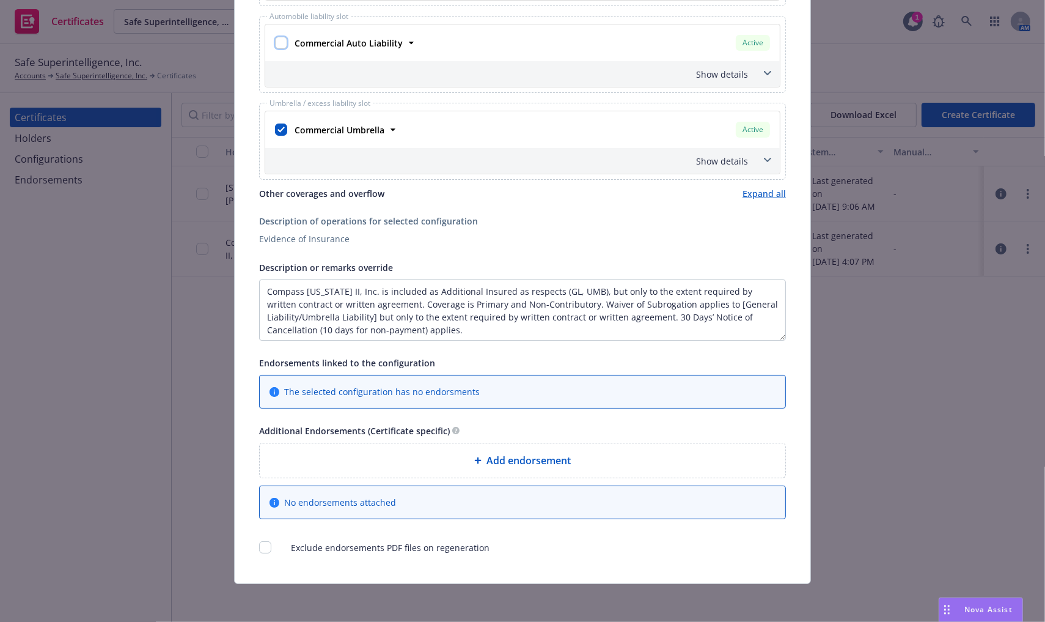
scroll to position [1, 0]
click at [781, 279] on div "Certificate configuration* [object Object] 25-26 GL Evidence of Insurance Named…" at bounding box center [523, 172] width 576 height 821
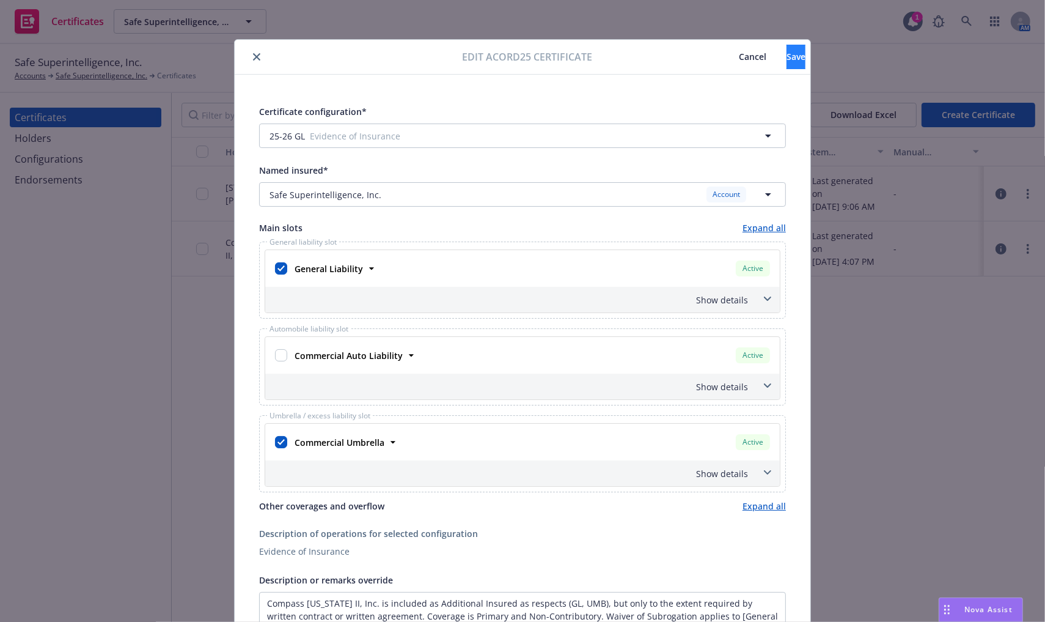
click at [779, 39] on div "Edit Acord25 certificate Cancel Save Certificate configuration* [object Object]…" at bounding box center [522, 467] width 577 height 857
click at [787, 57] on button "Save" at bounding box center [796, 57] width 19 height 24
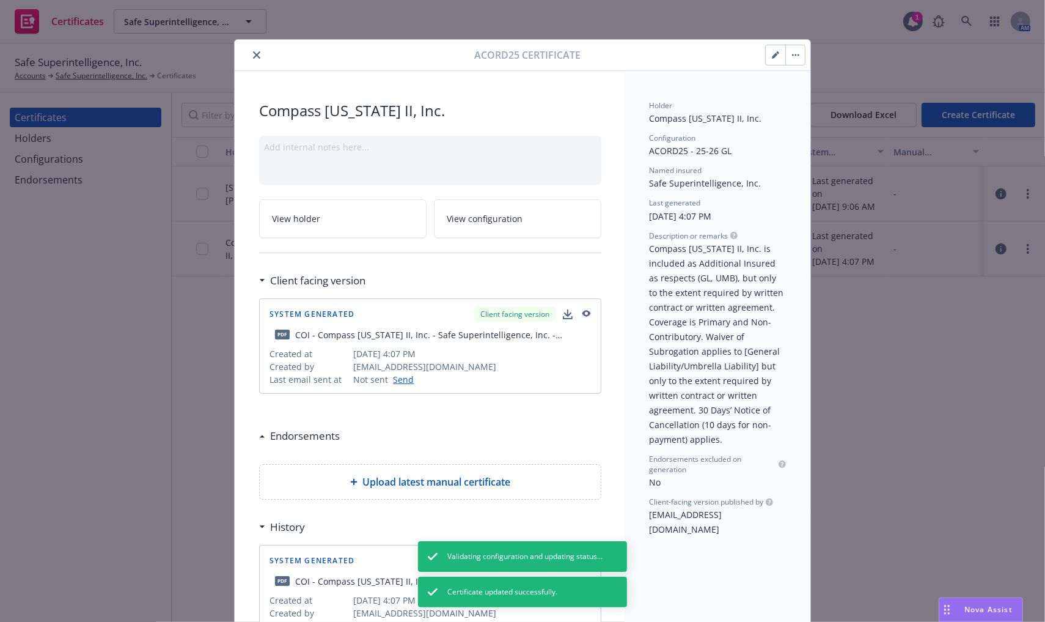
click at [249, 53] on button "close" at bounding box center [256, 55] width 15 height 15
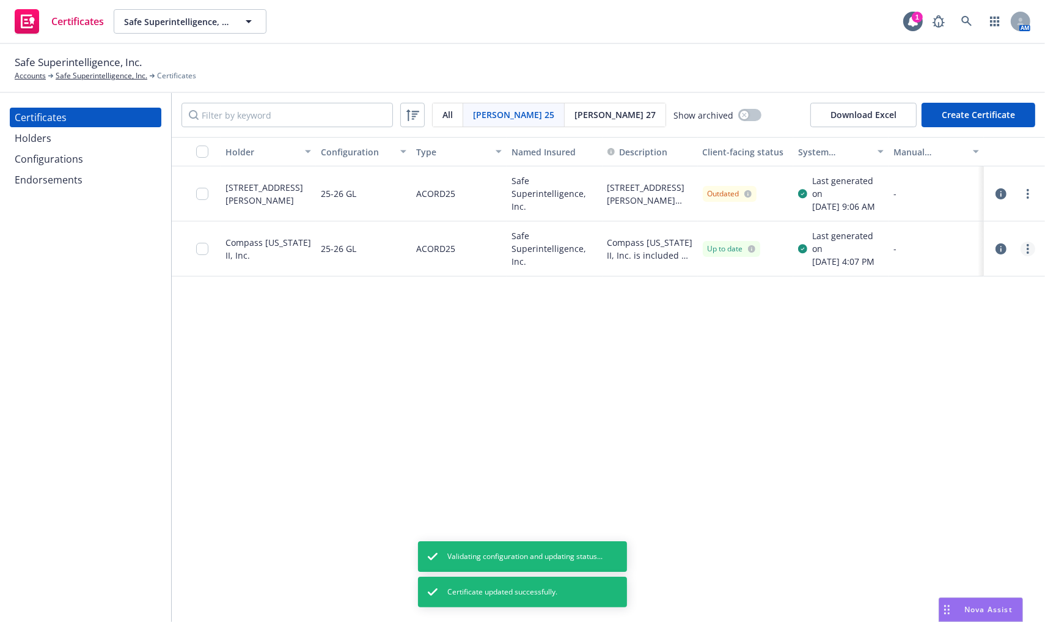
click at [1027, 248] on circle "more" at bounding box center [1028, 249] width 2 height 2
click at [938, 320] on link "Regenerate" at bounding box center [937, 323] width 196 height 24
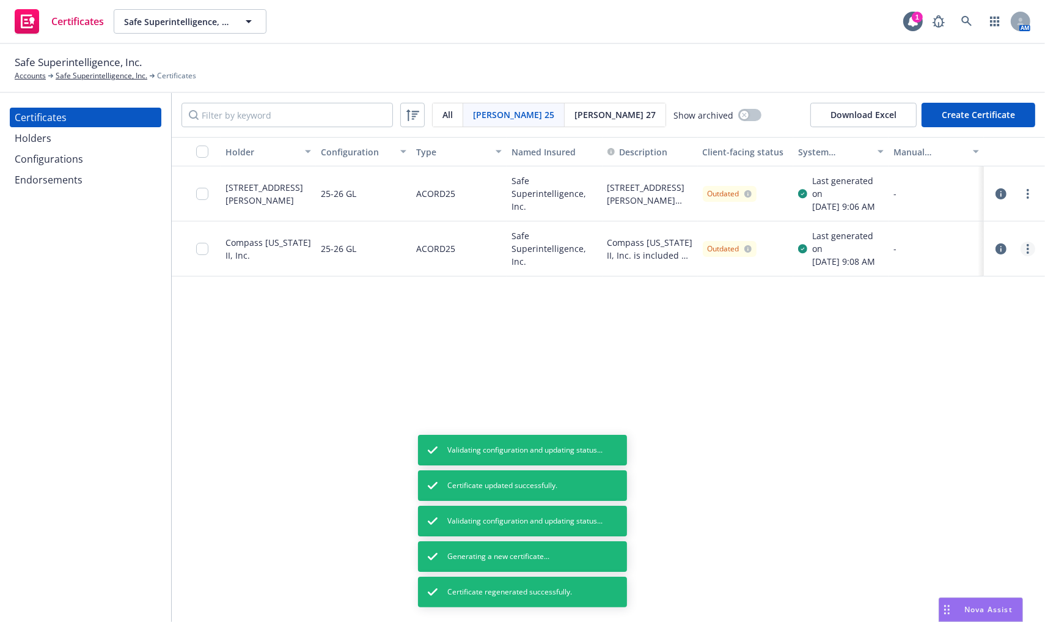
click at [1023, 246] on link "more" at bounding box center [1028, 248] width 15 height 15
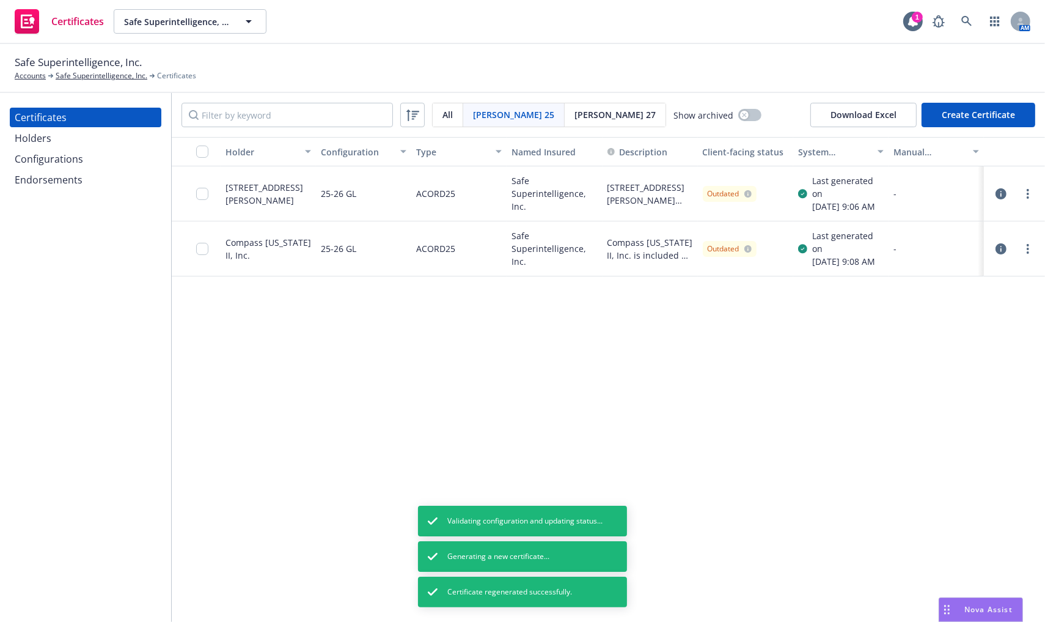
click at [204, 195] on input "checkbox" at bounding box center [202, 194] width 12 height 12
click at [205, 250] on input "checkbox" at bounding box center [202, 249] width 12 height 12
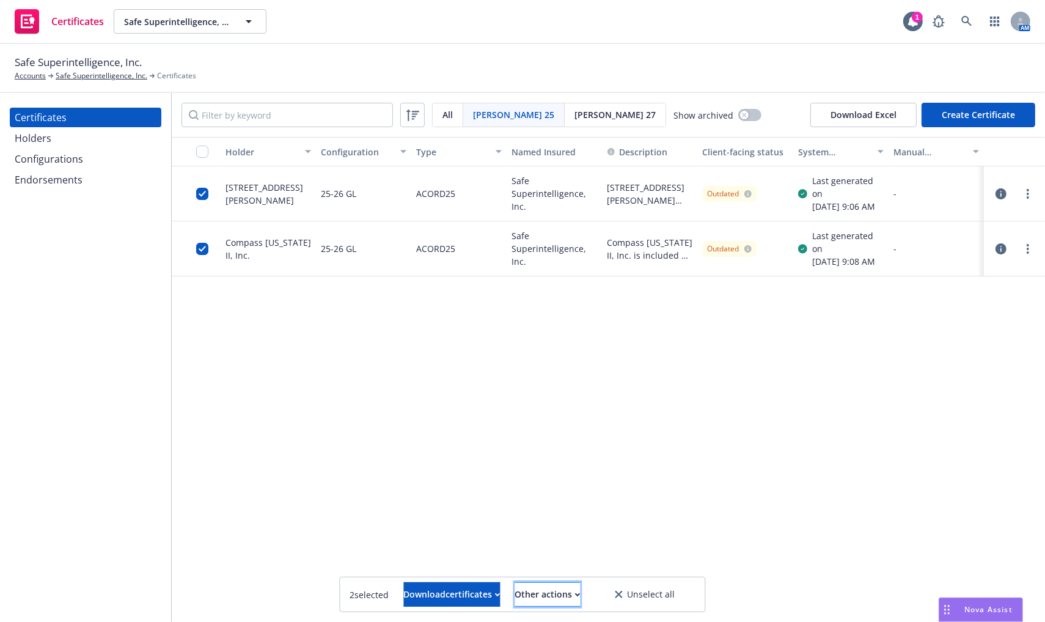
click at [581, 595] on div "Other actions" at bounding box center [547, 594] width 65 height 23
click at [92, 74] on link "Safe Superintelligence, Inc." at bounding box center [102, 75] width 92 height 11
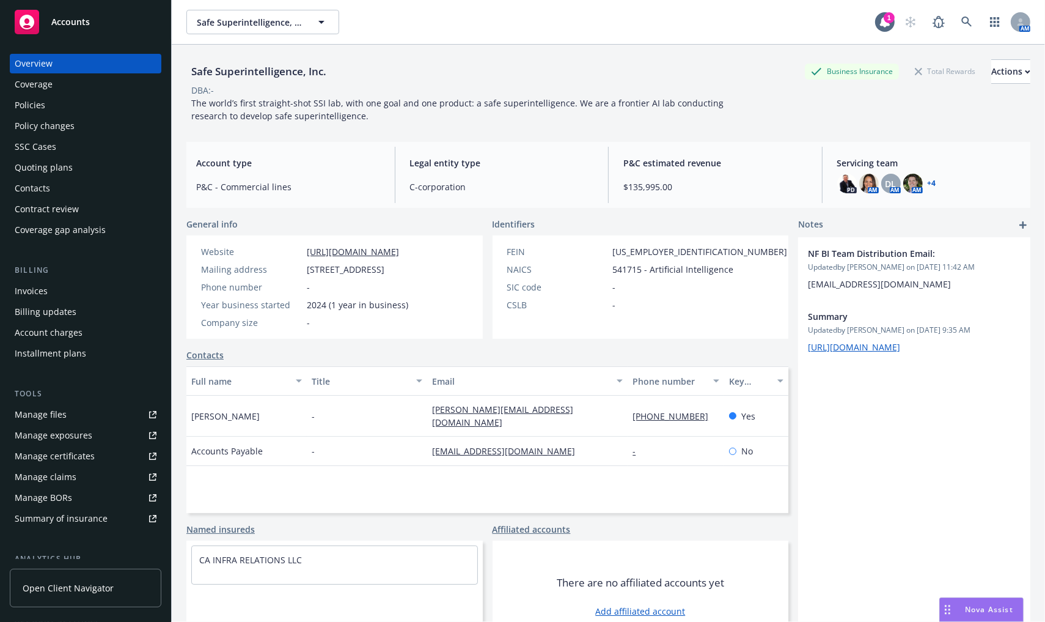
click at [78, 106] on div "Policies" at bounding box center [86, 105] width 142 height 20
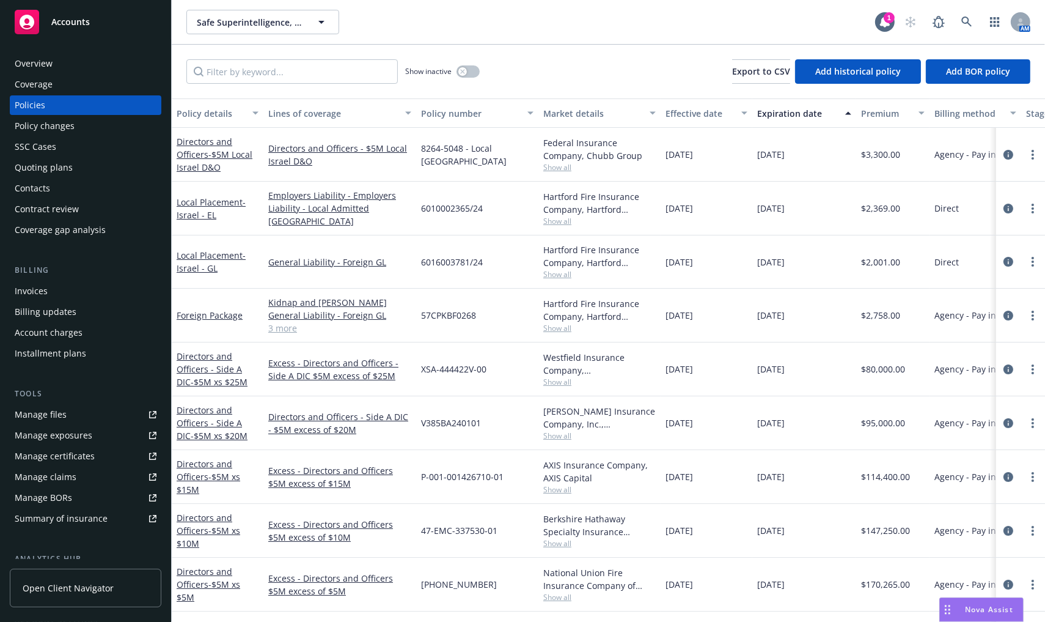
scroll to position [148, 0]
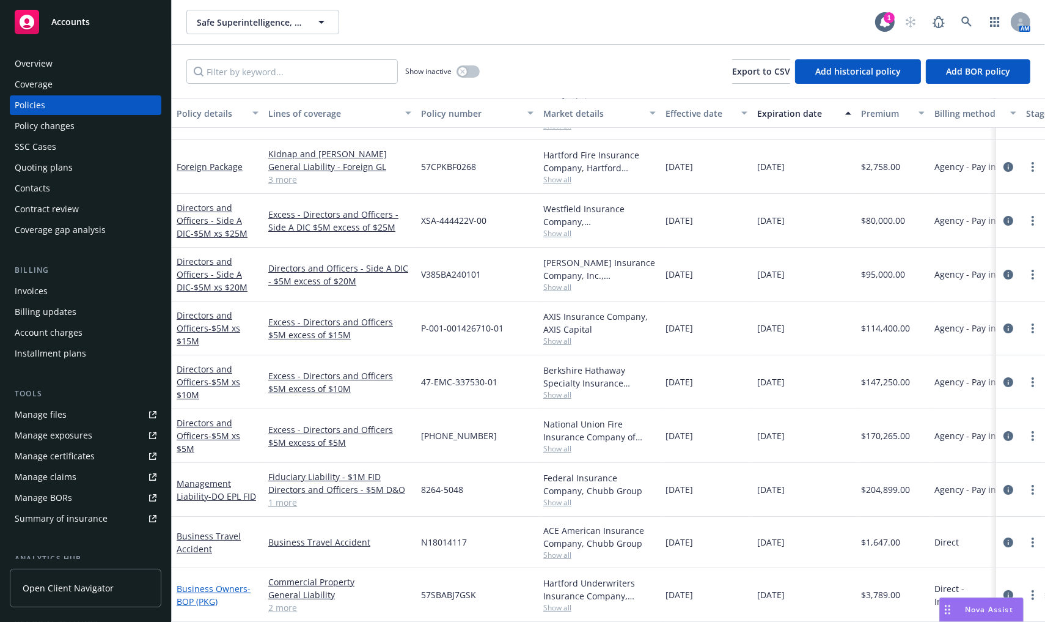
click at [194, 587] on span "- BOP (PKG)" at bounding box center [214, 595] width 74 height 24
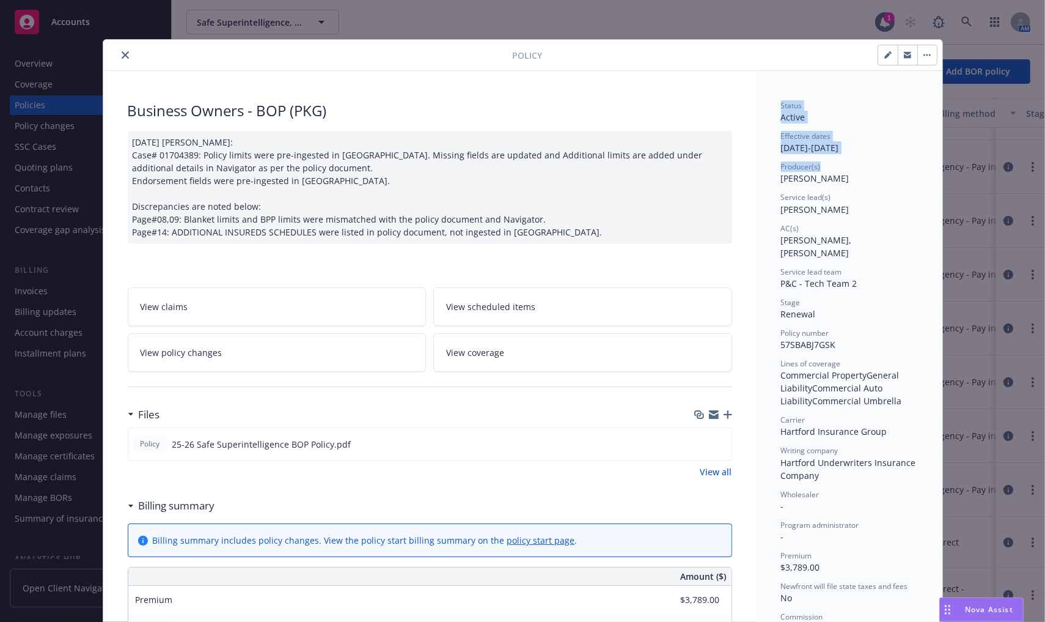
drag, startPoint x: 776, startPoint y: 104, endPoint x: 875, endPoint y: 170, distance: 119.5
click at [875, 170] on div "Status Active Effective dates 08/20/2025 - 08/20/2026 Producer(s) Adam Johnson …" at bounding box center [849, 413] width 137 height 627
click at [121, 50] on button "close" at bounding box center [125, 55] width 15 height 15
